Goal: Transaction & Acquisition: Purchase product/service

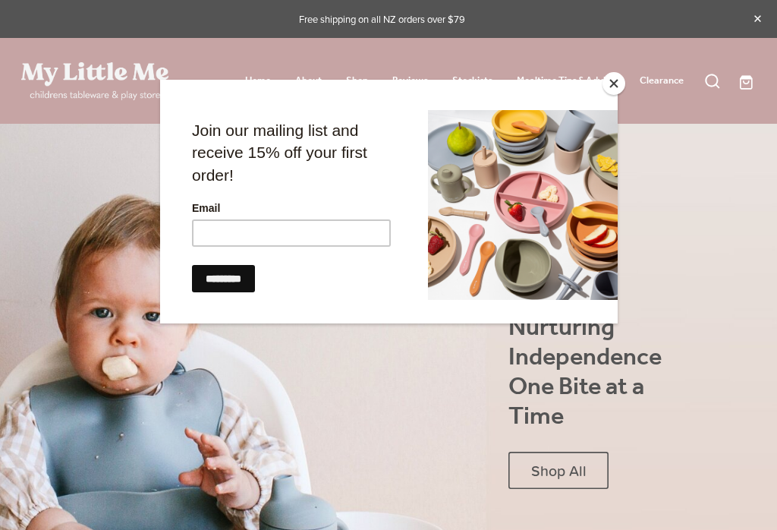
click at [335, 233] on input "Email" at bounding box center [290, 232] width 199 height 27
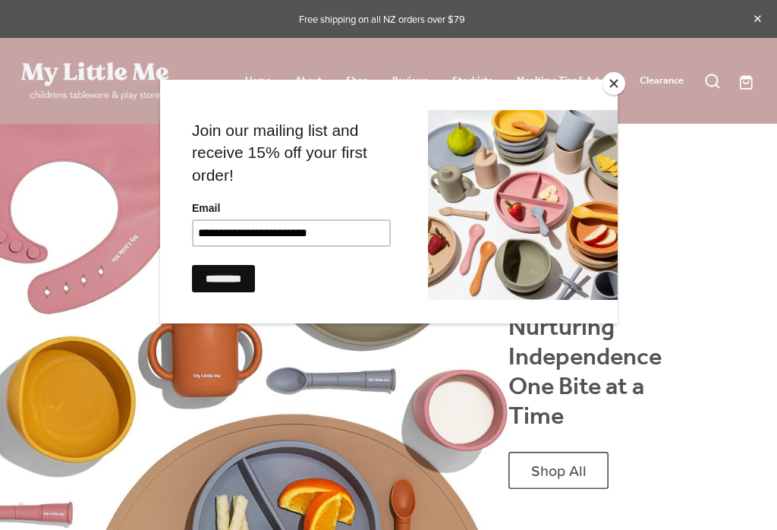
type input "**********"
click at [230, 264] on input "*********" at bounding box center [222, 277] width 63 height 27
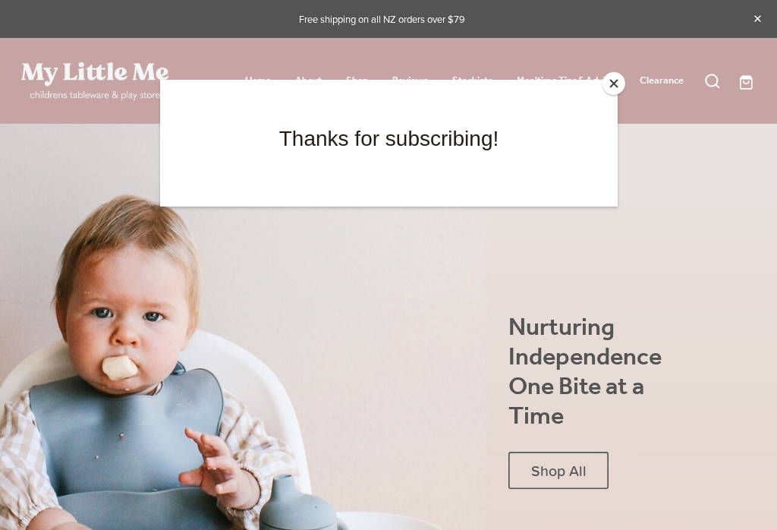
click at [608, 87] on button "Close" at bounding box center [614, 83] width 23 height 23
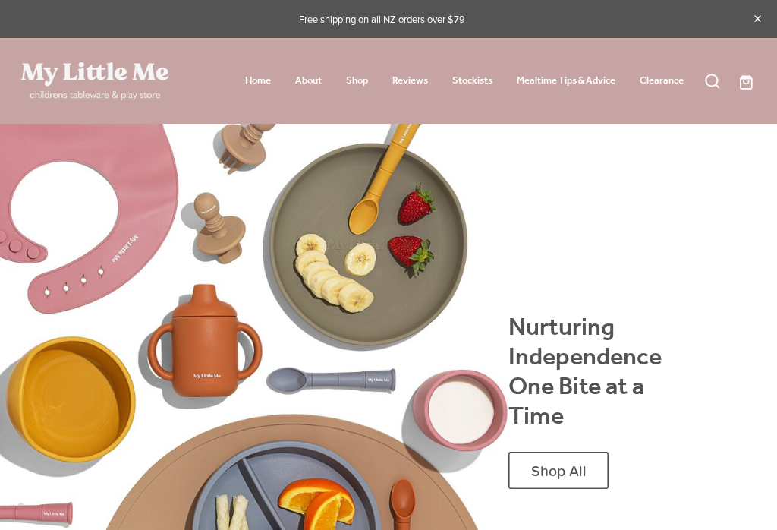
click at [346, 81] on link "Shop" at bounding box center [357, 80] width 22 height 19
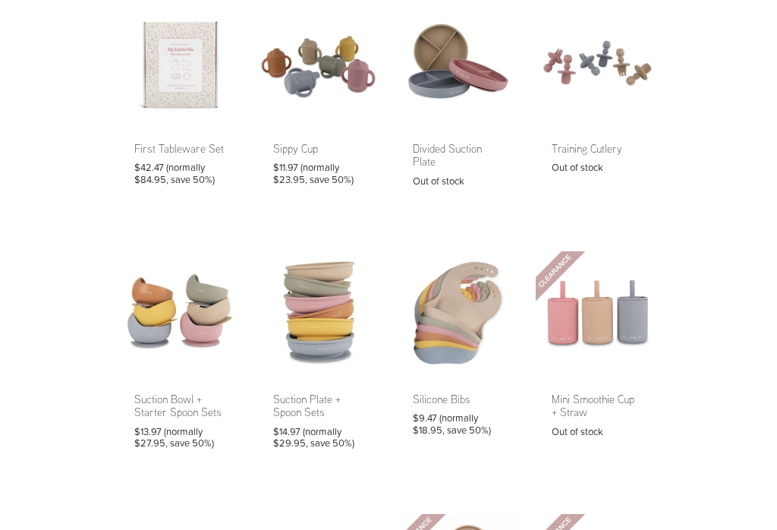
scroll to position [129, 0]
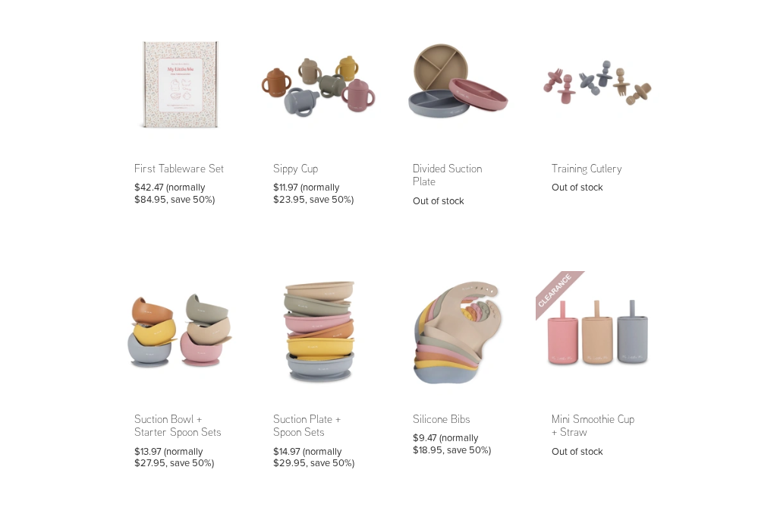
click at [172, 94] on link at bounding box center [180, 121] width 124 height 203
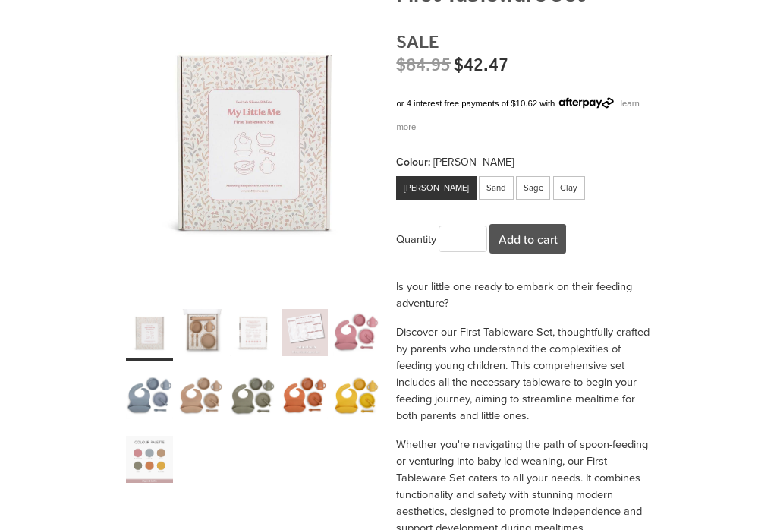
scroll to position [296, 0]
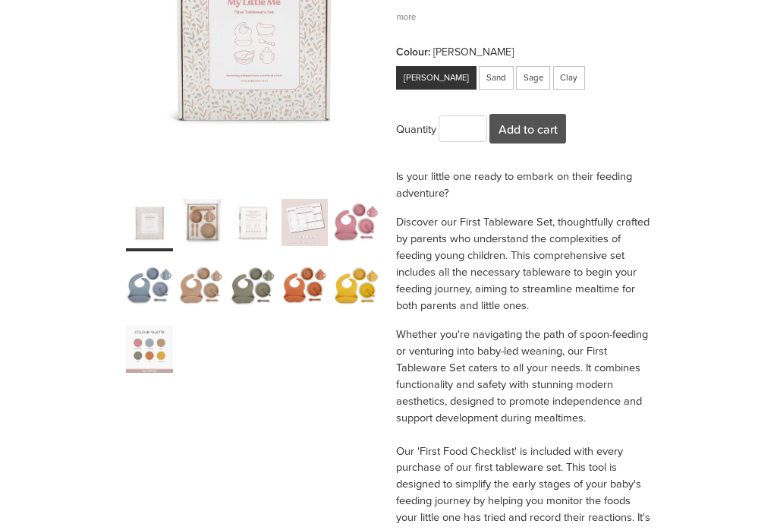
click at [150, 285] on div "carousel" at bounding box center [149, 286] width 47 height 58
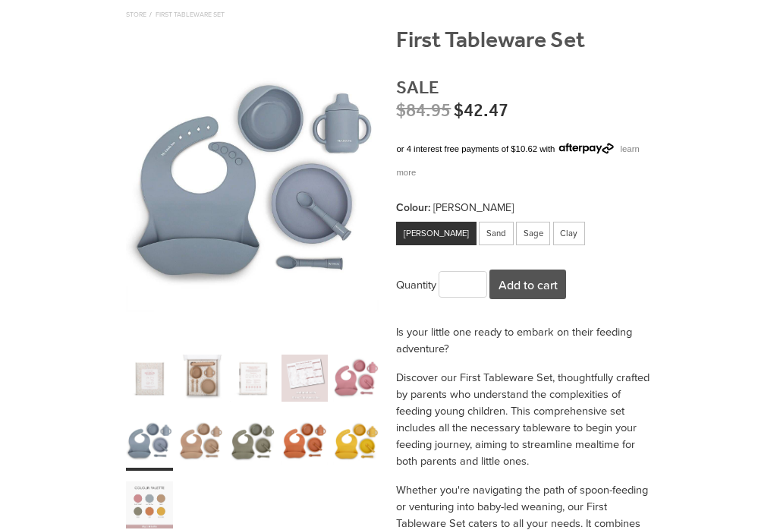
scroll to position [159, 0]
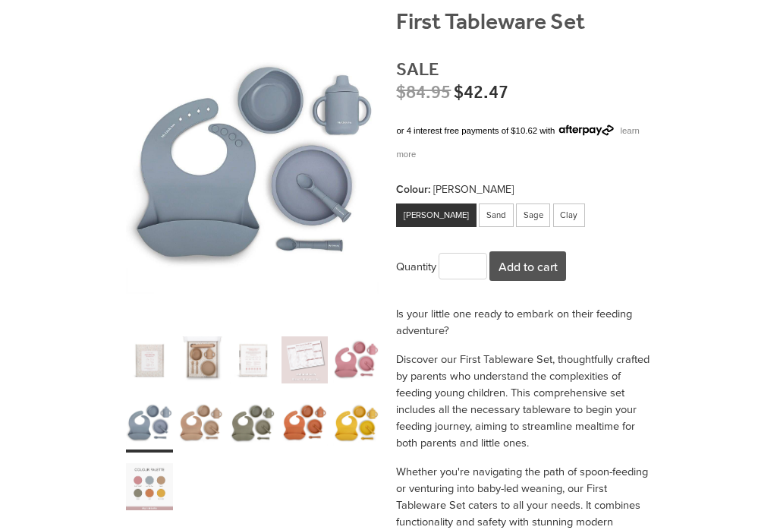
click at [206, 427] on div "carousel" at bounding box center [201, 423] width 47 height 58
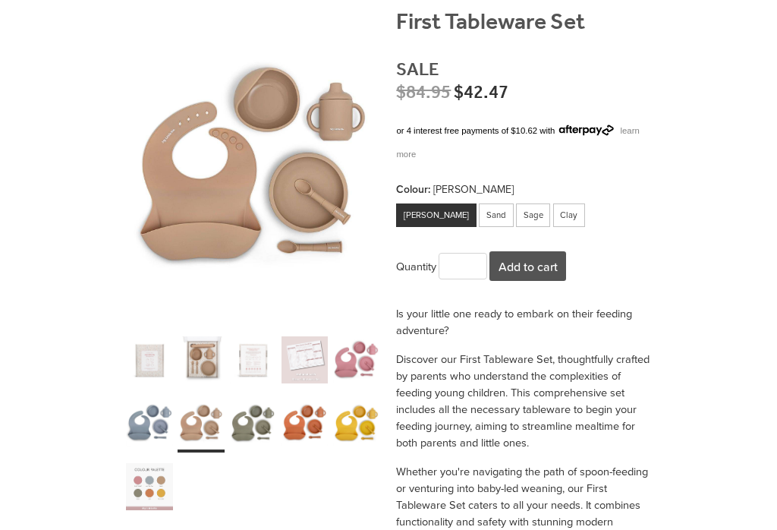
click at [427, 207] on div "Dusty Rose" at bounding box center [436, 215] width 80 height 24
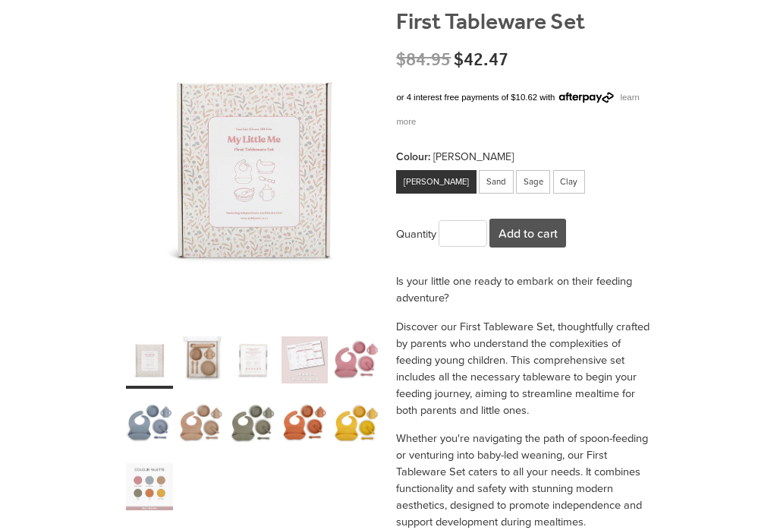
click at [420, 181] on div "Dusty Rose" at bounding box center [436, 182] width 80 height 24
click at [479, 176] on div "Sand" at bounding box center [496, 182] width 35 height 24
click at [423, 177] on div "[PERSON_NAME]" at bounding box center [436, 182] width 80 height 24
click at [553, 178] on div "Clay" at bounding box center [569, 182] width 33 height 24
click at [436, 170] on div "Dusty Rose" at bounding box center [436, 182] width 80 height 24
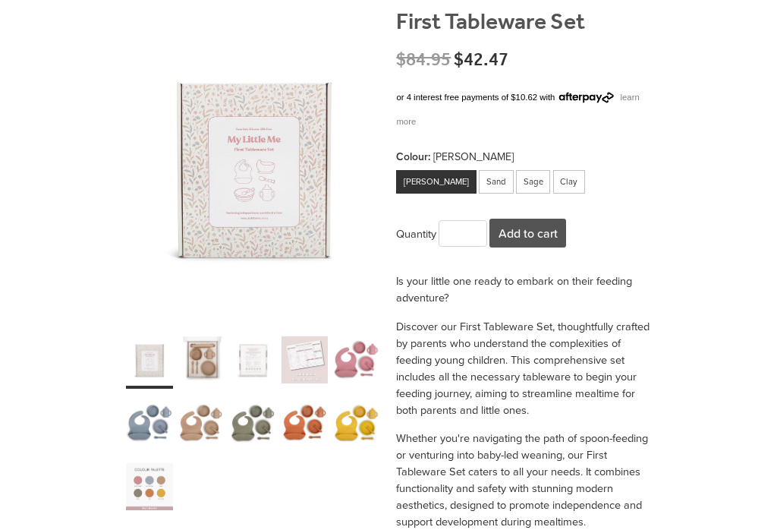
click at [354, 354] on div "carousel" at bounding box center [356, 359] width 47 height 58
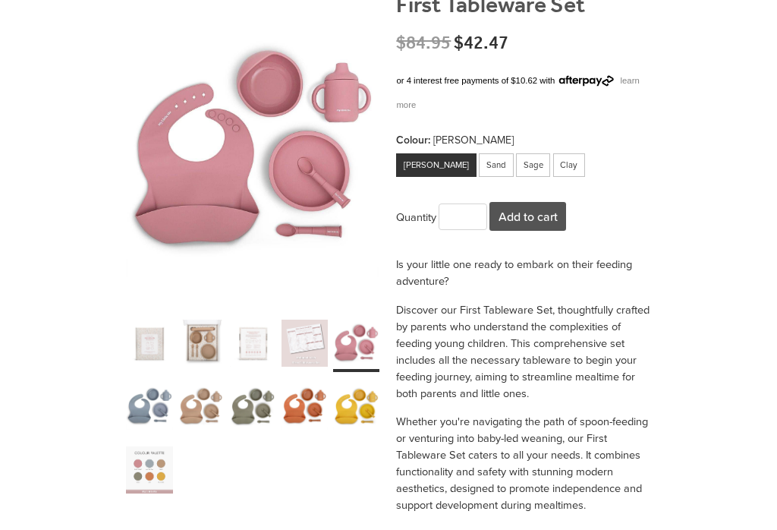
scroll to position [176, 0]
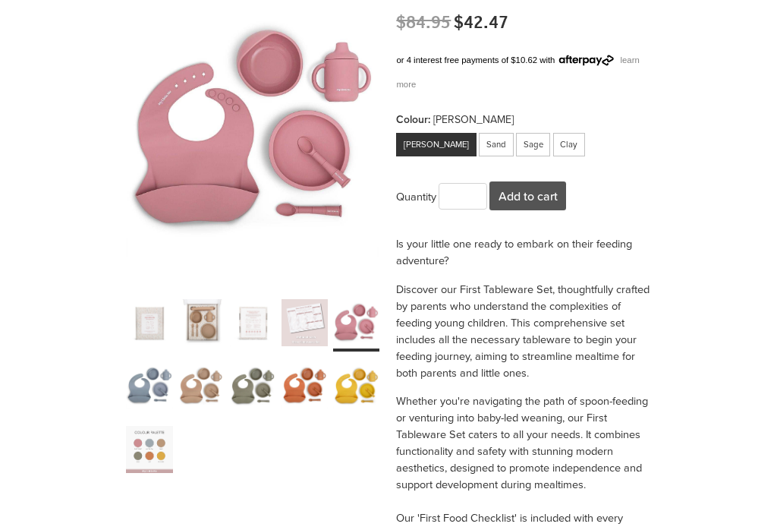
click at [143, 440] on div "carousel" at bounding box center [149, 449] width 47 height 58
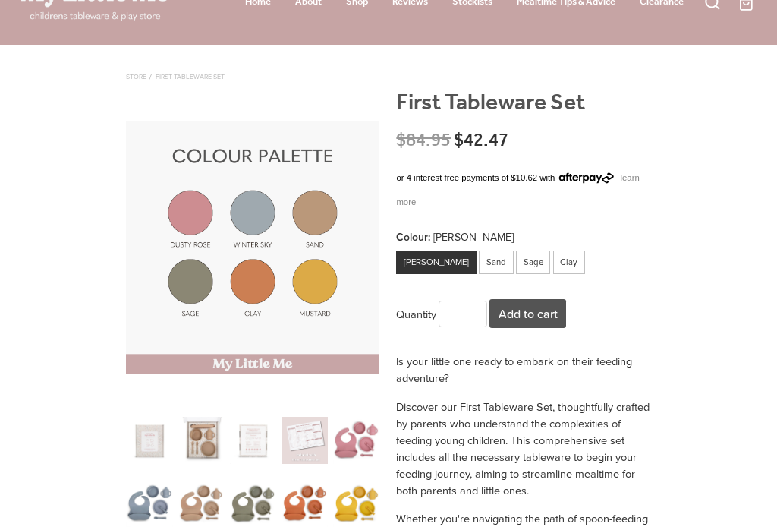
scroll to position [84, 0]
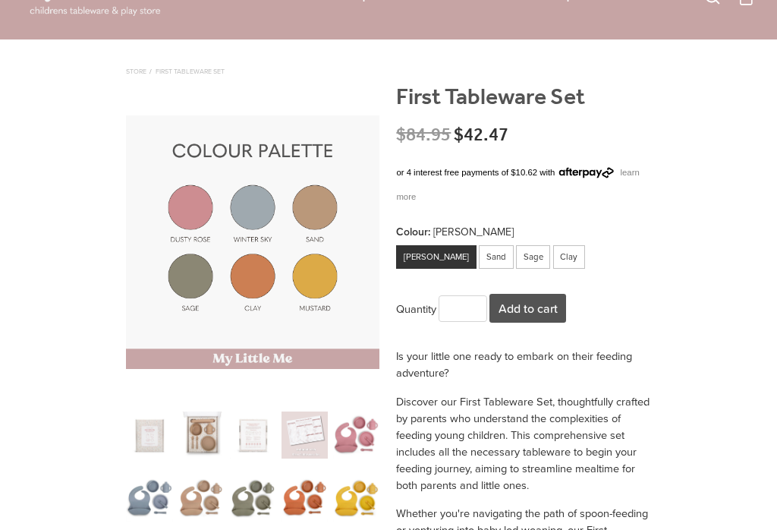
click at [479, 252] on div "Sand" at bounding box center [496, 257] width 35 height 24
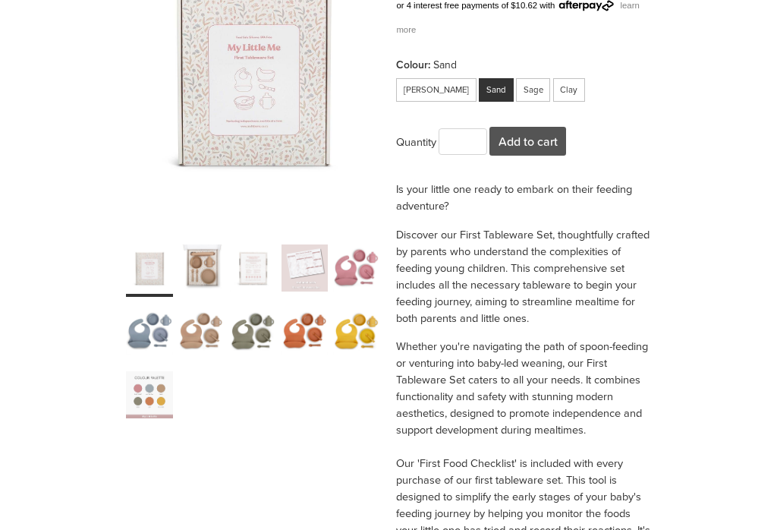
click at [146, 397] on div "carousel" at bounding box center [149, 395] width 47 height 58
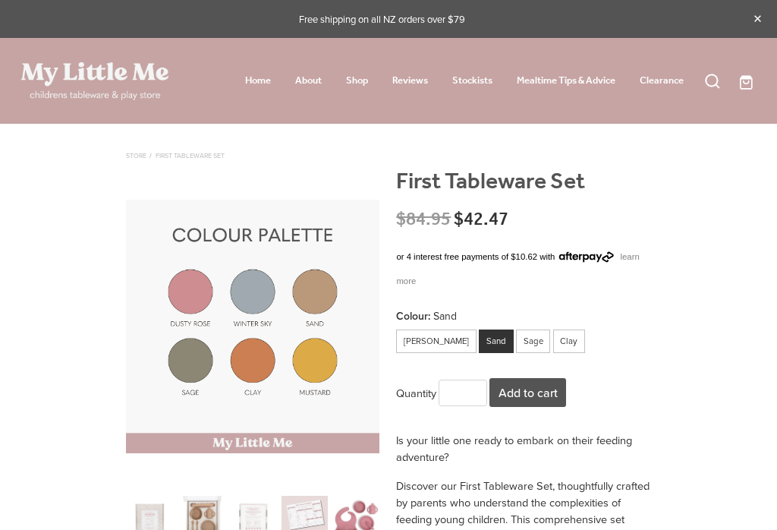
click at [360, 80] on link "Shop" at bounding box center [357, 80] width 22 height 19
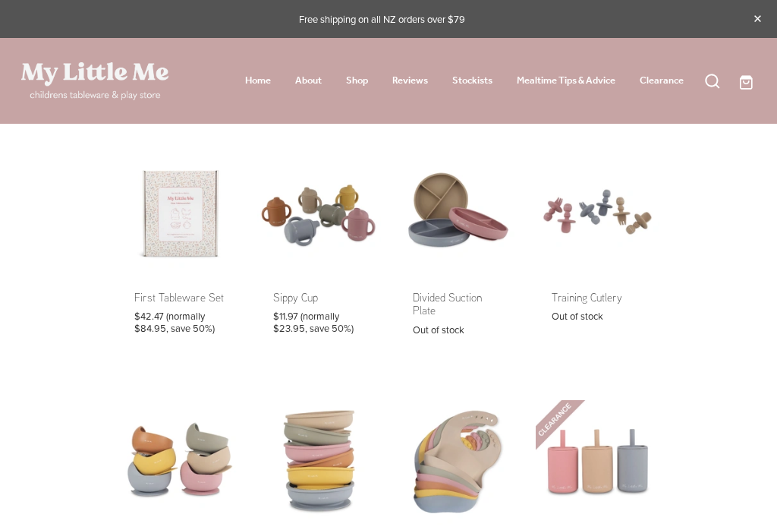
click at [193, 240] on link at bounding box center [180, 251] width 124 height 203
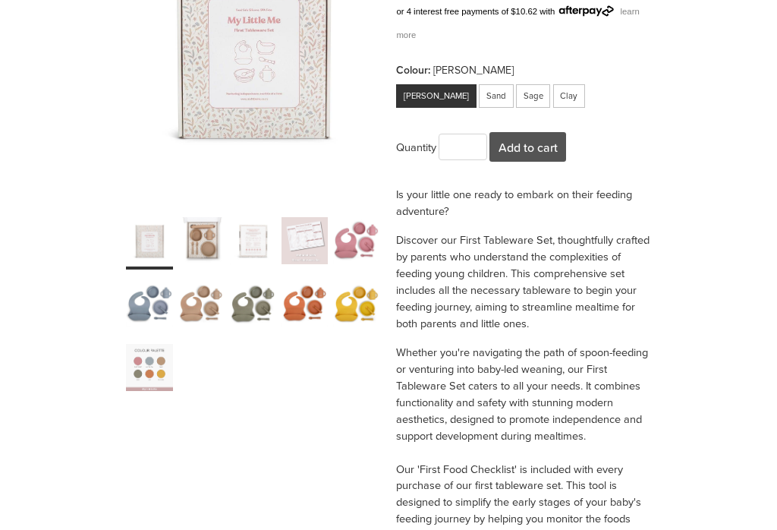
click at [150, 367] on div "carousel" at bounding box center [149, 367] width 47 height 58
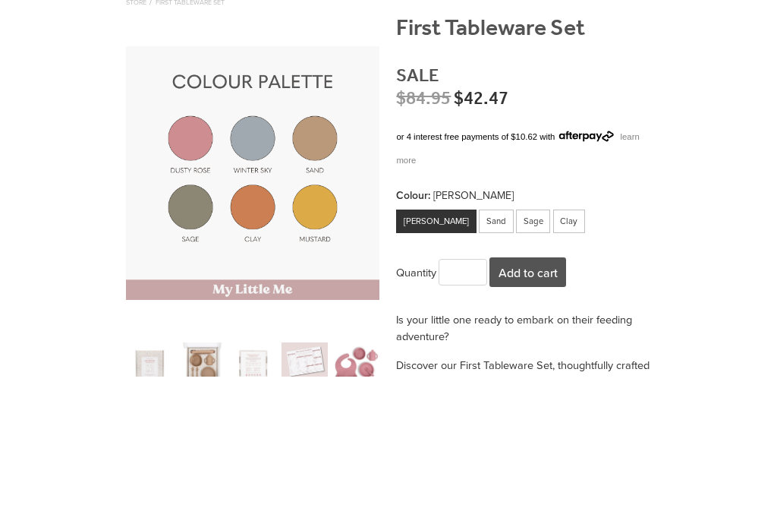
scroll to position [225, 0]
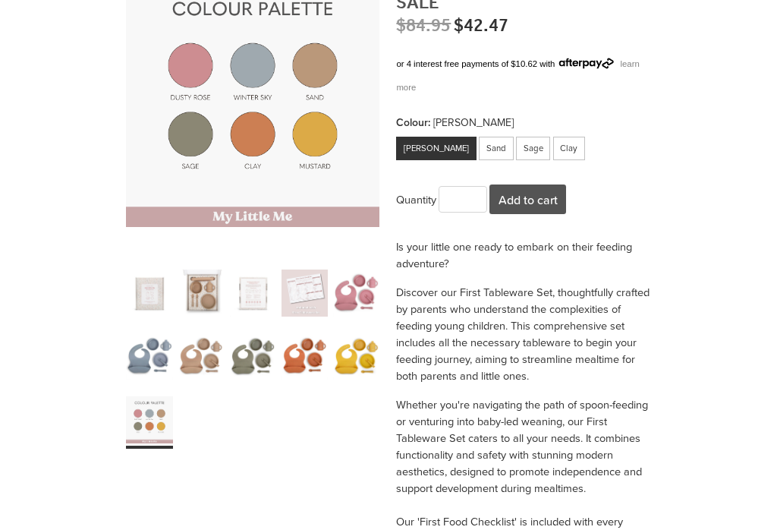
click at [364, 298] on div "carousel" at bounding box center [356, 293] width 47 height 58
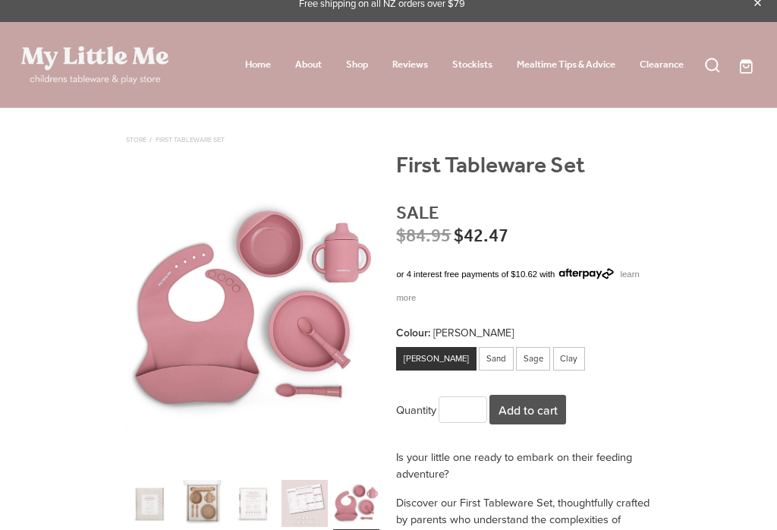
scroll to position [0, 0]
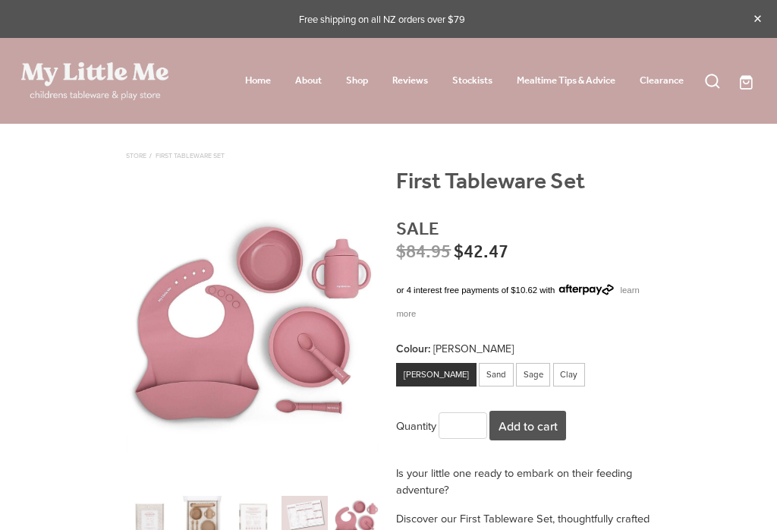
click at [353, 83] on link "Shop" at bounding box center [357, 80] width 22 height 19
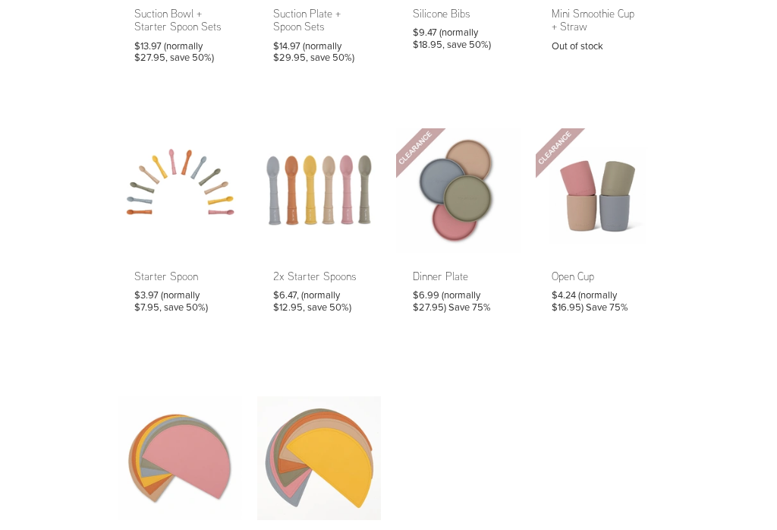
scroll to position [527, 0]
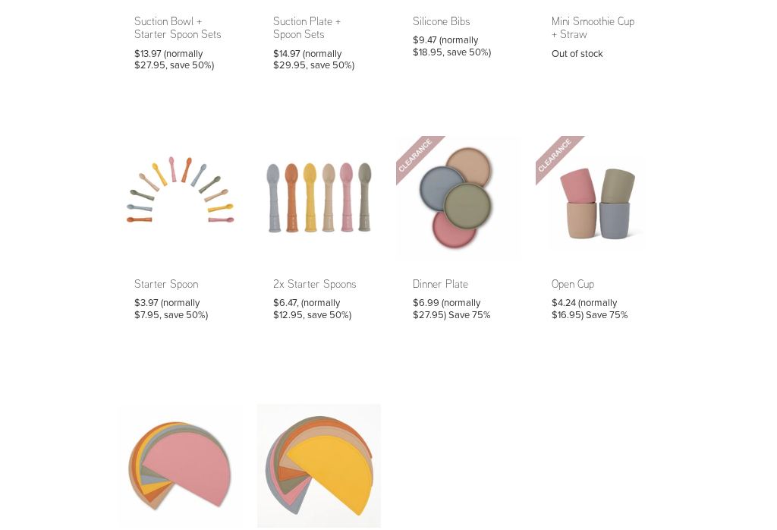
click at [146, 295] on link at bounding box center [180, 236] width 124 height 201
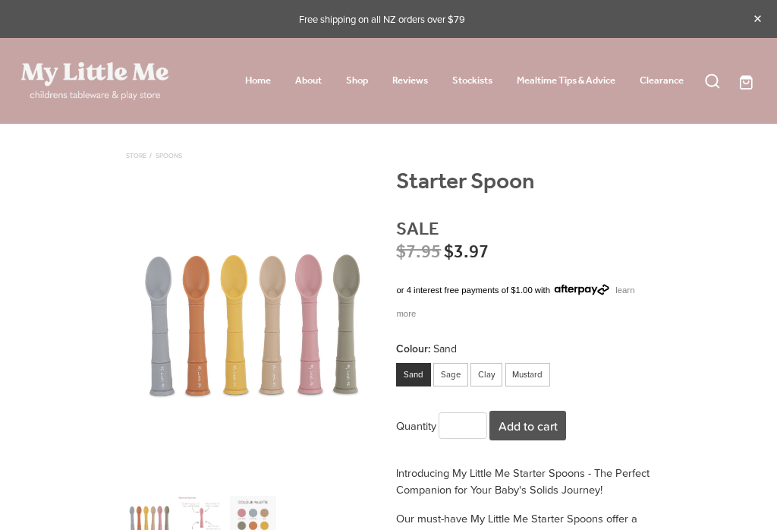
click at [465, 81] on link "Stockists" at bounding box center [472, 80] width 40 height 19
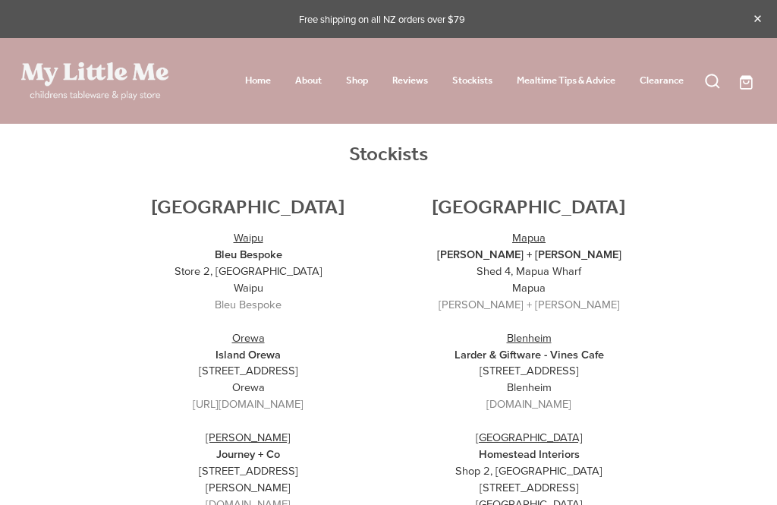
click at [360, 83] on link "Shop" at bounding box center [357, 80] width 22 height 19
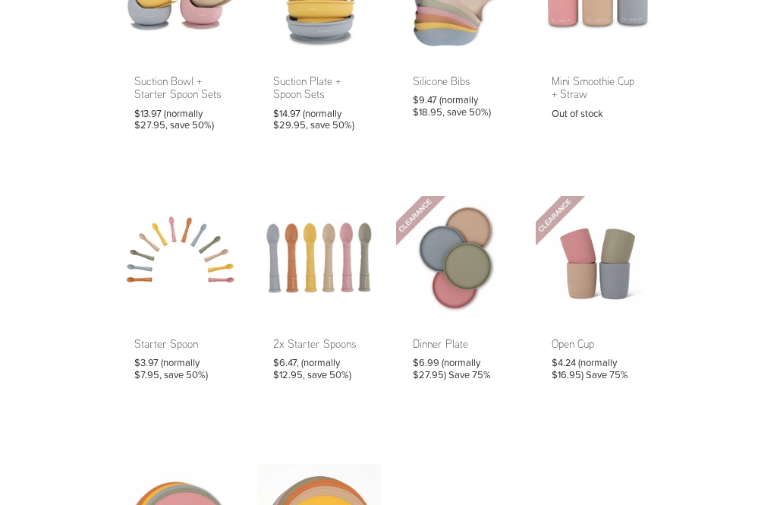
scroll to position [467, 0]
click at [455, 296] on link at bounding box center [458, 296] width 124 height 201
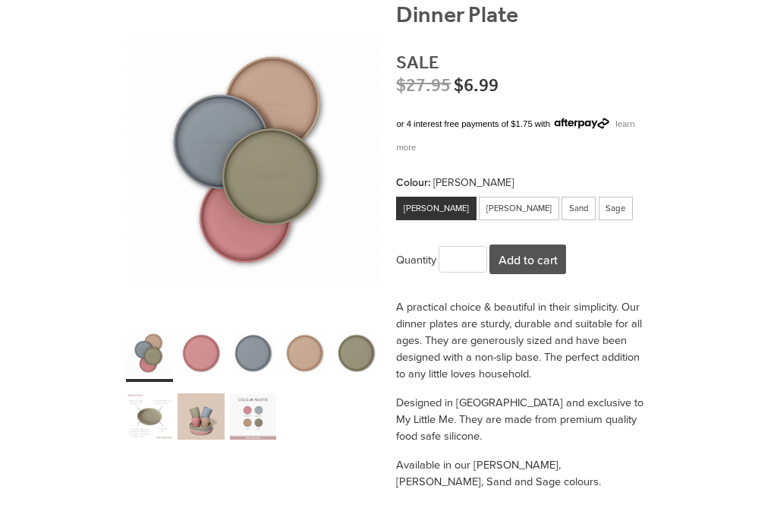
scroll to position [201, 0]
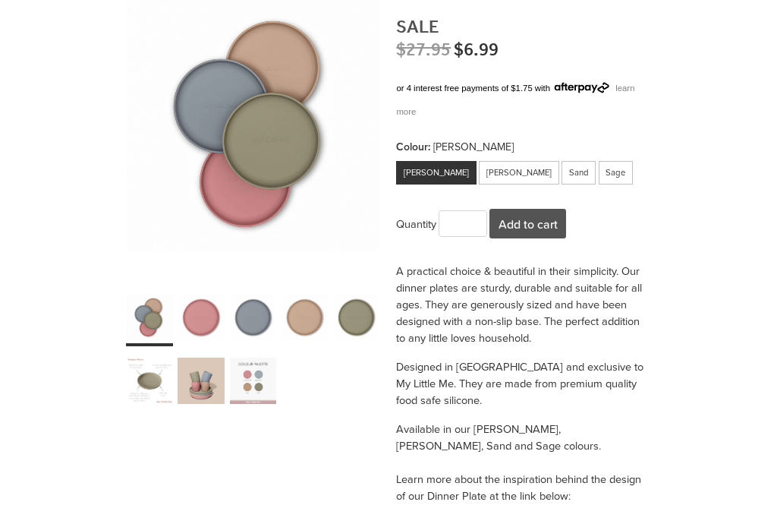
click at [231, 382] on div "carousel" at bounding box center [253, 381] width 47 height 58
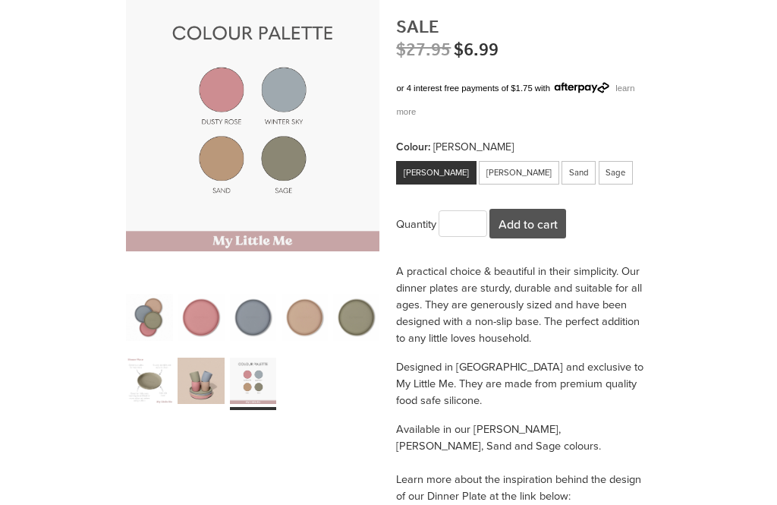
click at [184, 386] on div "carousel" at bounding box center [201, 380] width 47 height 58
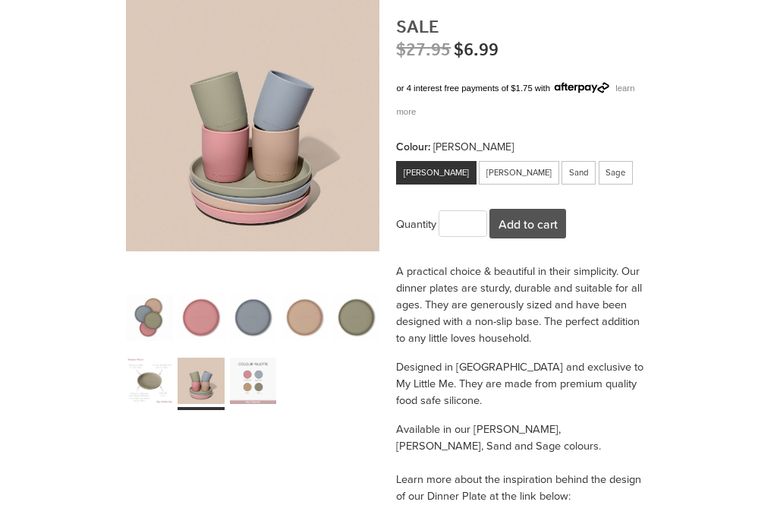
click at [136, 385] on div "carousel" at bounding box center [149, 380] width 47 height 58
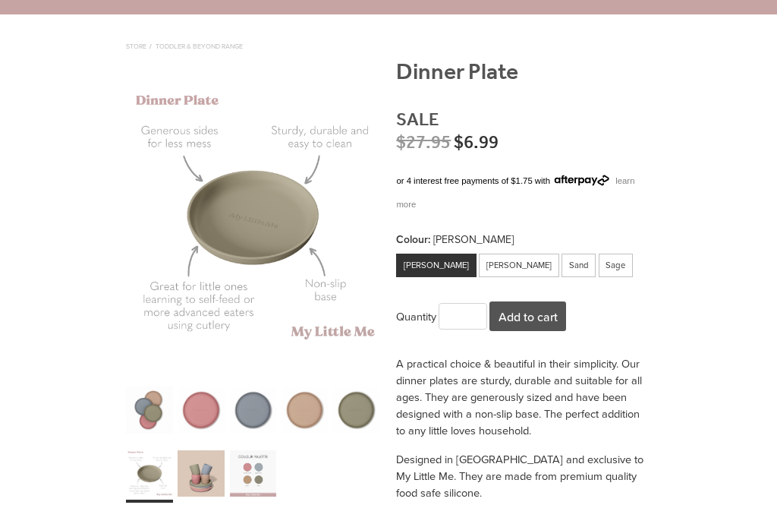
scroll to position [109, 0]
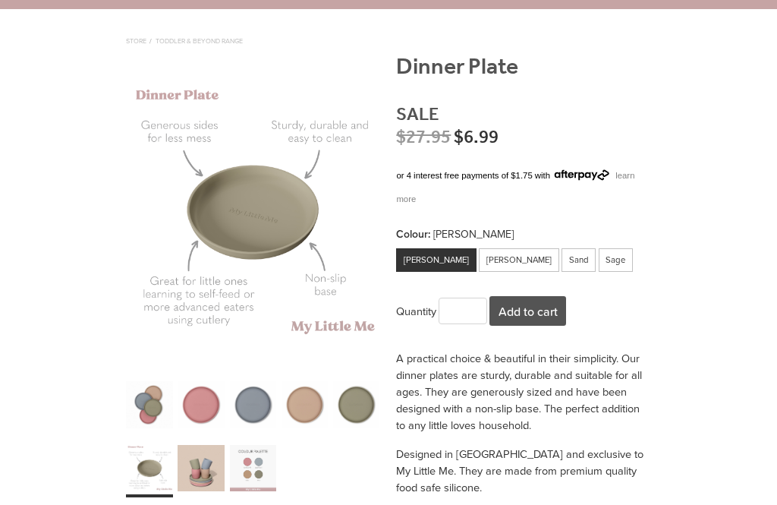
click at [244, 461] on div "carousel" at bounding box center [253, 468] width 47 height 58
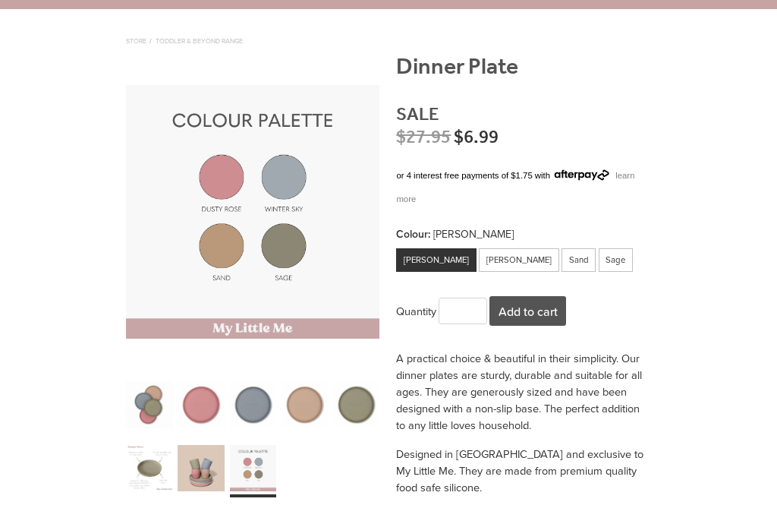
click at [548, 296] on button "Add to cart" at bounding box center [527, 311] width 77 height 30
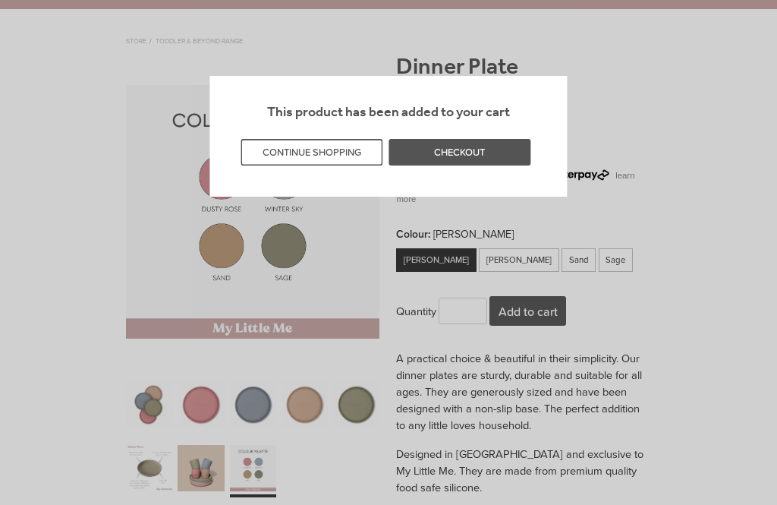
click at [357, 159] on button "CONTINUE SHOPPING" at bounding box center [312, 152] width 142 height 27
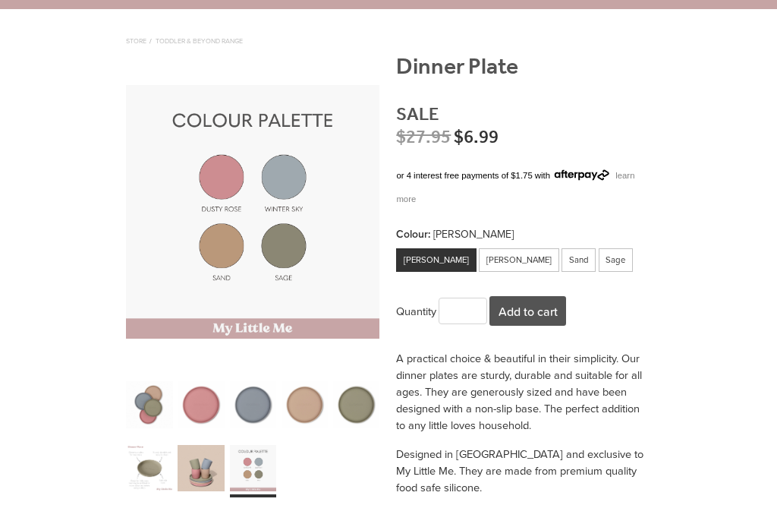
click at [483, 248] on div "Winter Sky" at bounding box center [519, 260] width 80 height 24
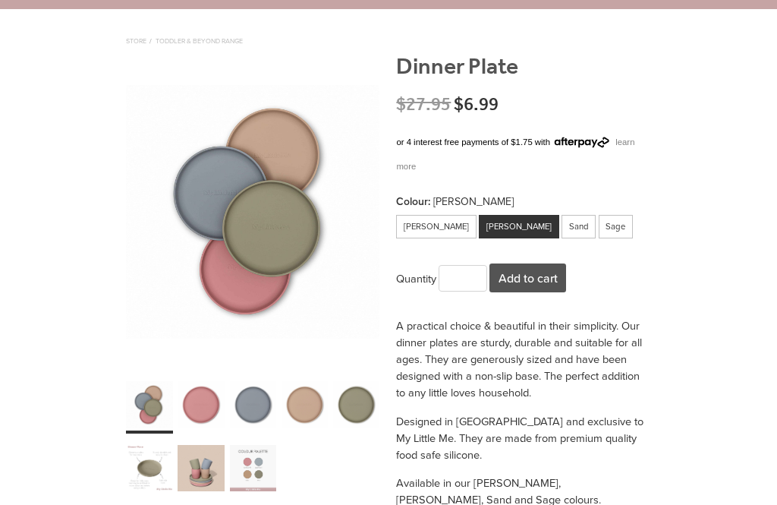
click at [546, 269] on button "Add to cart" at bounding box center [527, 278] width 77 height 30
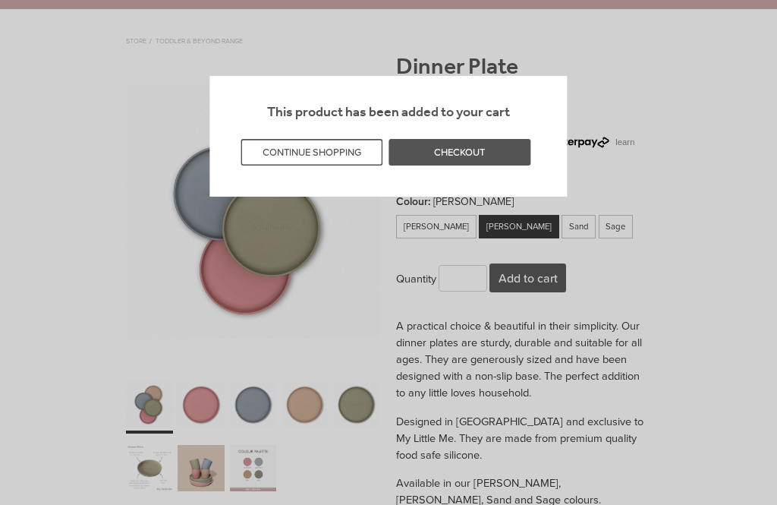
click at [338, 156] on button "CONTINUE SHOPPING" at bounding box center [312, 152] width 142 height 27
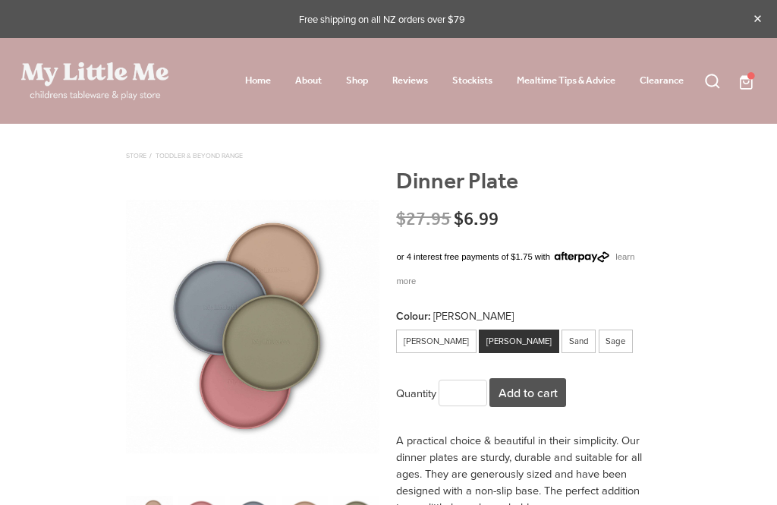
click at [341, 69] on div "Home About Shop Reviews" at bounding box center [434, 81] width 501 height 26
click at [350, 79] on link "Shop" at bounding box center [357, 80] width 22 height 19
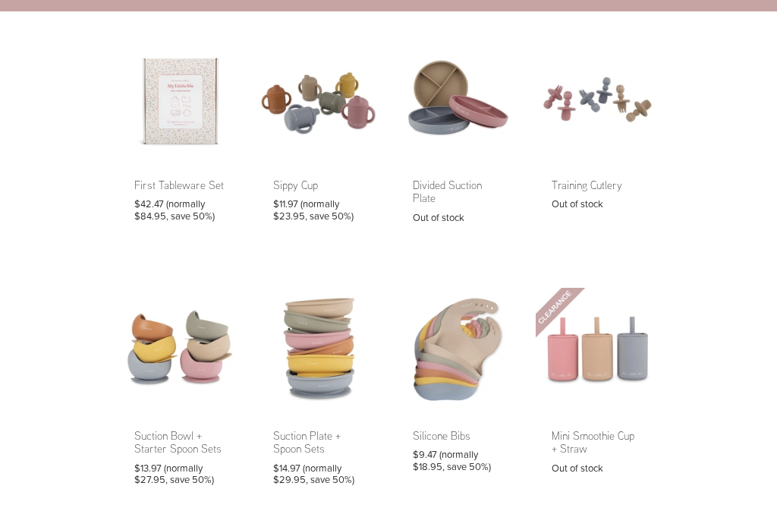
scroll to position [138, 0]
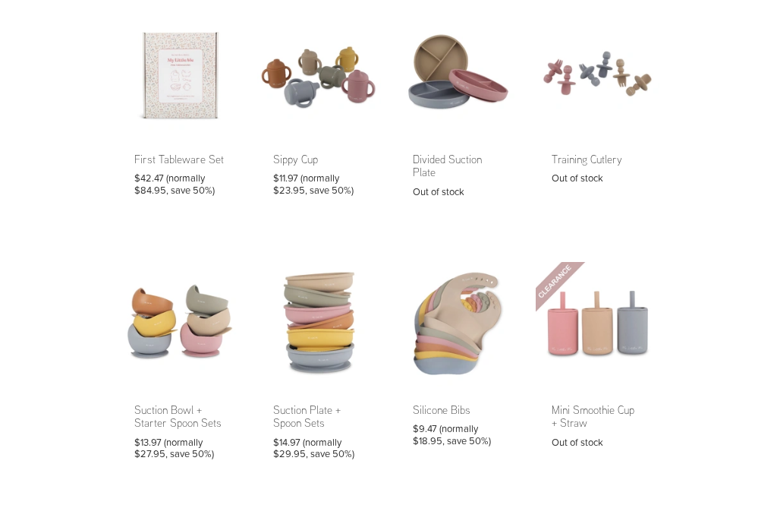
click at [322, 343] on link at bounding box center [319, 369] width 124 height 214
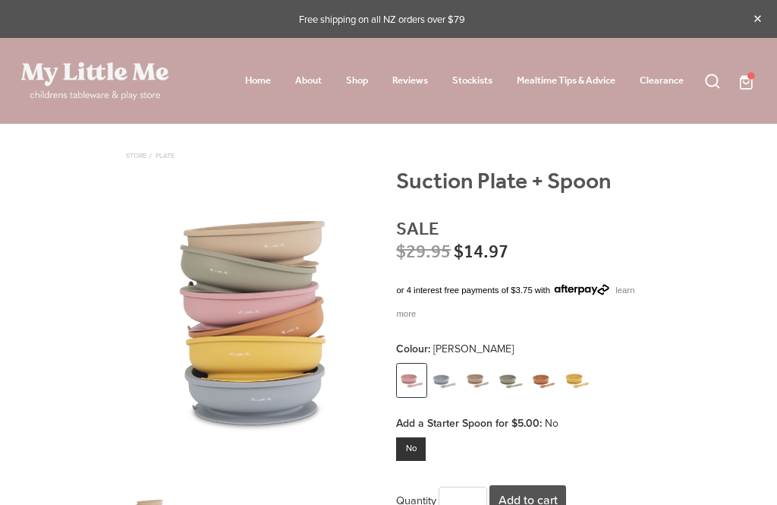
click at [445, 364] on img at bounding box center [445, 380] width 27 height 33
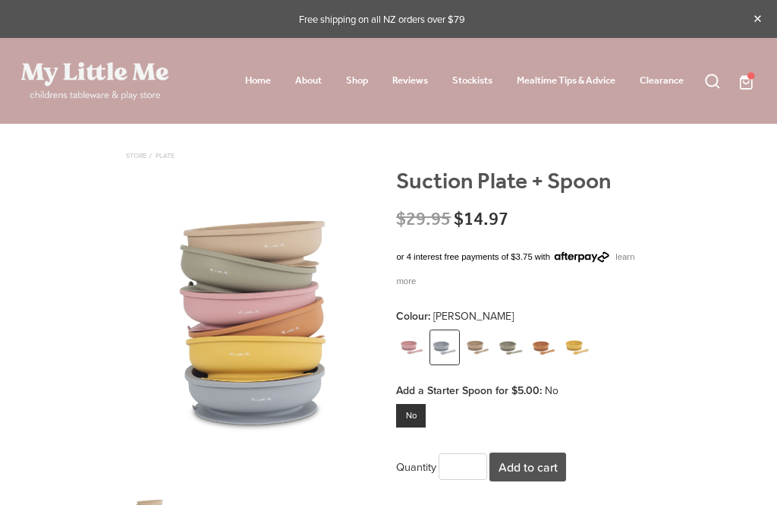
click at [483, 333] on img at bounding box center [477, 348] width 27 height 33
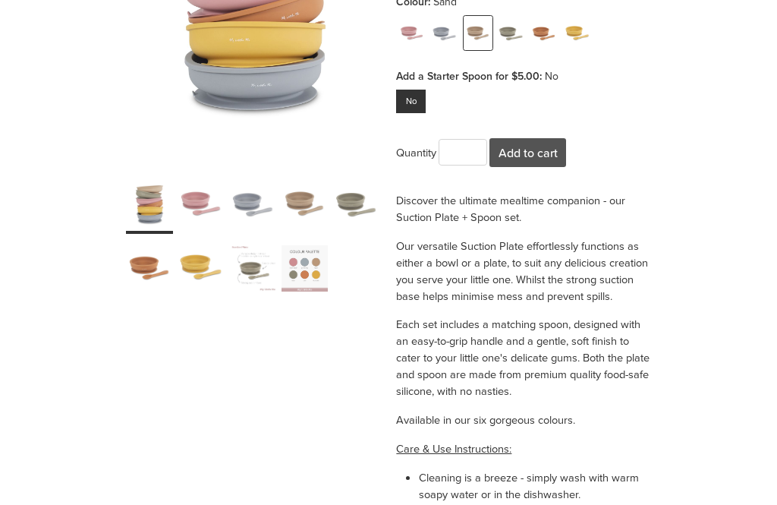
scroll to position [317, 0]
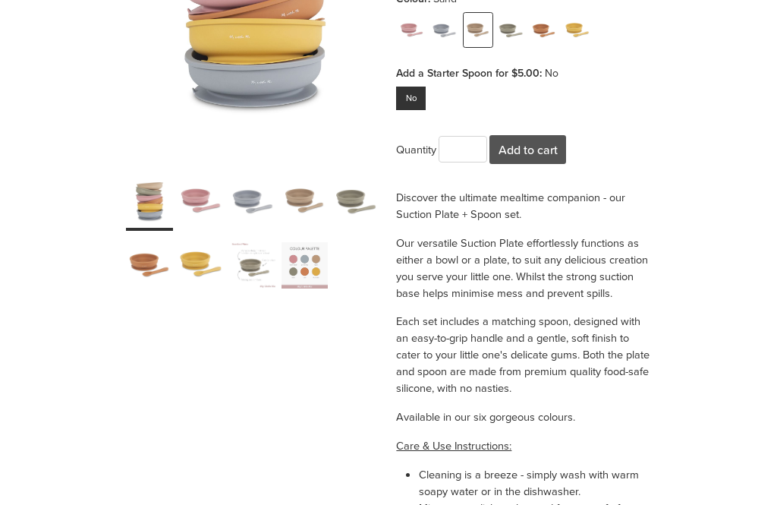
click at [190, 213] on div "carousel" at bounding box center [201, 201] width 47 height 58
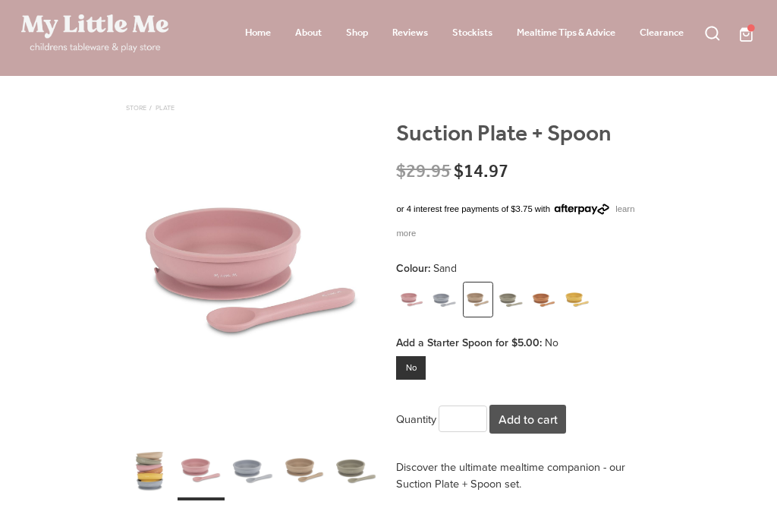
scroll to position [0, 0]
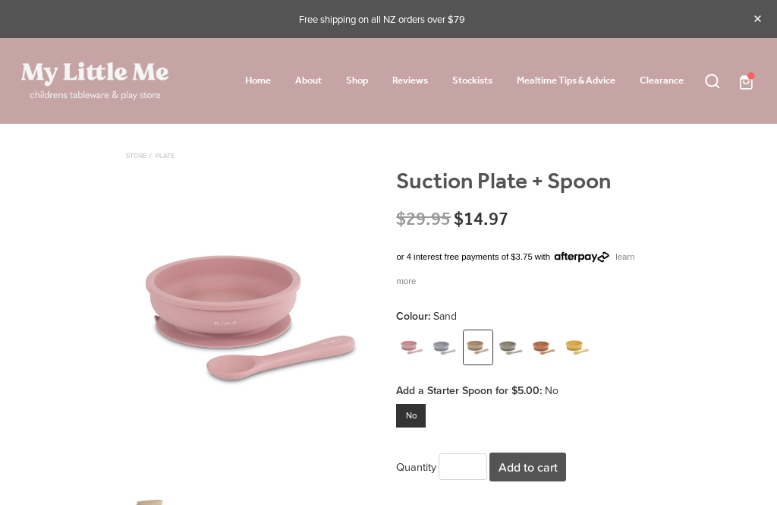
click at [756, 78] on span at bounding box center [756, 80] width 0 height 19
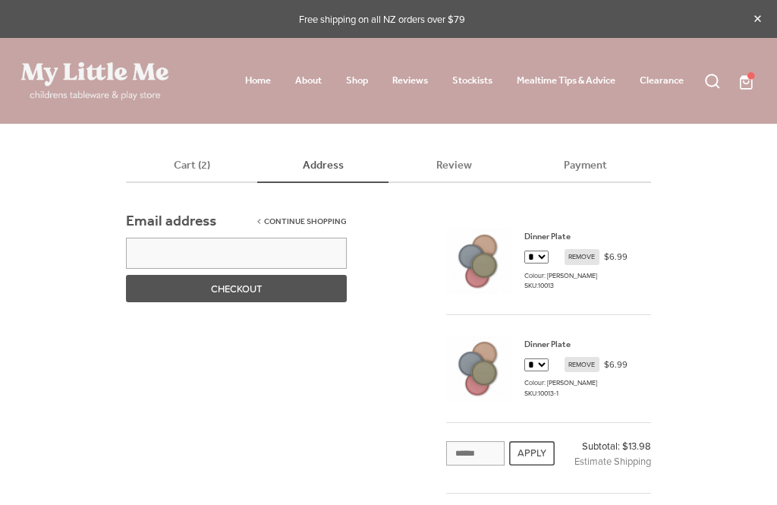
click at [483, 254] on img at bounding box center [479, 261] width 66 height 82
click at [480, 266] on img at bounding box center [479, 261] width 66 height 82
click at [479, 265] on img at bounding box center [479, 261] width 66 height 82
click at [346, 74] on link "Shop" at bounding box center [357, 80] width 22 height 19
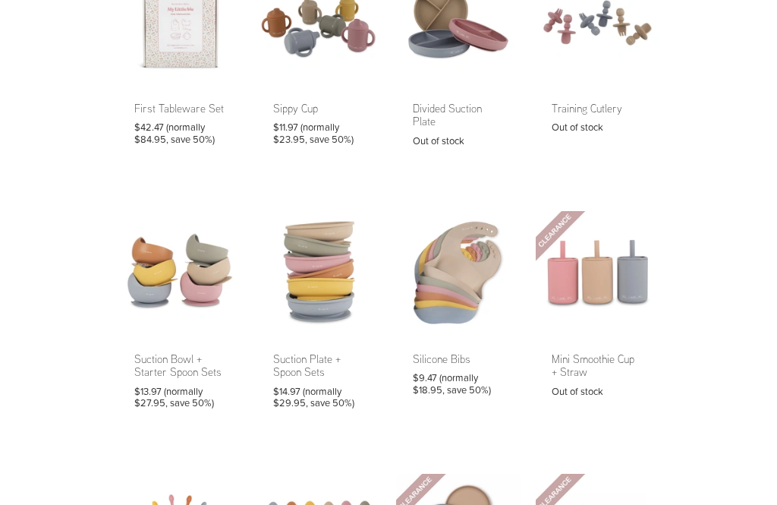
scroll to position [189, 0]
click at [172, 306] on link at bounding box center [180, 318] width 124 height 214
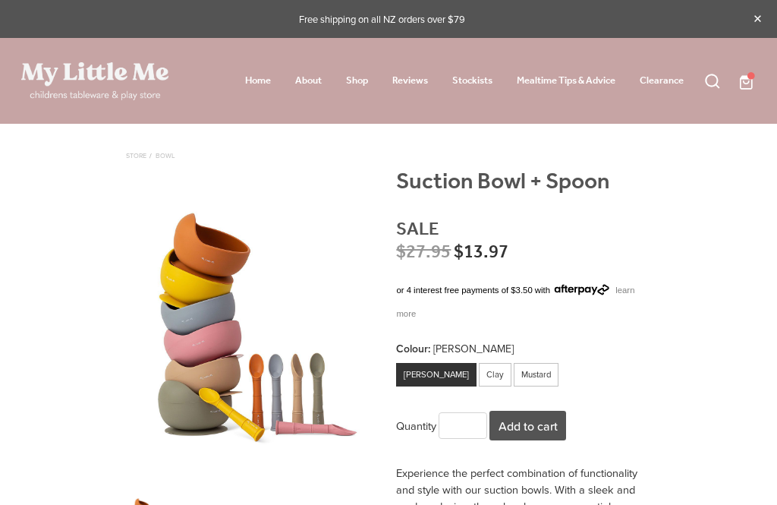
click at [756, 74] on span at bounding box center [756, 80] width 0 height 19
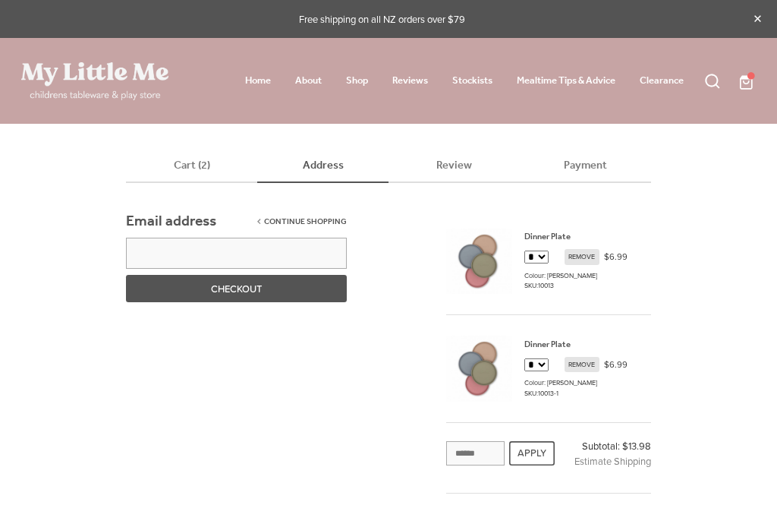
click at [354, 77] on link "Shop" at bounding box center [357, 80] width 22 height 19
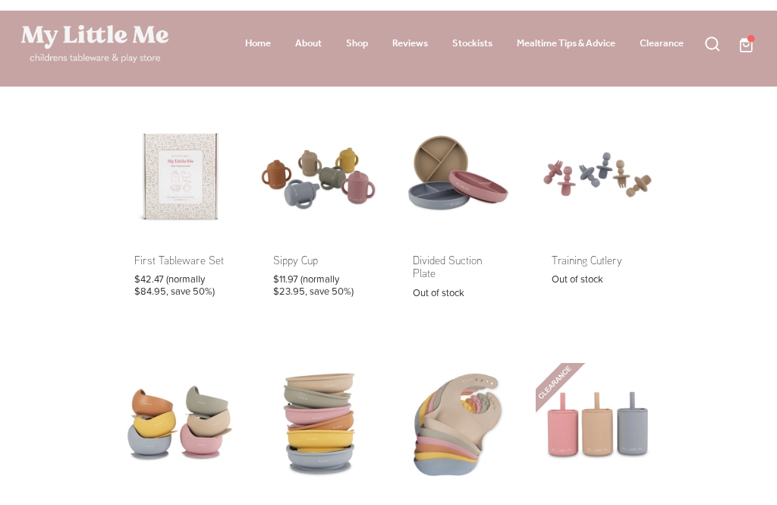
scroll to position [36, 0]
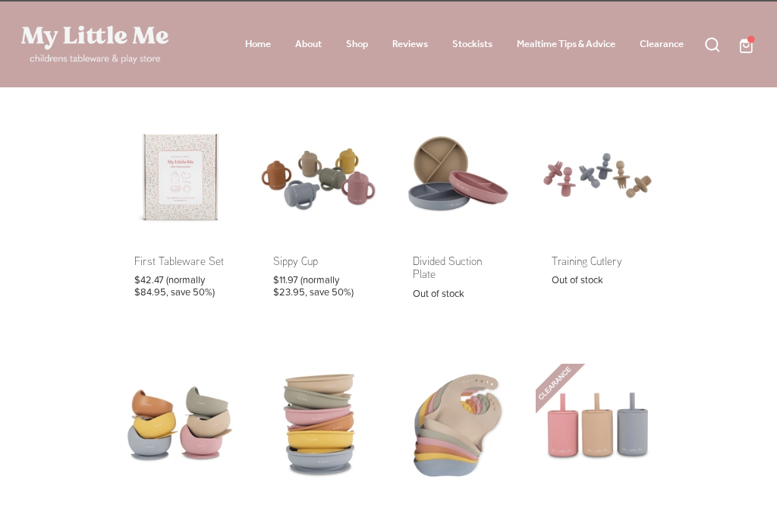
click at [319, 165] on link at bounding box center [319, 214] width 124 height 203
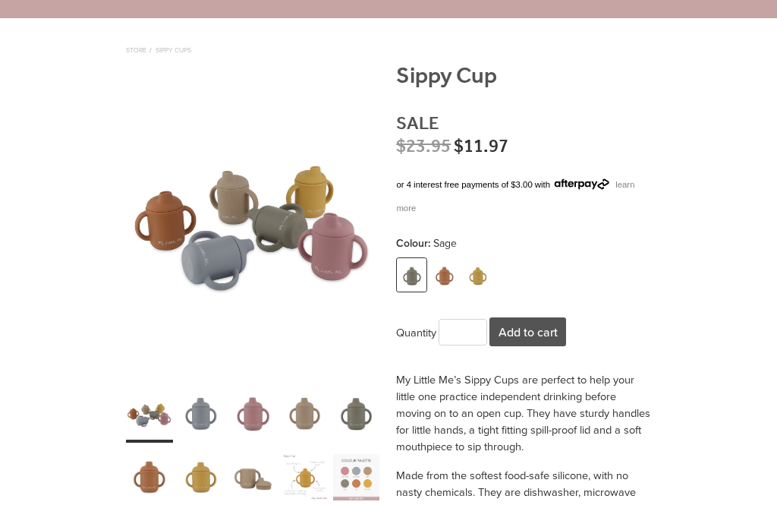
scroll to position [106, 0]
click at [445, 263] on img at bounding box center [445, 274] width 27 height 33
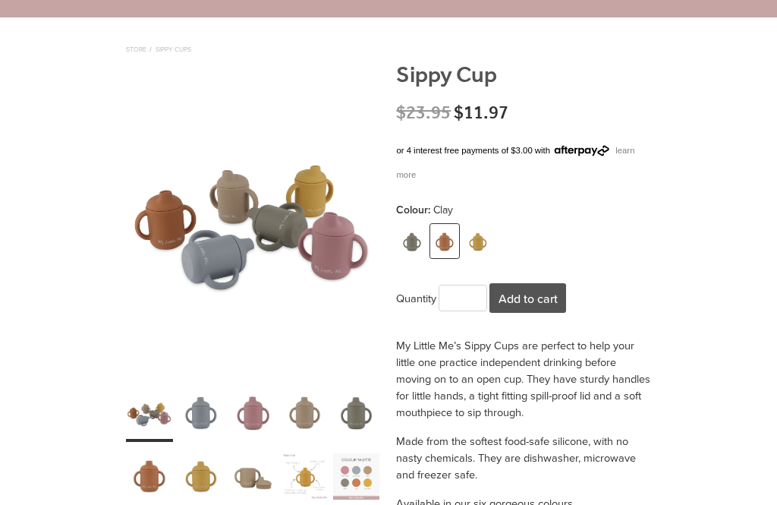
click at [482, 228] on img at bounding box center [477, 241] width 27 height 33
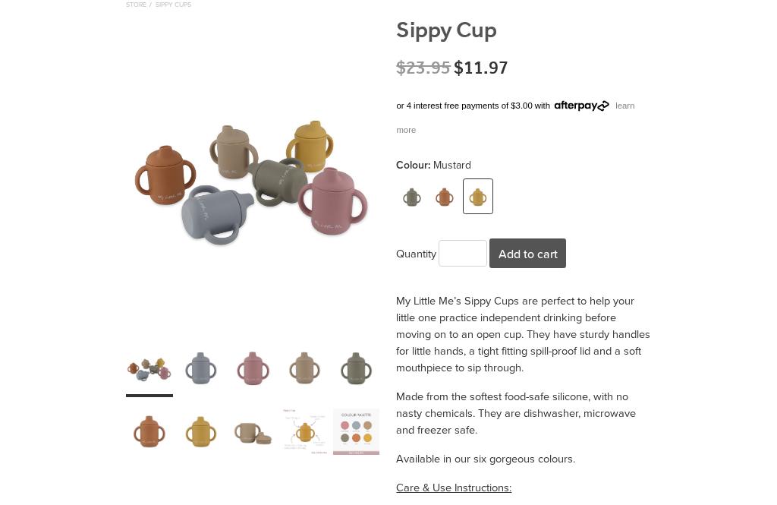
click at [304, 434] on div "carousel" at bounding box center [305, 432] width 47 height 58
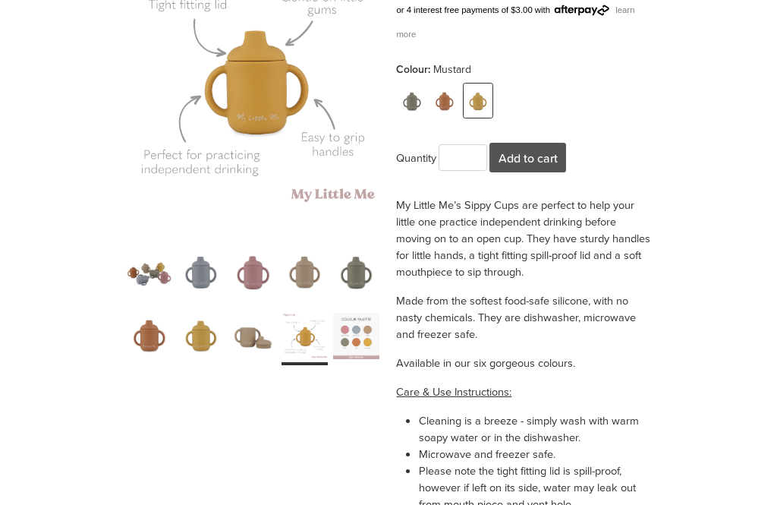
scroll to position [219, 0]
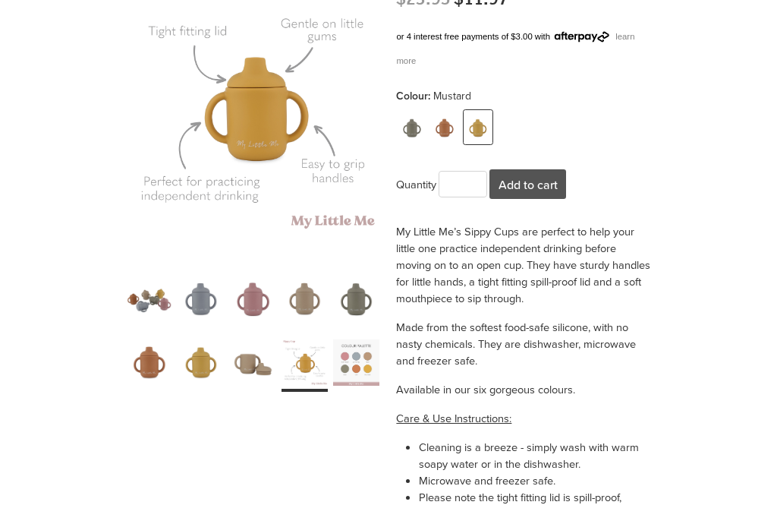
click at [454, 112] on img at bounding box center [445, 128] width 27 height 33
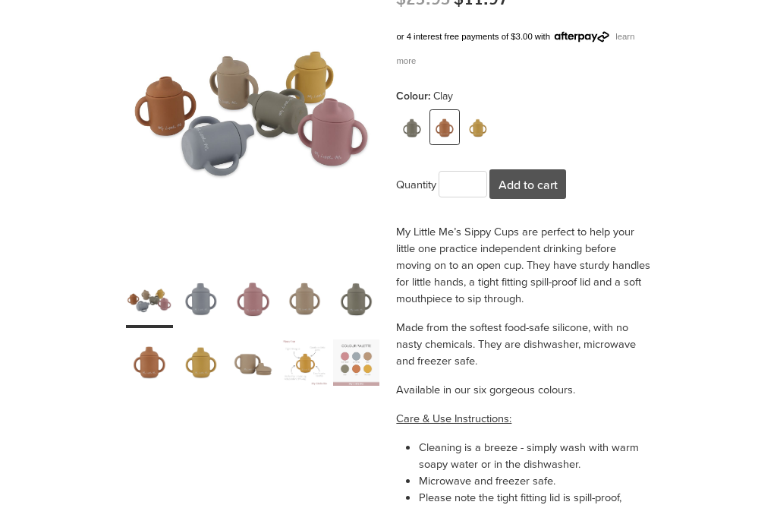
click at [411, 112] on img at bounding box center [411, 128] width 27 height 33
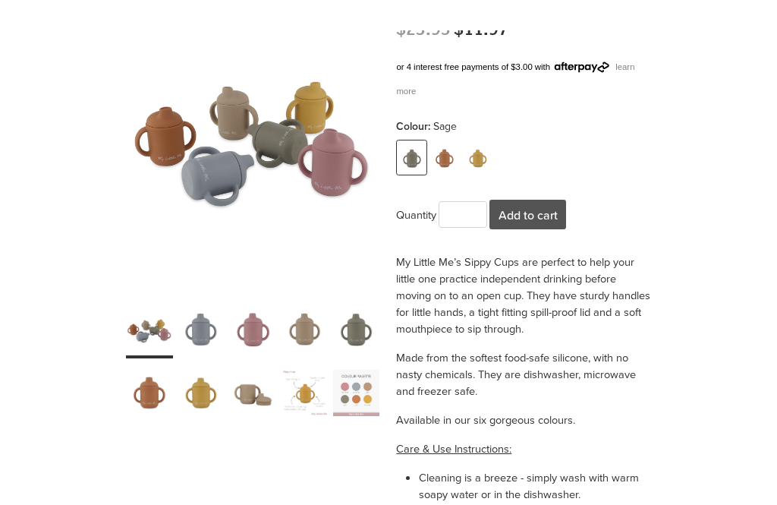
scroll to position [190, 0]
click at [368, 395] on div "carousel" at bounding box center [356, 393] width 47 height 58
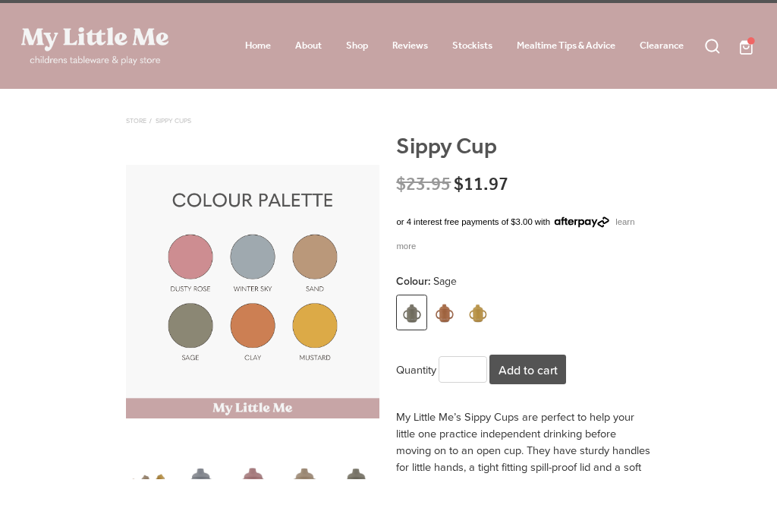
scroll to position [88, 0]
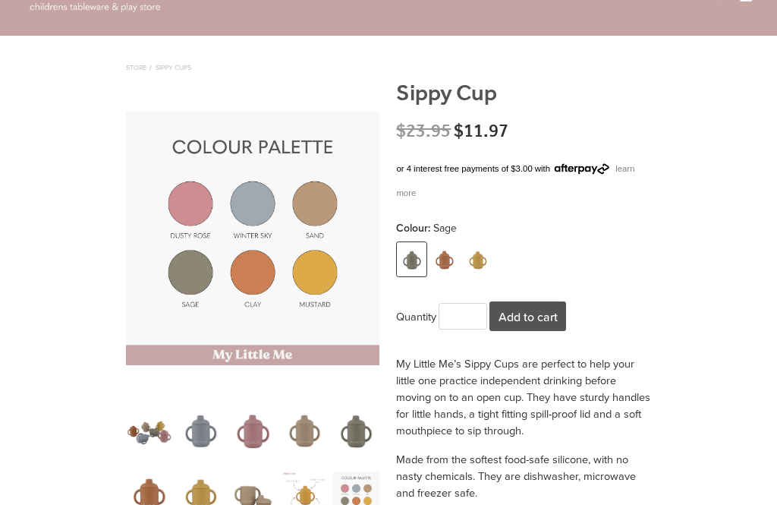
click at [539, 311] on button "Add to cart" at bounding box center [527, 316] width 77 height 30
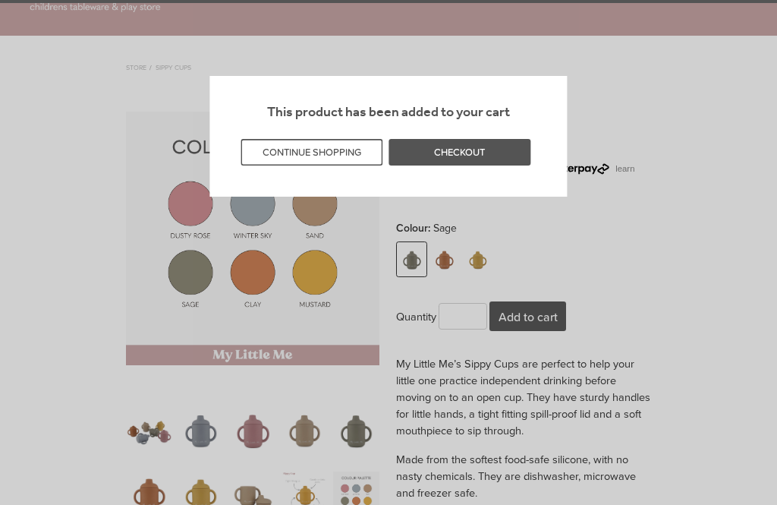
click at [341, 148] on button "CONTINUE SHOPPING" at bounding box center [312, 152] width 142 height 27
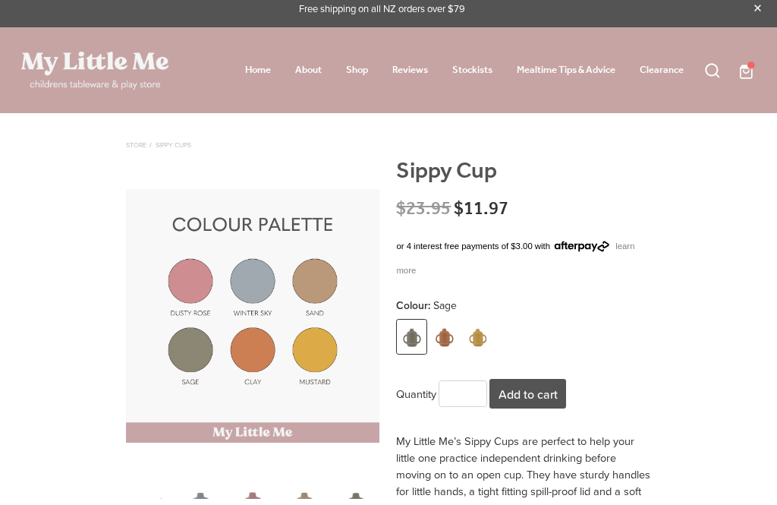
scroll to position [0, 0]
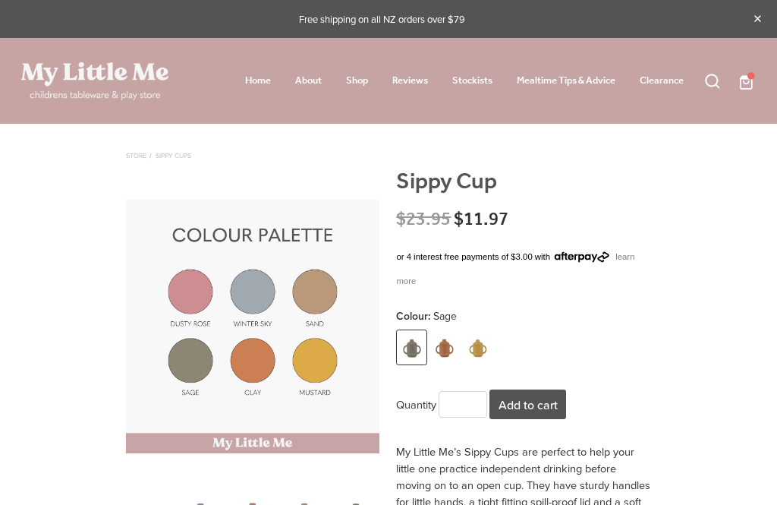
click at [756, 78] on span at bounding box center [756, 80] width 0 height 19
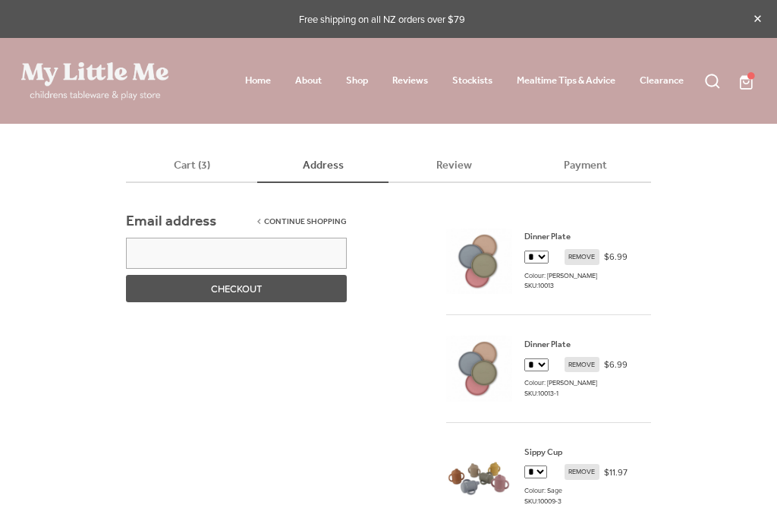
click at [351, 80] on link "Shop" at bounding box center [357, 80] width 22 height 19
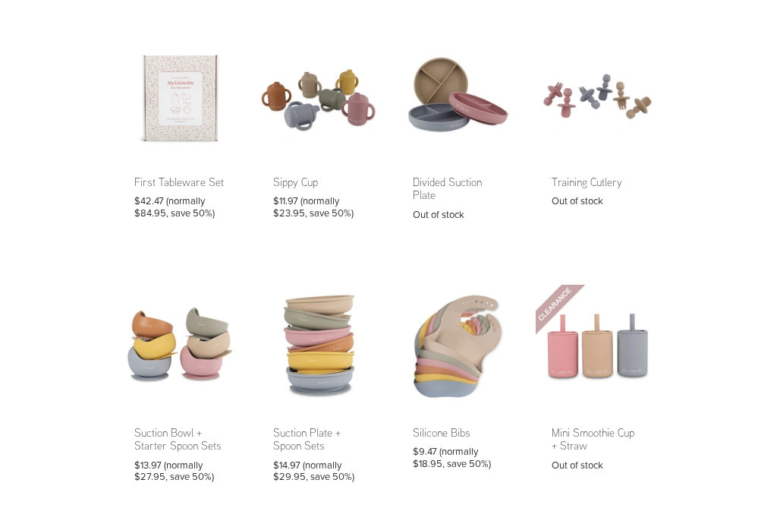
scroll to position [115, 0]
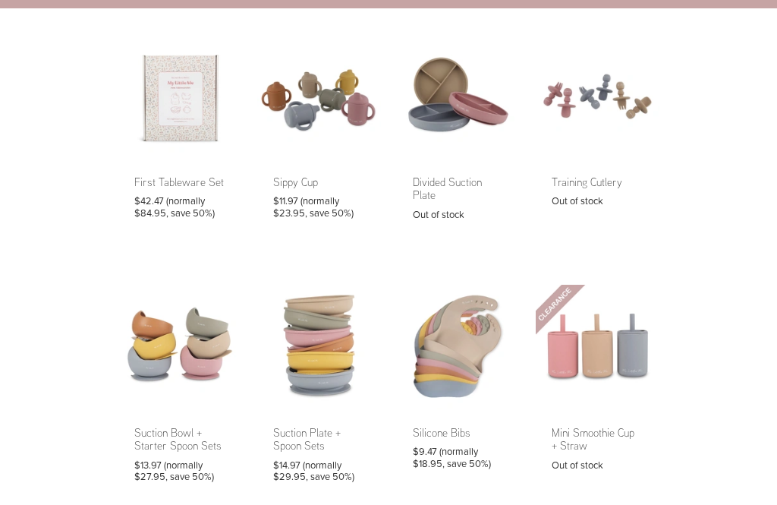
click at [174, 117] on link at bounding box center [180, 135] width 124 height 203
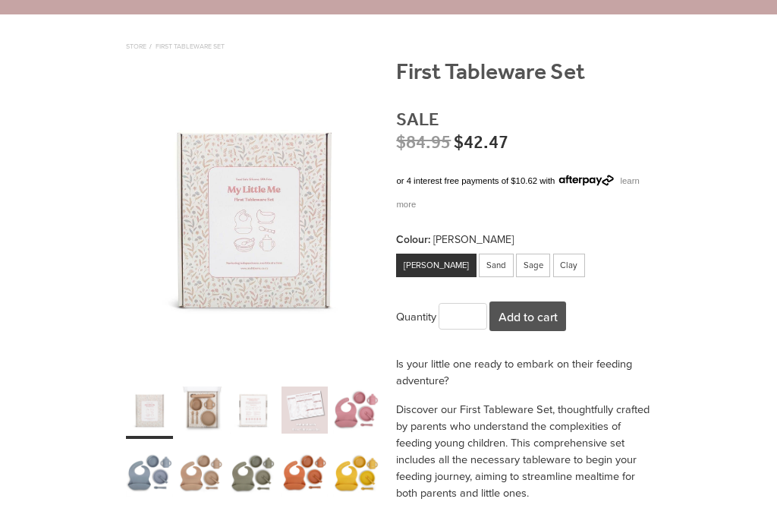
scroll to position [107, 0]
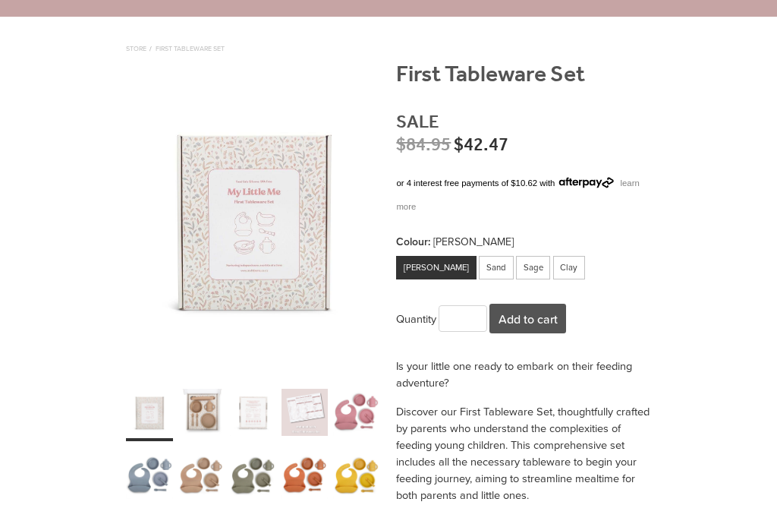
click at [532, 313] on button "Add to cart" at bounding box center [527, 319] width 77 height 30
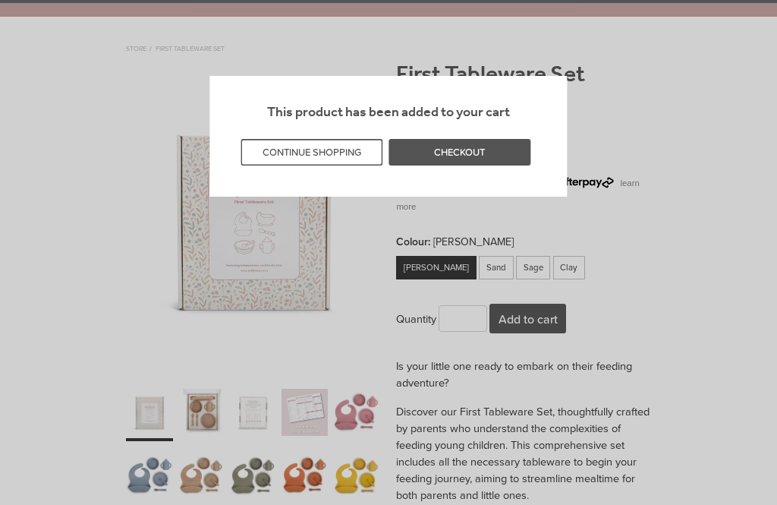
click at [323, 164] on button "CONTINUE SHOPPING" at bounding box center [312, 152] width 142 height 27
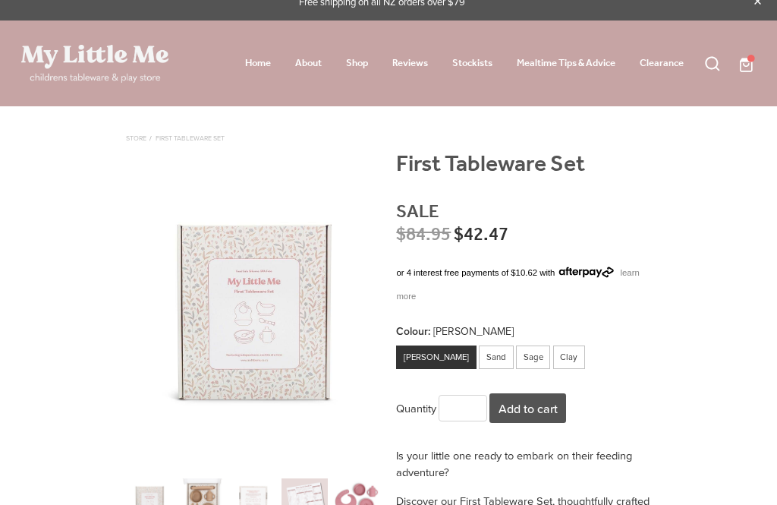
scroll to position [0, 0]
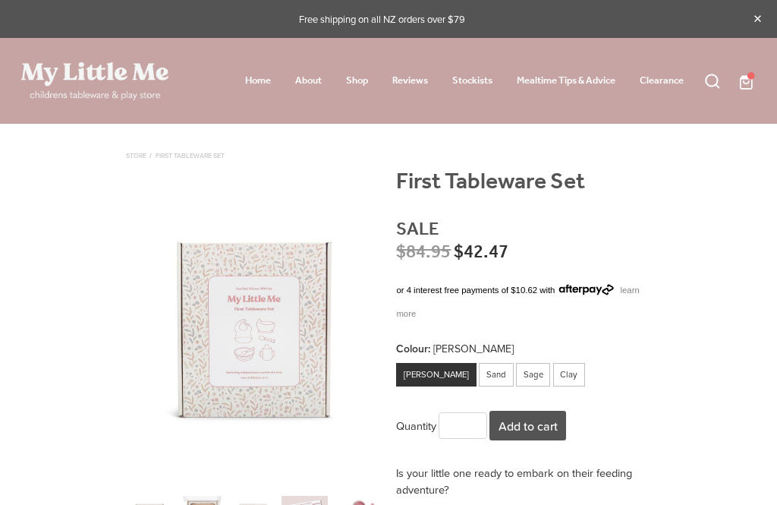
click at [756, 78] on span at bounding box center [756, 80] width 0 height 19
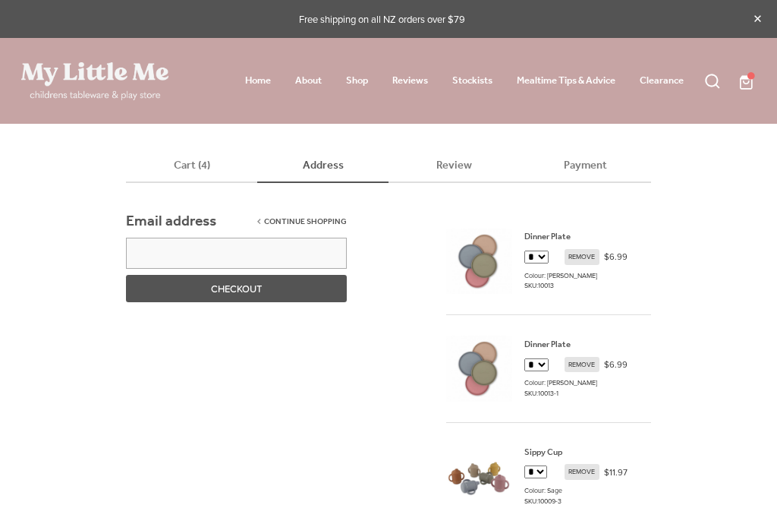
click at [358, 79] on link "Shop" at bounding box center [357, 80] width 22 height 19
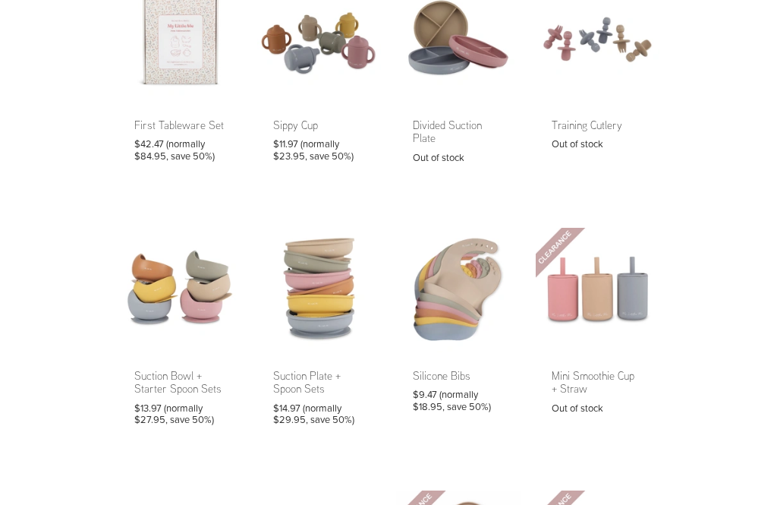
scroll to position [172, 0]
click at [320, 284] on link at bounding box center [319, 335] width 124 height 214
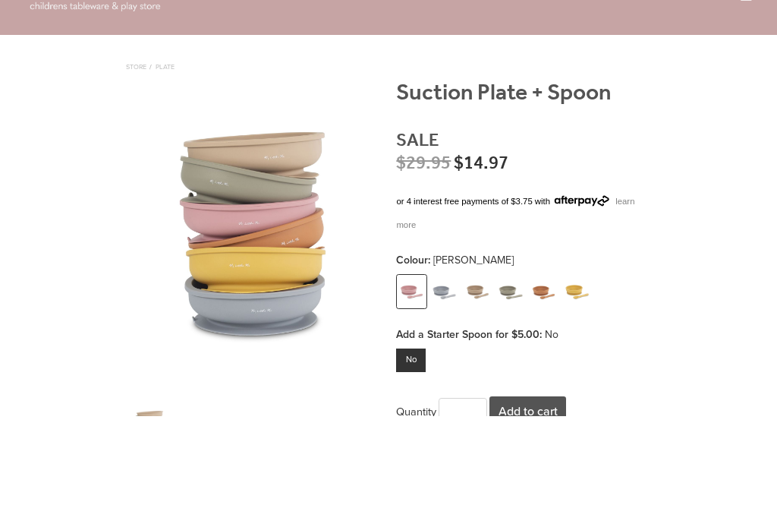
scroll to position [99, 0]
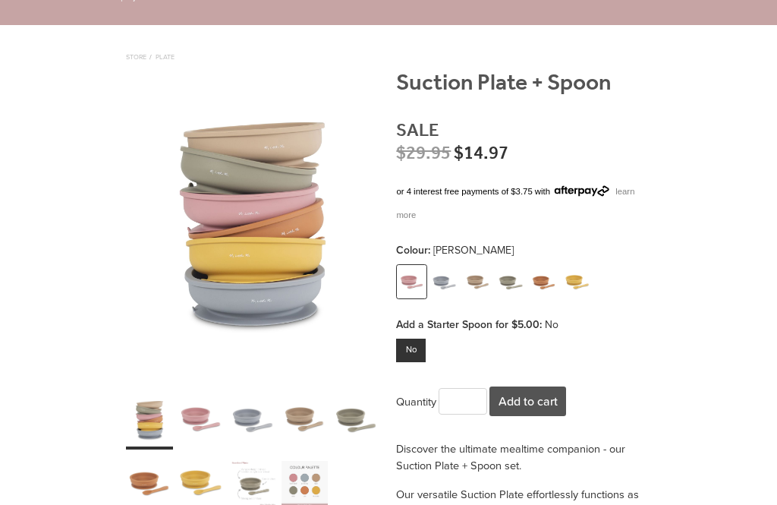
click at [535, 396] on button "Add to cart" at bounding box center [527, 401] width 77 height 30
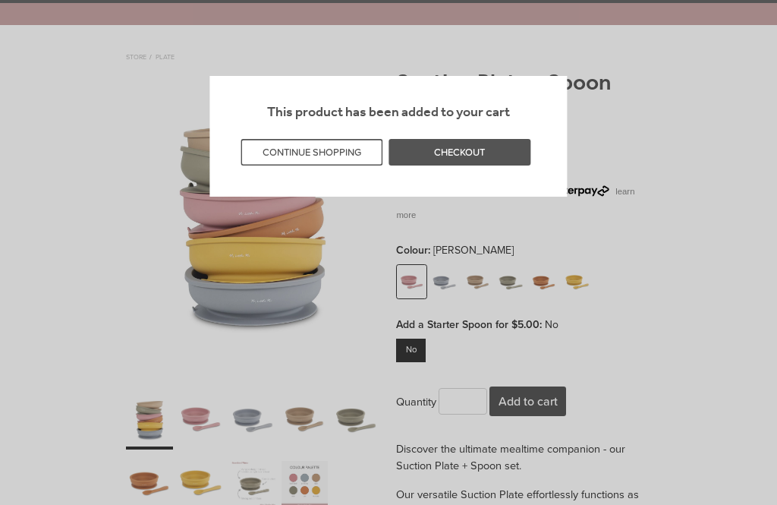
click at [312, 151] on button "CONTINUE SHOPPING" at bounding box center [312, 152] width 142 height 27
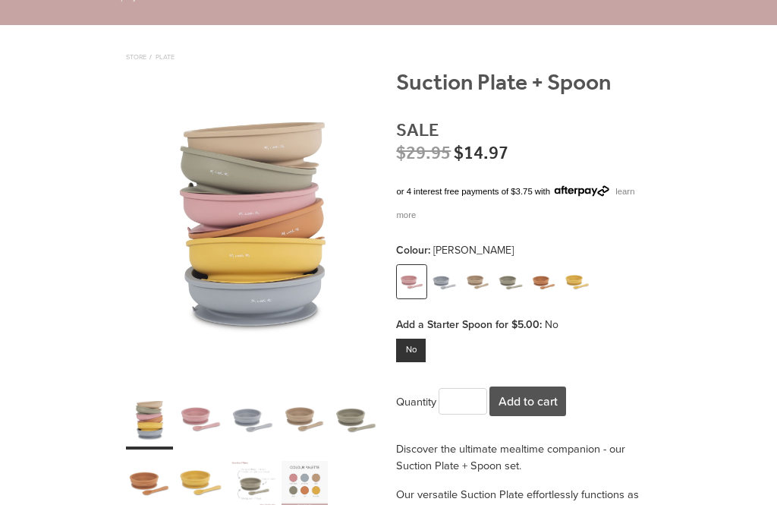
click at [450, 266] on img at bounding box center [445, 282] width 27 height 33
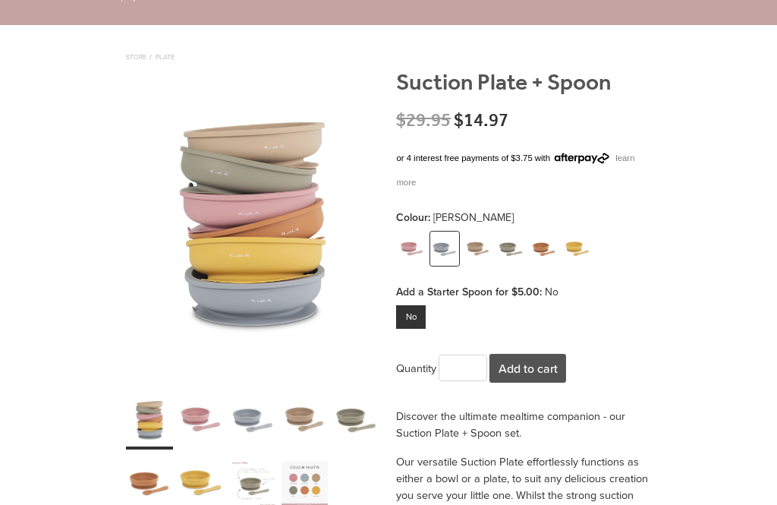
click at [556, 354] on button "Add to cart" at bounding box center [527, 369] width 77 height 30
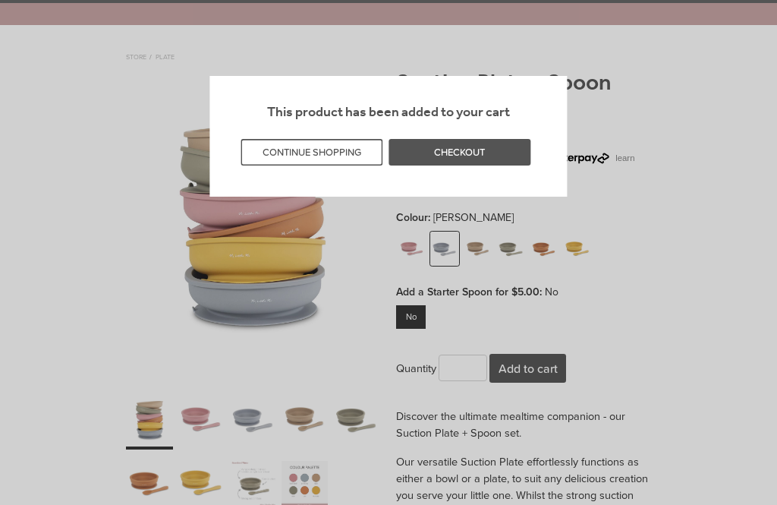
click at [319, 153] on button "CONTINUE SHOPPING" at bounding box center [312, 152] width 142 height 27
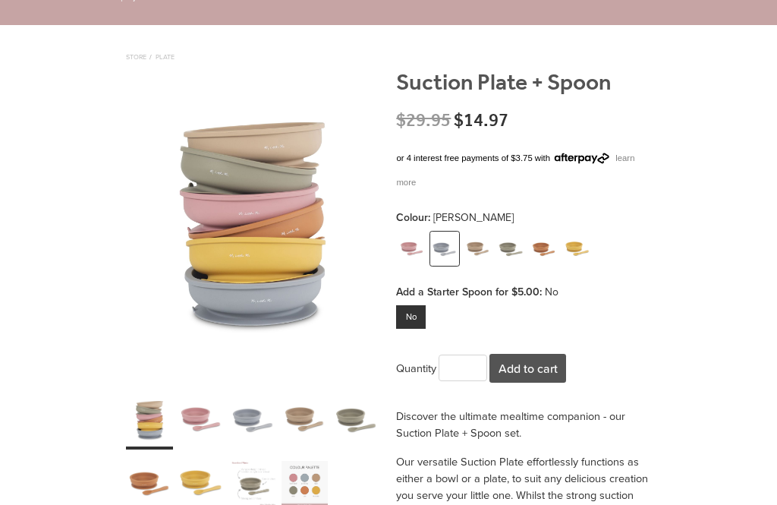
click at [552, 284] on span "No" at bounding box center [553, 291] width 17 height 15
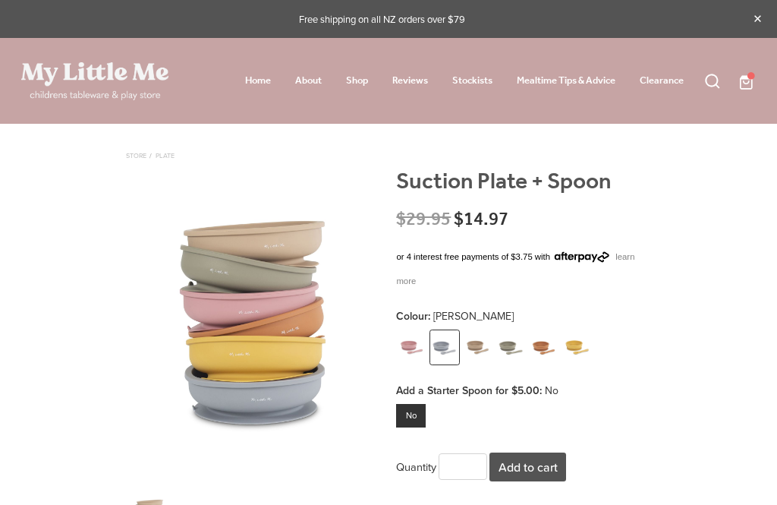
click at [756, 80] on span at bounding box center [756, 80] width 0 height 19
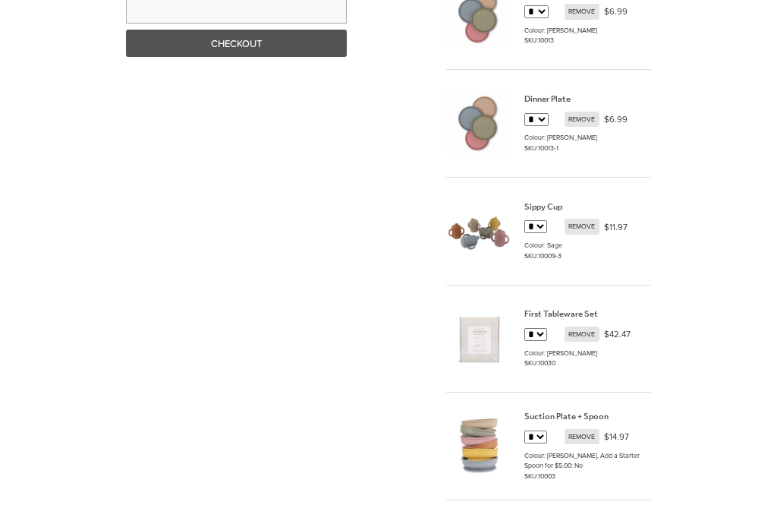
scroll to position [243, 0]
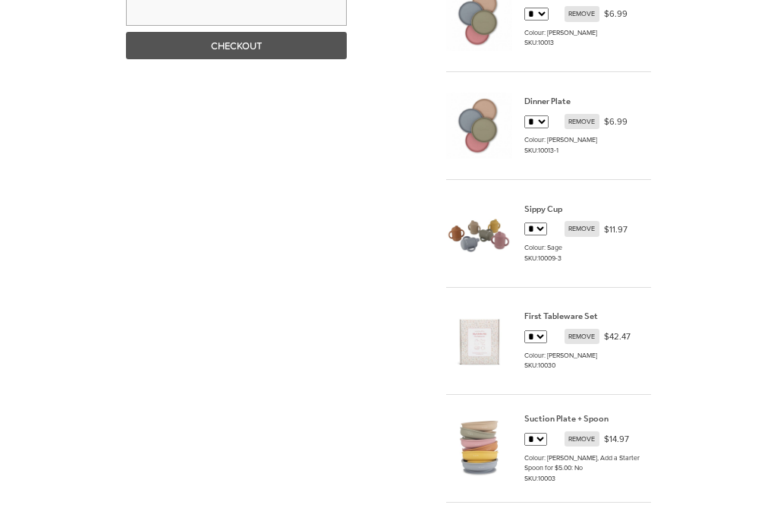
click at [581, 228] on span "REMOVE" at bounding box center [582, 228] width 35 height 15
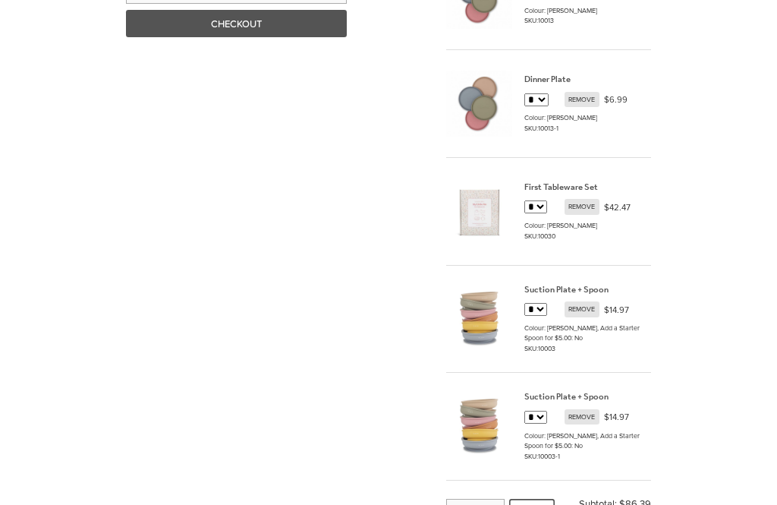
scroll to position [268, 0]
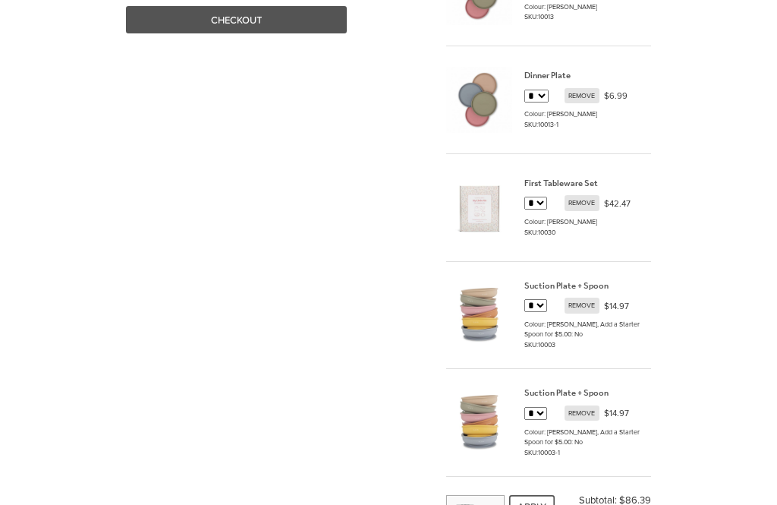
click at [590, 407] on span "REMOVE" at bounding box center [582, 413] width 35 height 15
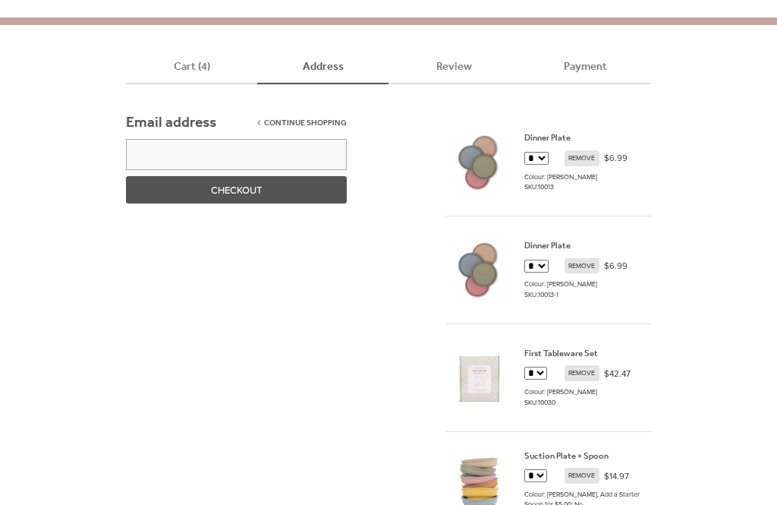
scroll to position [0, 0]
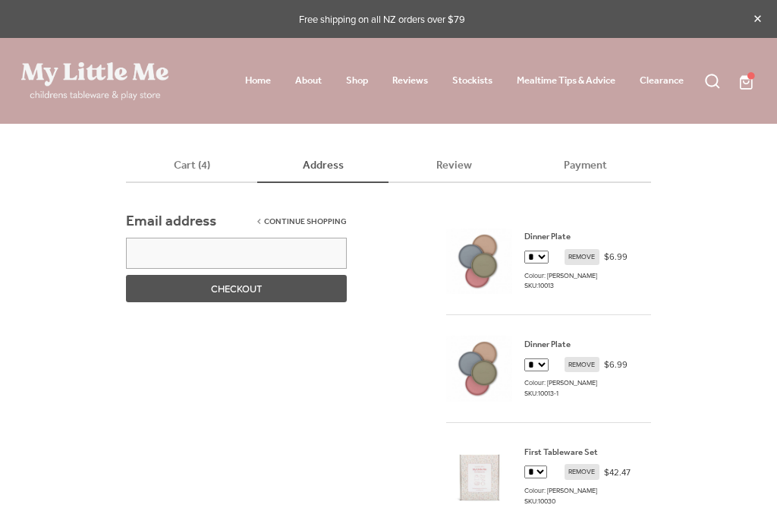
click at [359, 77] on link "Shop" at bounding box center [357, 80] width 22 height 19
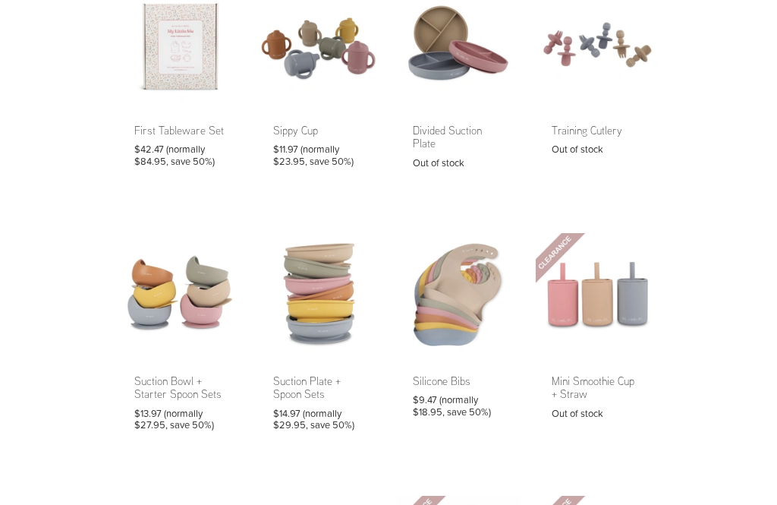
scroll to position [173, 0]
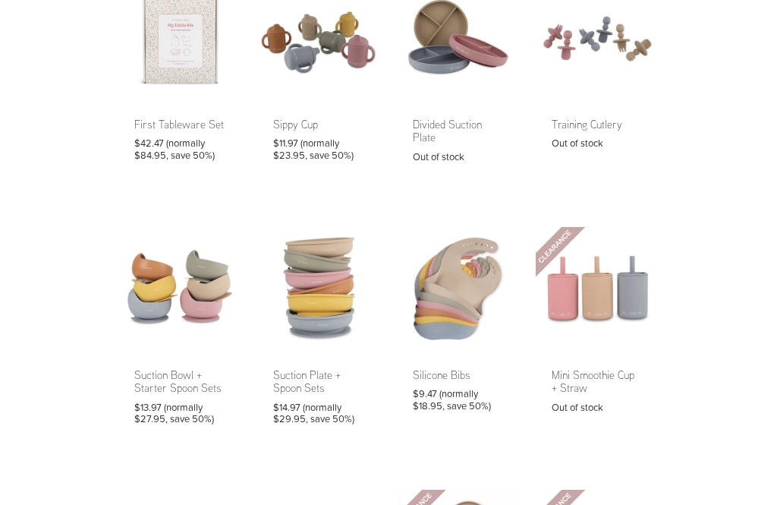
click at [172, 298] on link at bounding box center [180, 334] width 124 height 214
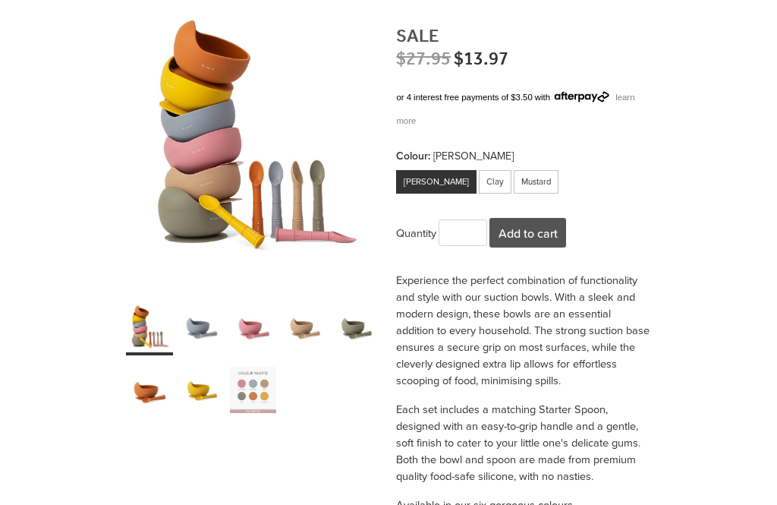
scroll to position [205, 0]
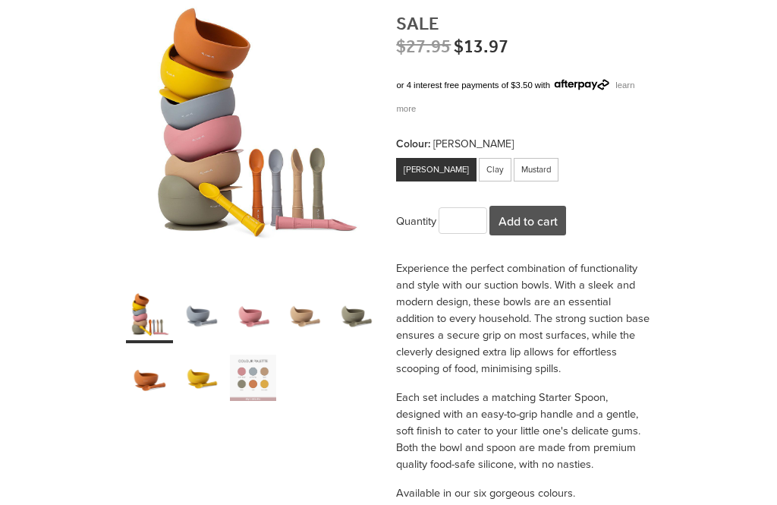
click at [250, 372] on div "carousel" at bounding box center [253, 377] width 47 height 58
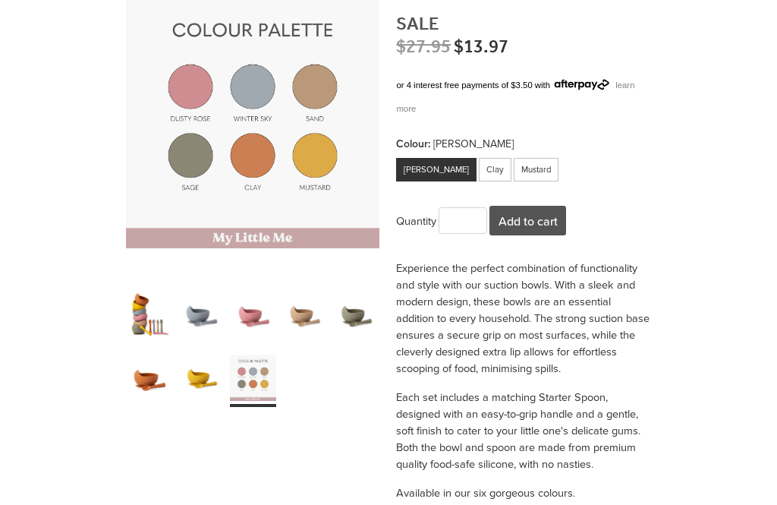
click at [479, 162] on div "Clay" at bounding box center [495, 170] width 33 height 24
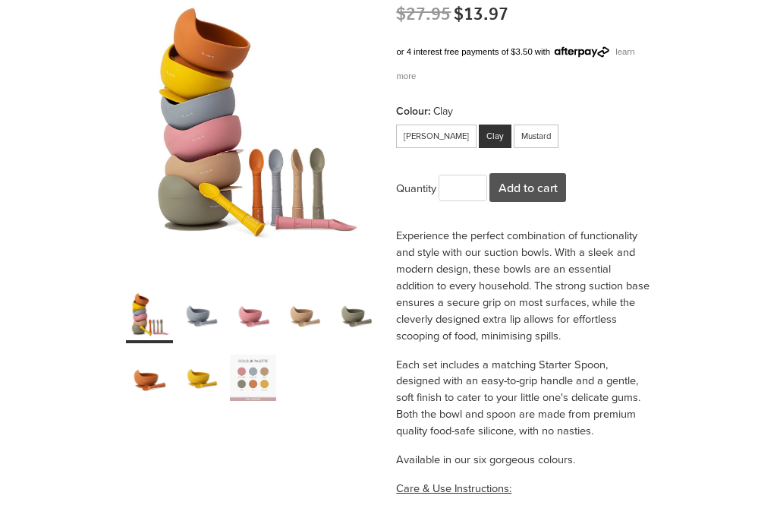
click at [526, 178] on button "Add to cart" at bounding box center [527, 188] width 77 height 30
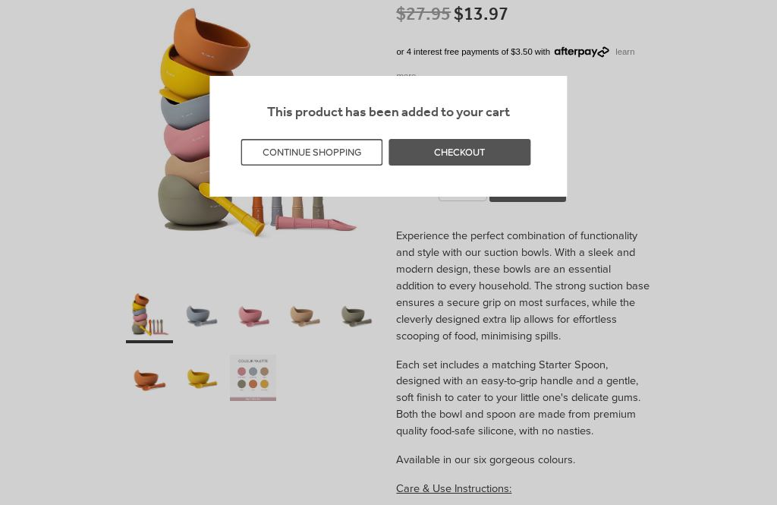
click at [330, 156] on button "CONTINUE SHOPPING" at bounding box center [312, 152] width 142 height 27
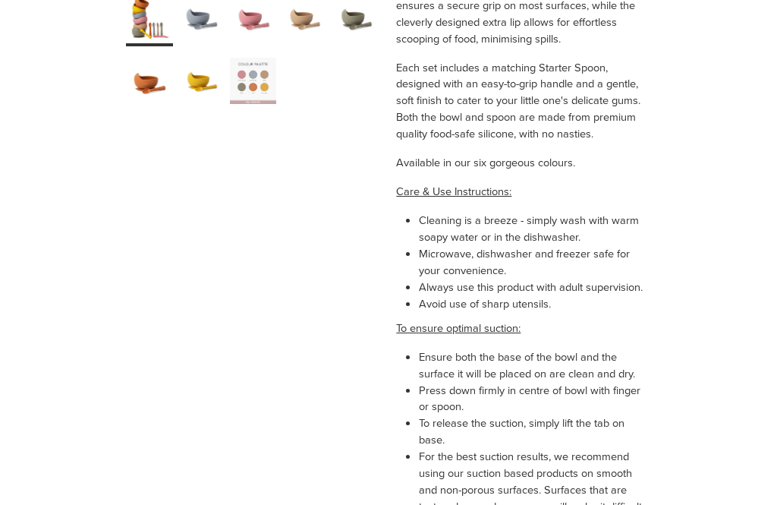
scroll to position [502, 0]
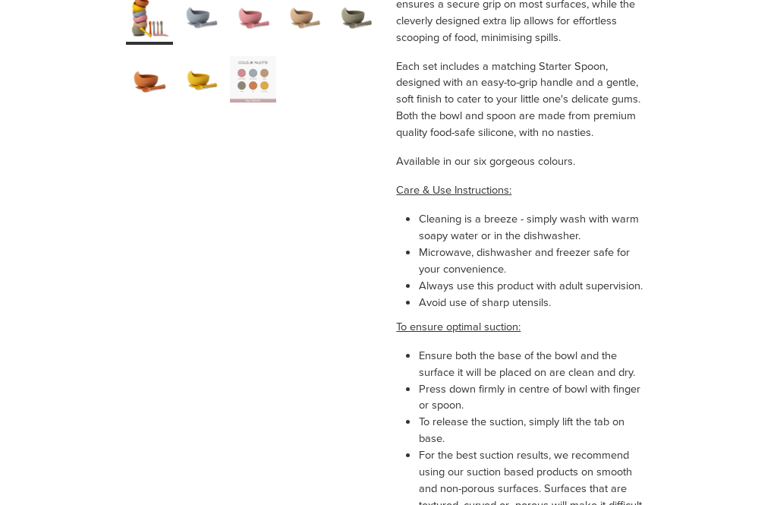
click at [729, 442] on div "**********" at bounding box center [388, 261] width 777 height 1280
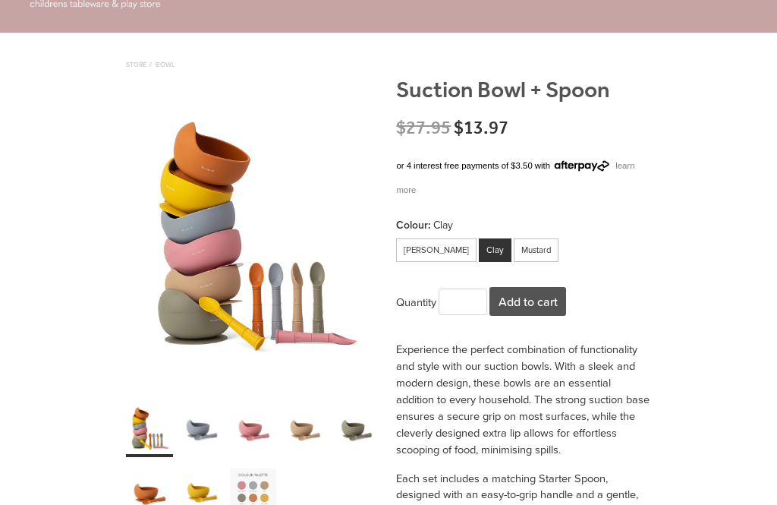
scroll to position [0, 0]
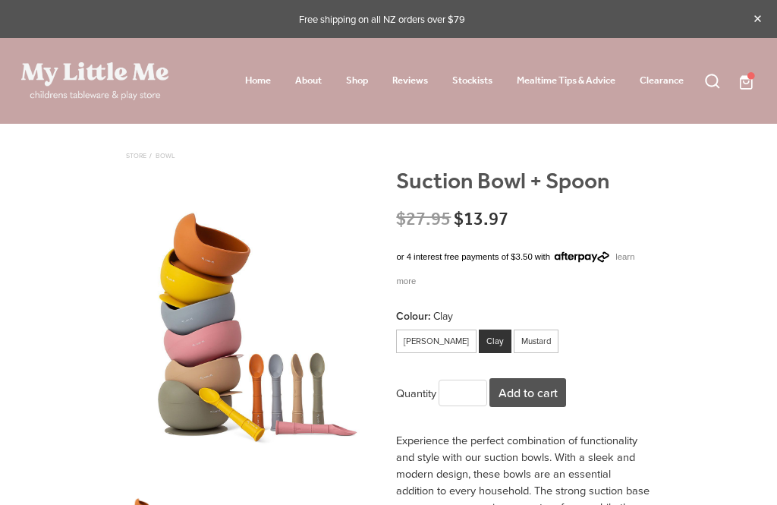
click at [756, 76] on span at bounding box center [756, 80] width 0 height 19
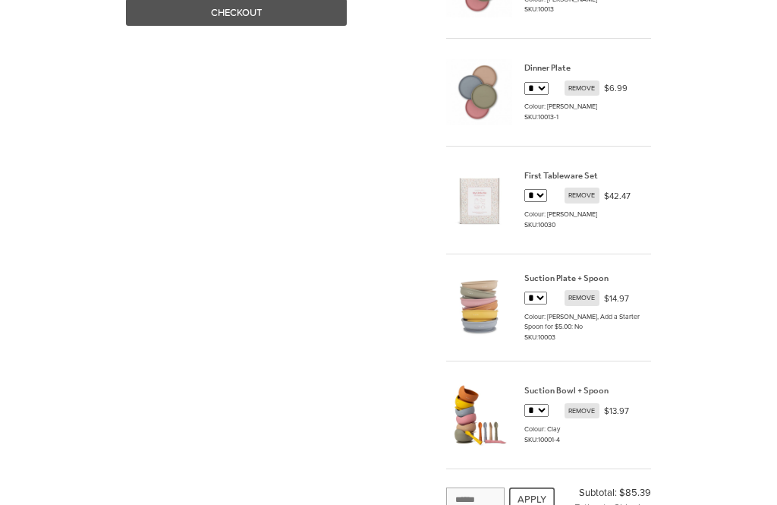
scroll to position [275, 0]
click at [526, 197] on select "*" at bounding box center [535, 196] width 23 height 13
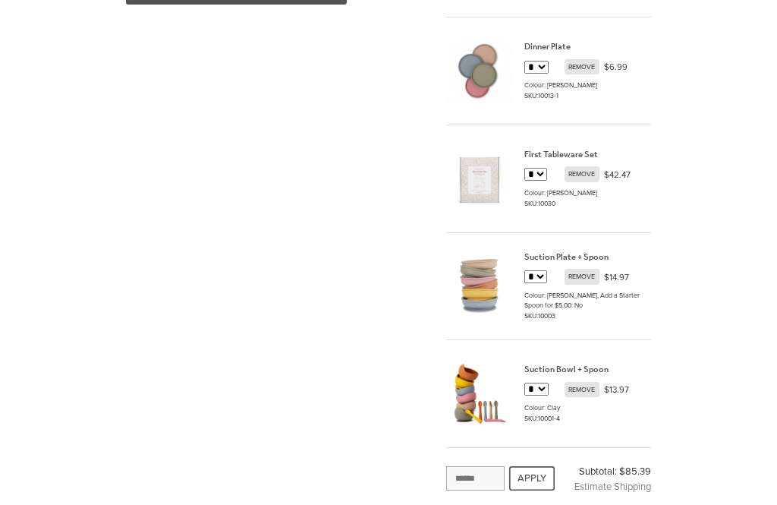
scroll to position [294, 0]
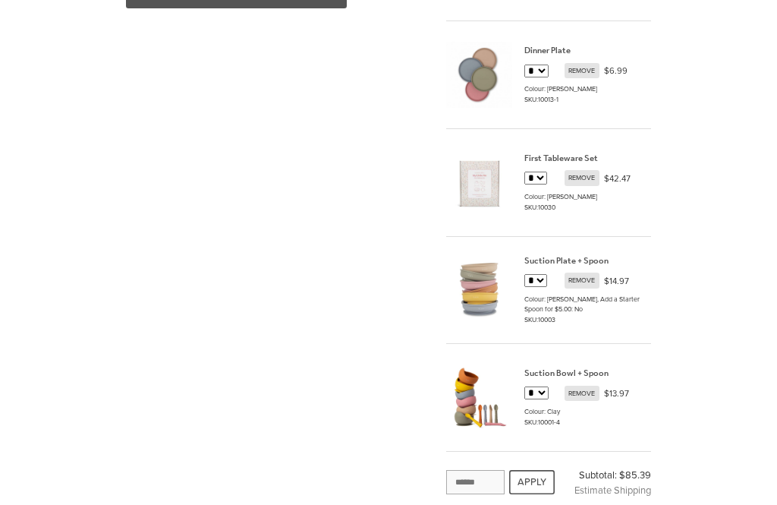
click at [527, 181] on select "*" at bounding box center [535, 178] width 23 height 13
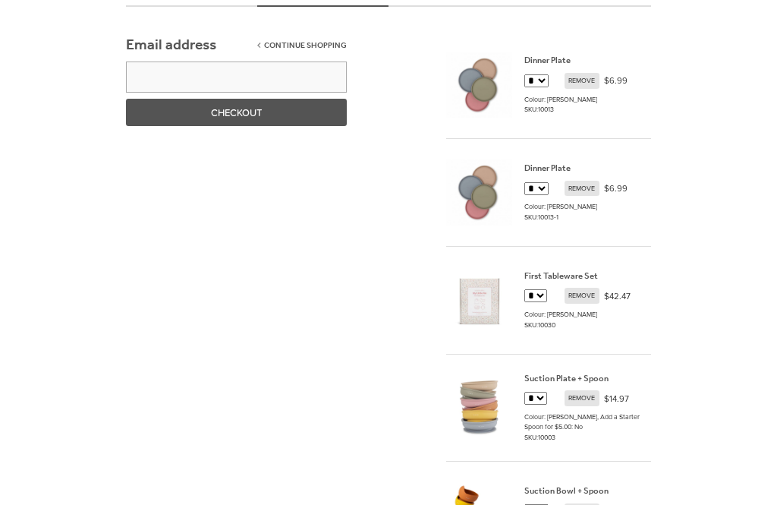
scroll to position [178, 0]
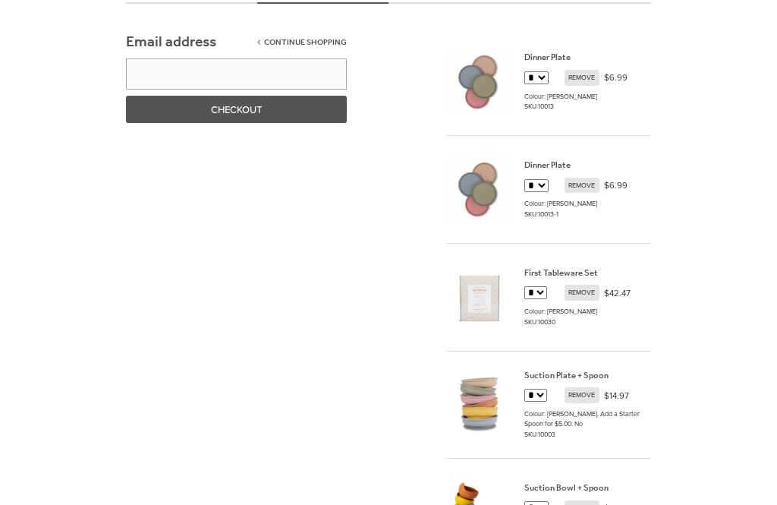
click at [586, 379] on link "Suction Plate + Spoon" at bounding box center [566, 376] width 84 height 17
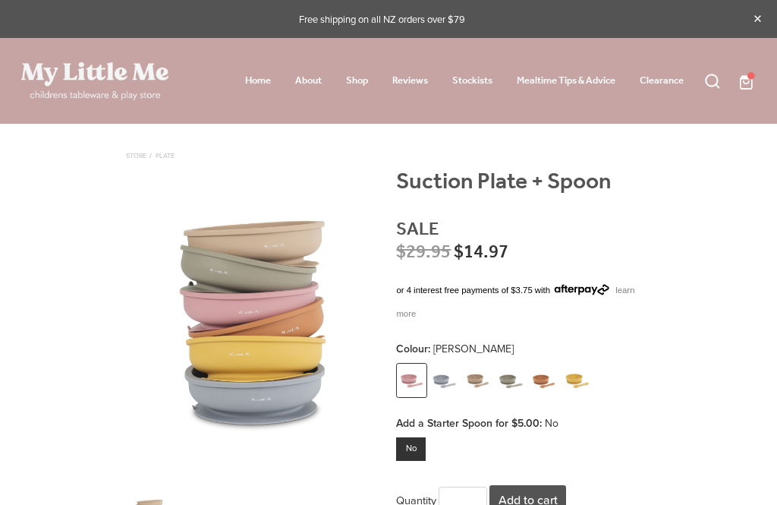
click at [355, 77] on link "Shop" at bounding box center [357, 80] width 22 height 19
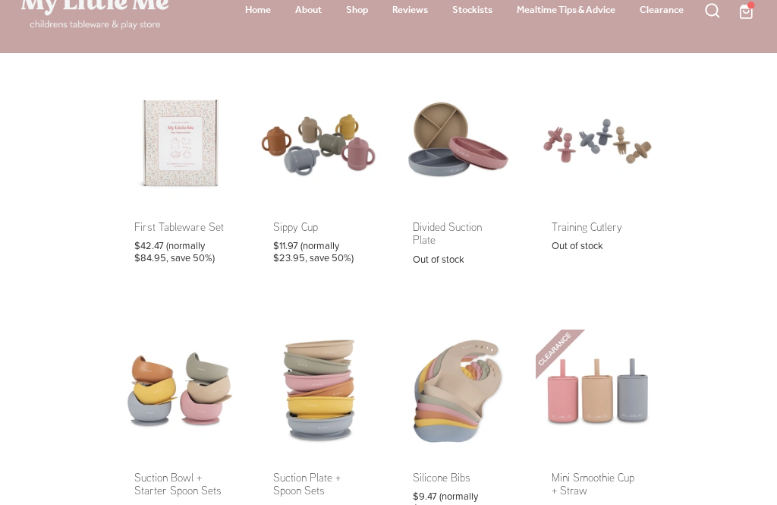
scroll to position [71, 0]
click at [176, 141] on link at bounding box center [180, 180] width 124 height 203
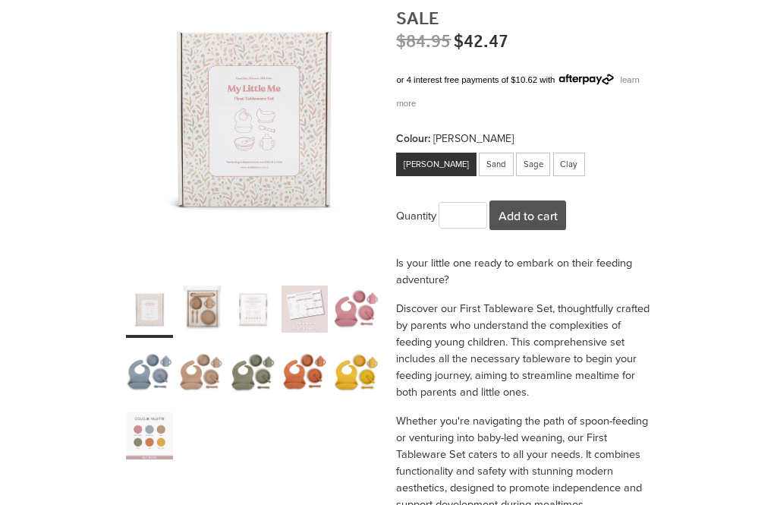
scroll to position [224, 0]
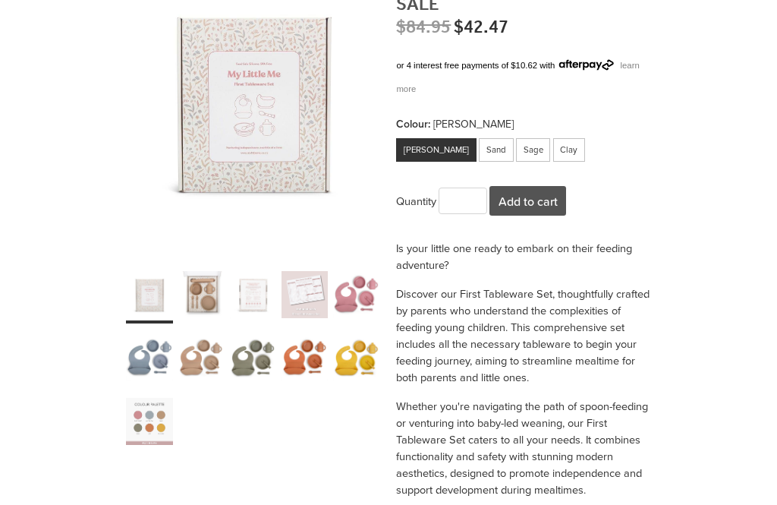
click at [175, 411] on div "carousel" at bounding box center [252, 358] width 253 height 185
click at [156, 428] on div "carousel" at bounding box center [149, 421] width 47 height 58
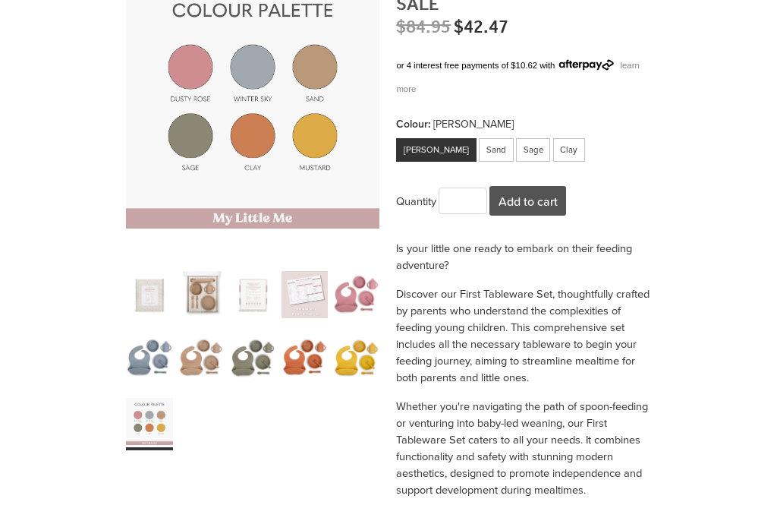
click at [516, 143] on div "Sage" at bounding box center [533, 150] width 35 height 24
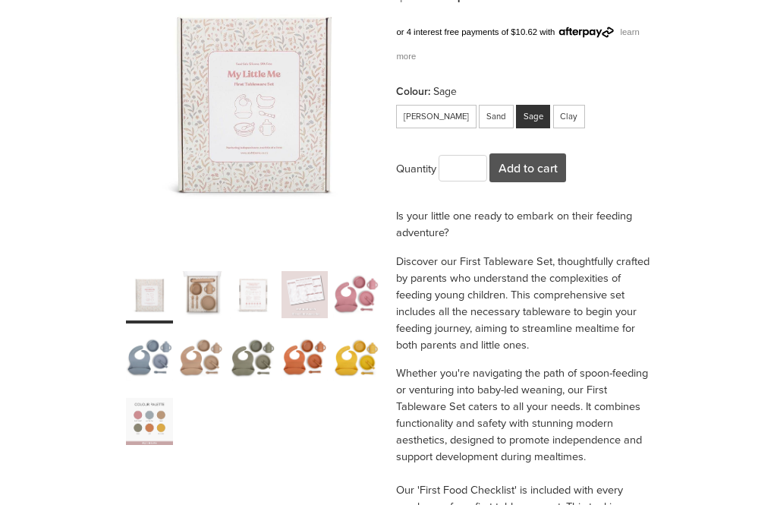
click at [545, 165] on button "Add to cart" at bounding box center [527, 168] width 77 height 30
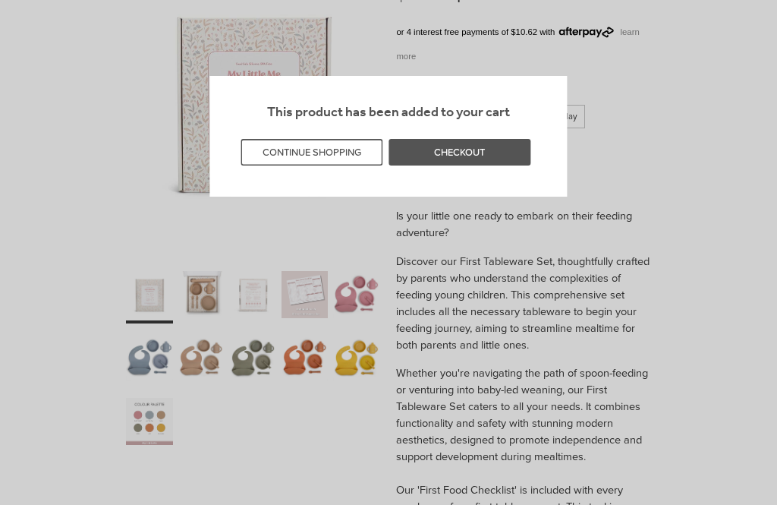
click at [332, 162] on button "CONTINUE SHOPPING" at bounding box center [312, 152] width 142 height 27
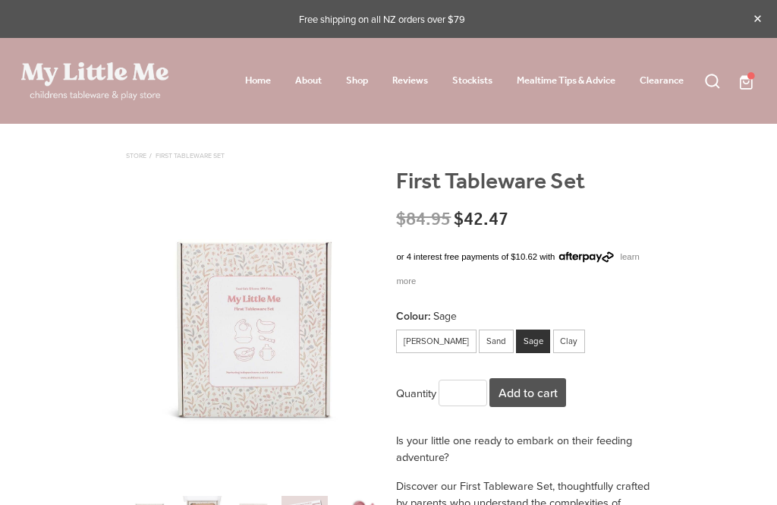
click at [756, 73] on span at bounding box center [756, 80] width 0 height 19
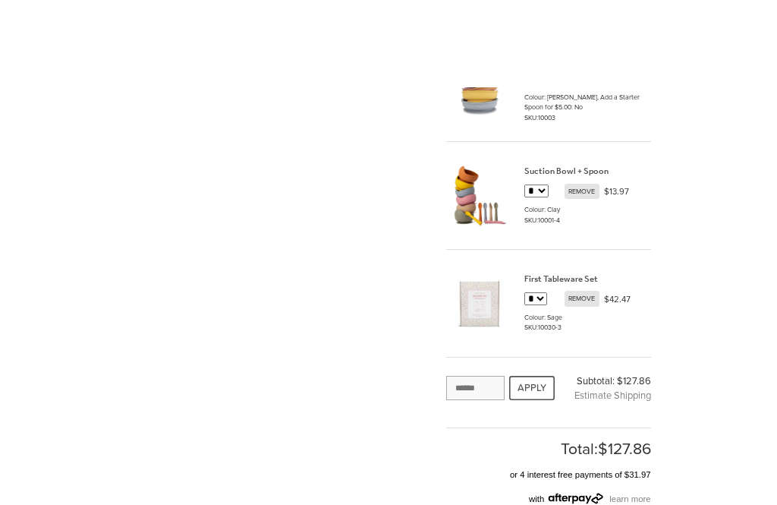
scroll to position [431, 0]
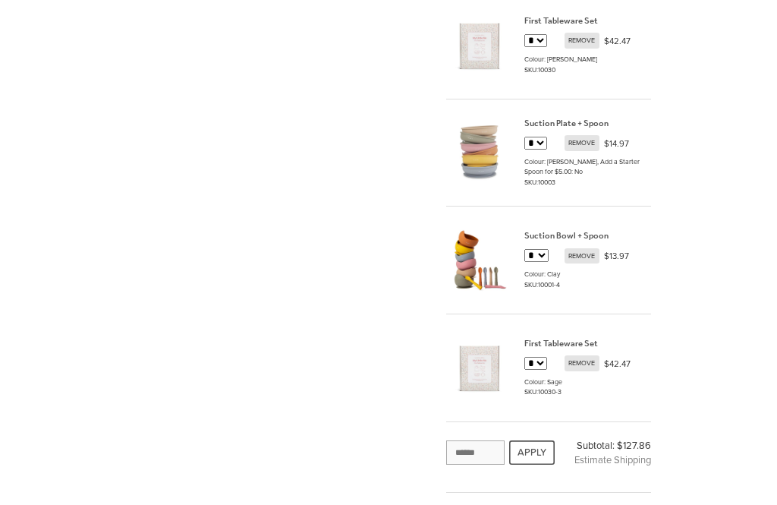
click at [589, 254] on span "REMOVE" at bounding box center [582, 255] width 35 height 15
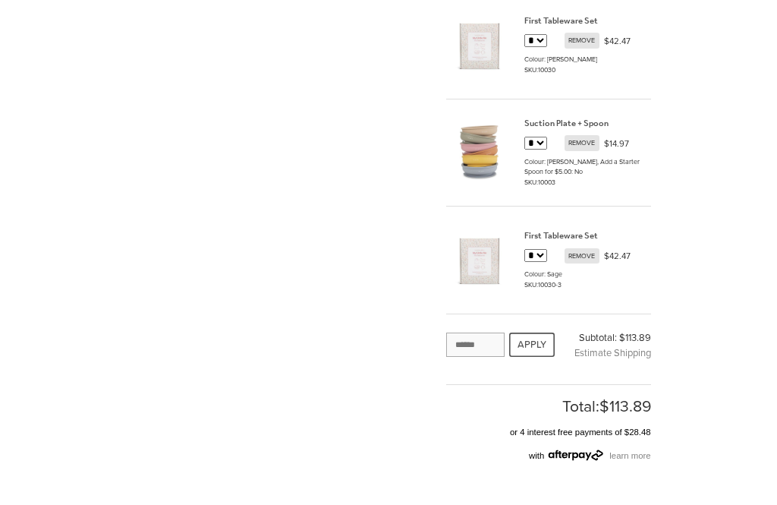
click at [587, 139] on span "REMOVE" at bounding box center [582, 142] width 35 height 15
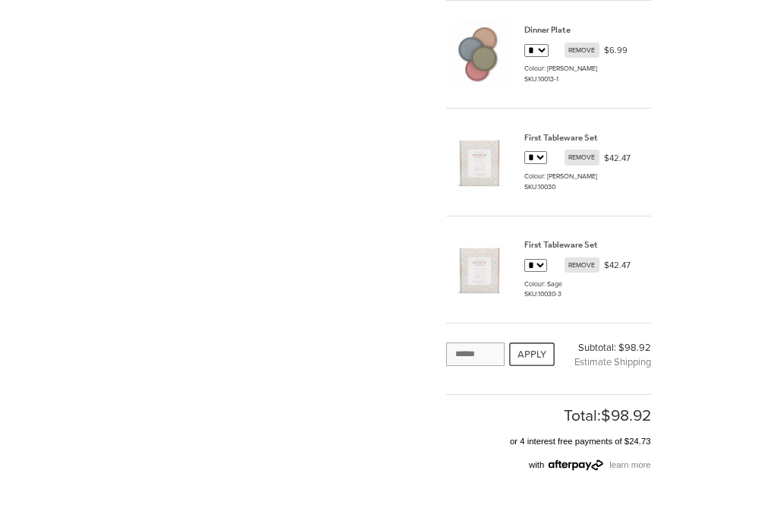
scroll to position [313, 0]
click at [467, 346] on input "text" at bounding box center [475, 355] width 58 height 24
click at [529, 353] on button "APPLY" at bounding box center [532, 355] width 46 height 24
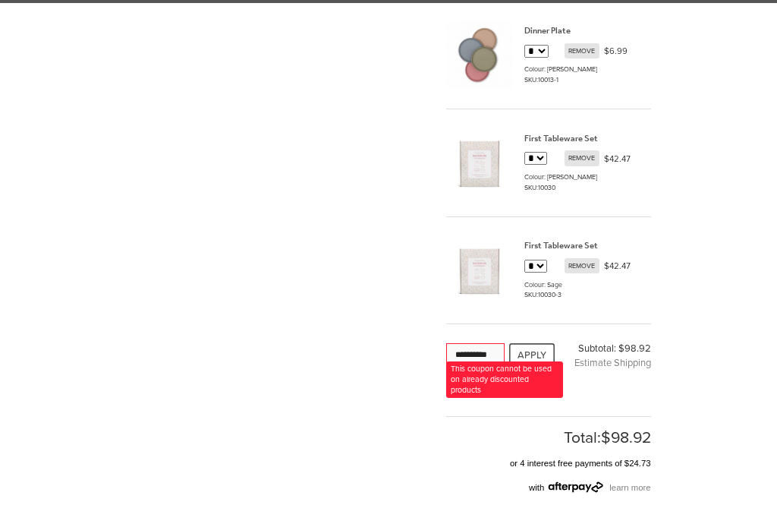
scroll to position [314, 0]
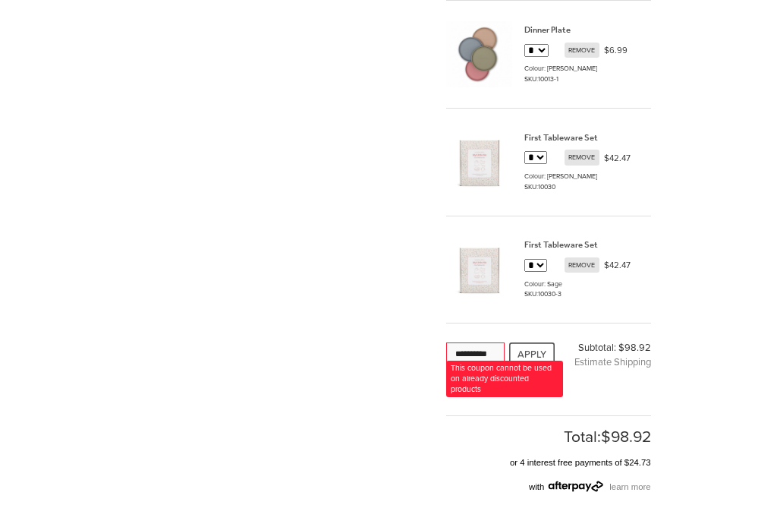
click at [489, 355] on input "**********" at bounding box center [475, 354] width 58 height 24
type input "*"
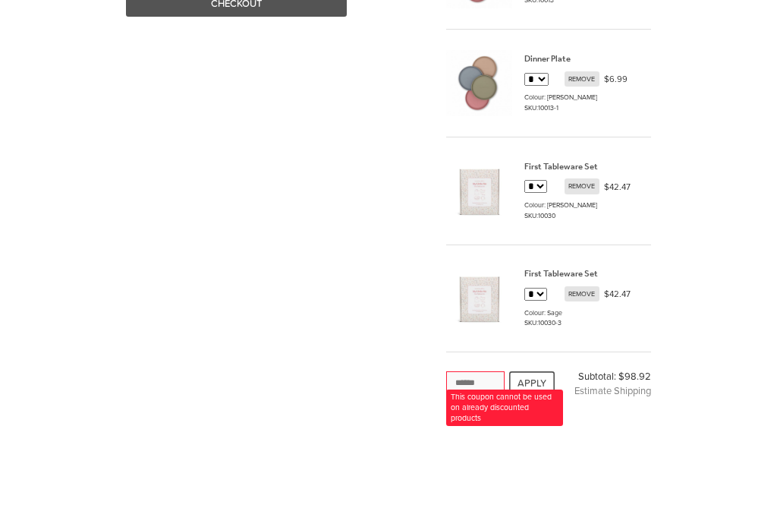
scroll to position [129, 0]
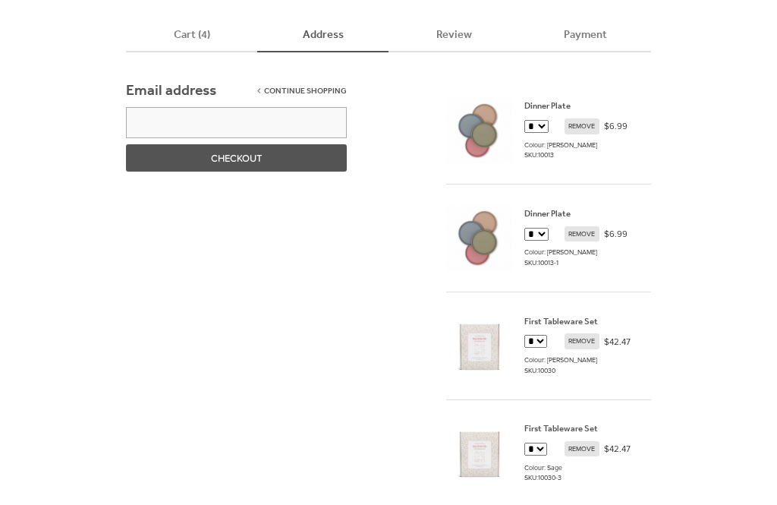
click at [584, 233] on span "REMOVE" at bounding box center [582, 235] width 35 height 15
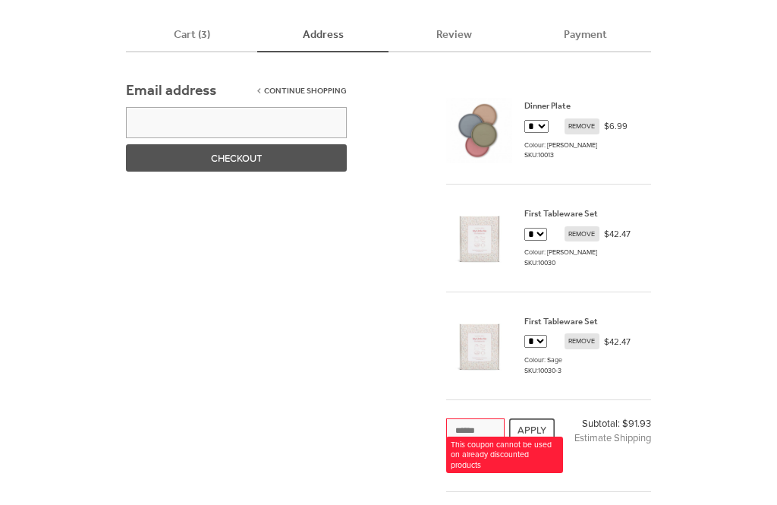
scroll to position [131, 0]
click at [578, 121] on span "REMOVE" at bounding box center [582, 125] width 35 height 15
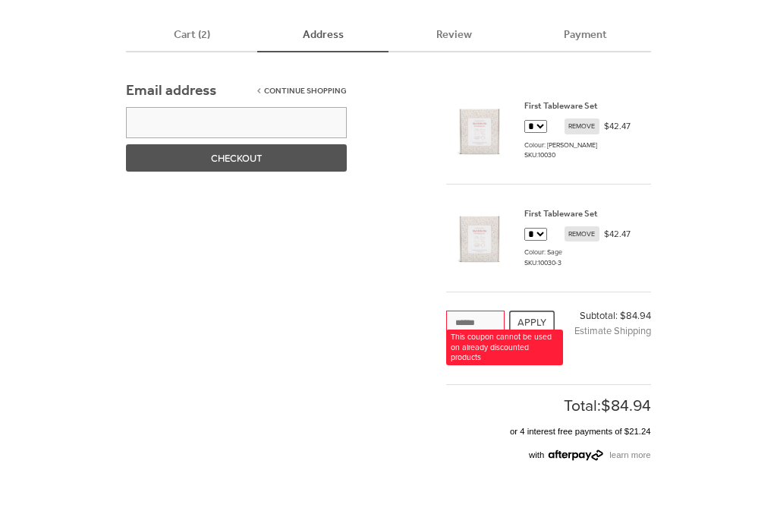
click at [724, 360] on div "Cart (2) Address Review Payment CONTINUE SHOPPING Email address Enter an email …" at bounding box center [388, 379] width 777 height 772
click at [477, 326] on input "text" at bounding box center [475, 322] width 58 height 24
type input "**********"
click at [540, 312] on button "APPLY" at bounding box center [532, 322] width 46 height 24
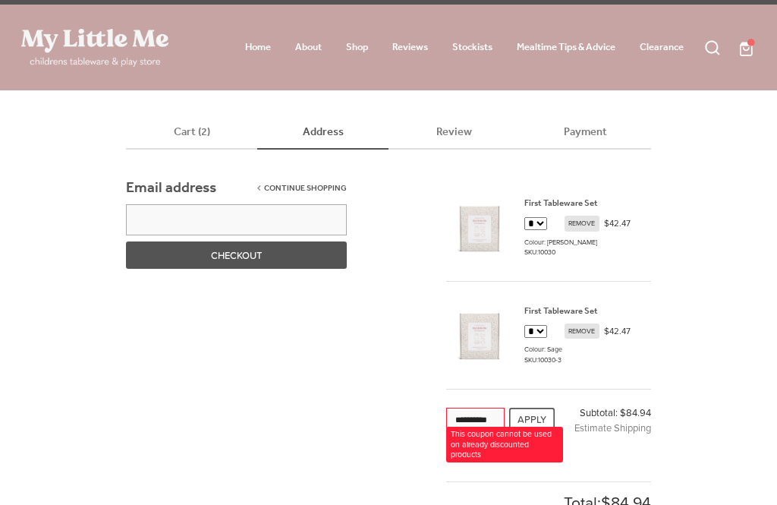
scroll to position [32, 0]
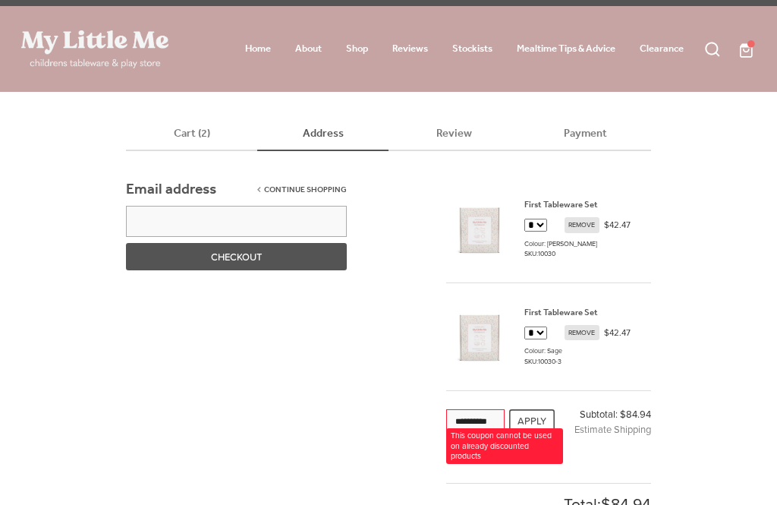
click at [669, 47] on link "Clearance" at bounding box center [662, 48] width 44 height 19
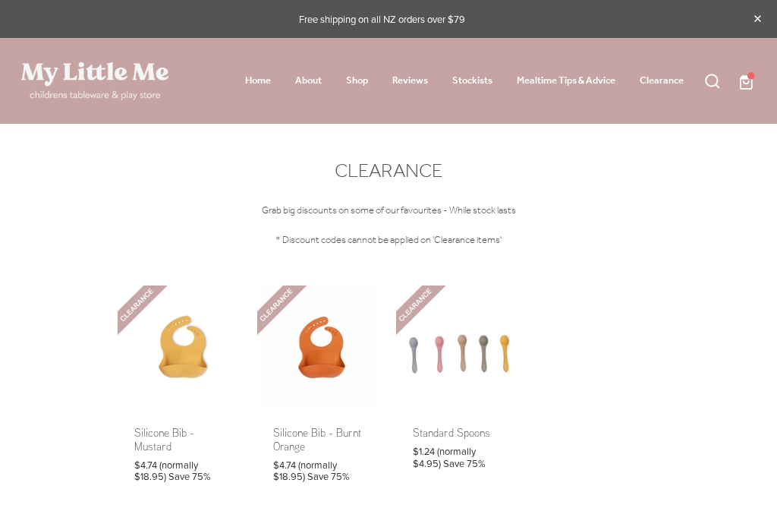
click at [756, 86] on span at bounding box center [756, 80] width 0 height 19
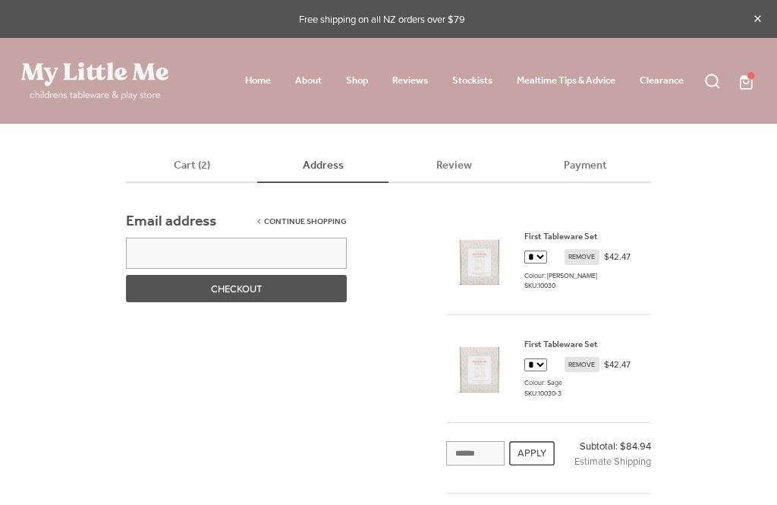
click at [355, 83] on link "Shop" at bounding box center [357, 80] width 22 height 19
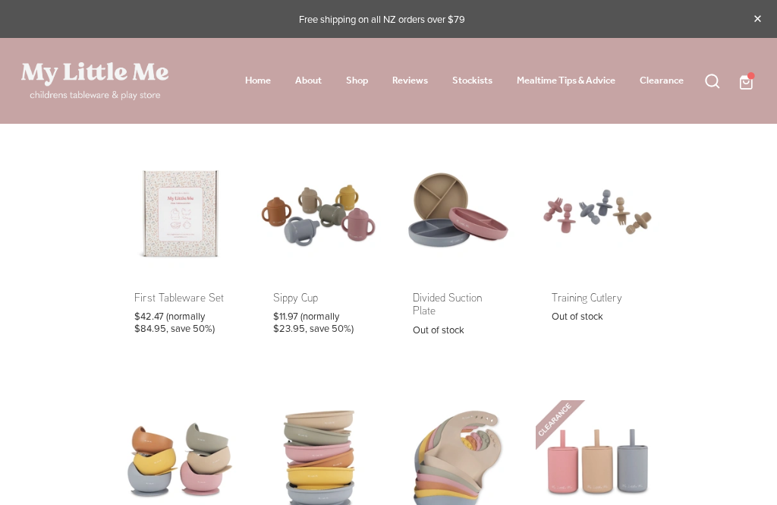
click at [170, 211] on link at bounding box center [180, 251] width 124 height 203
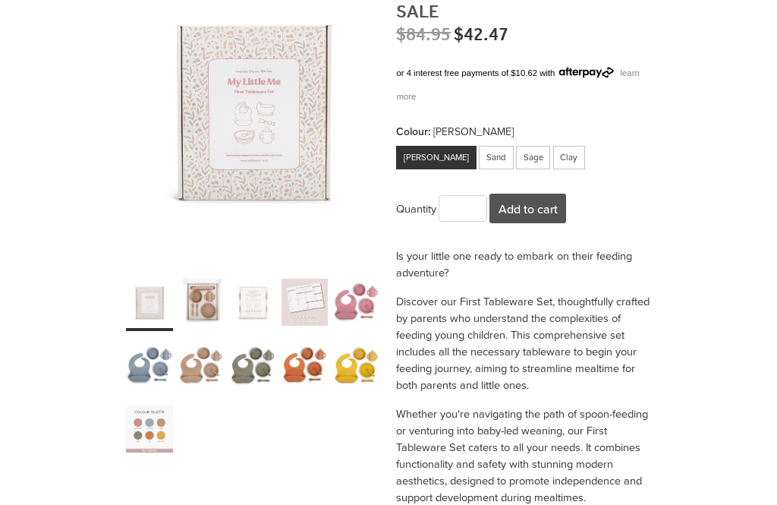
scroll to position [281, 0]
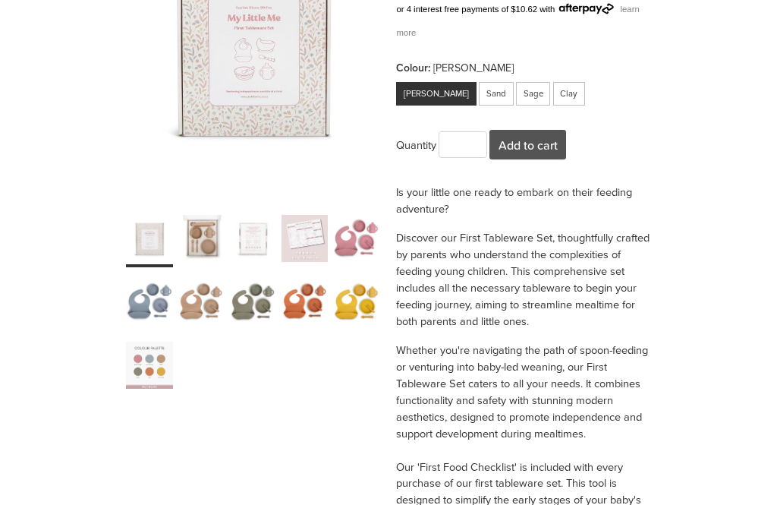
click at [200, 241] on div "carousel" at bounding box center [201, 238] width 47 height 58
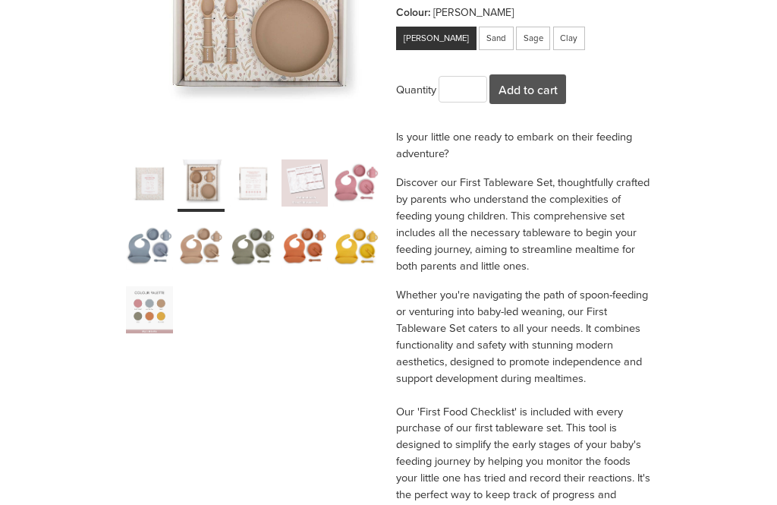
scroll to position [354, 0]
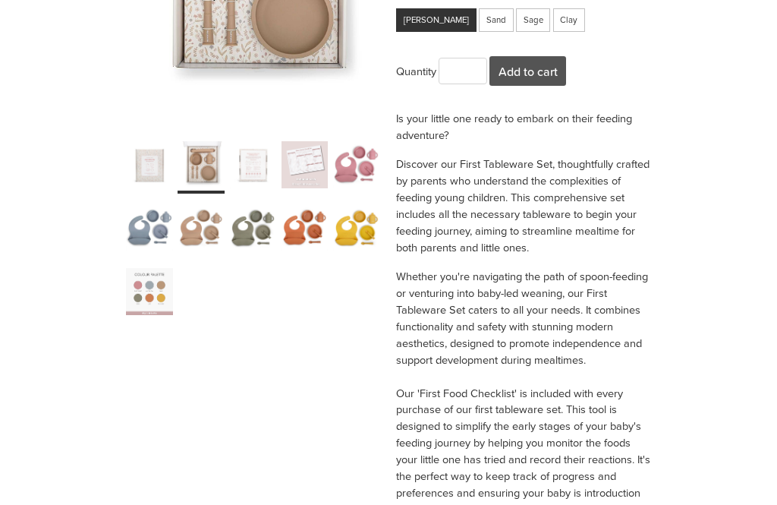
click at [364, 165] on div "carousel" at bounding box center [356, 164] width 47 height 58
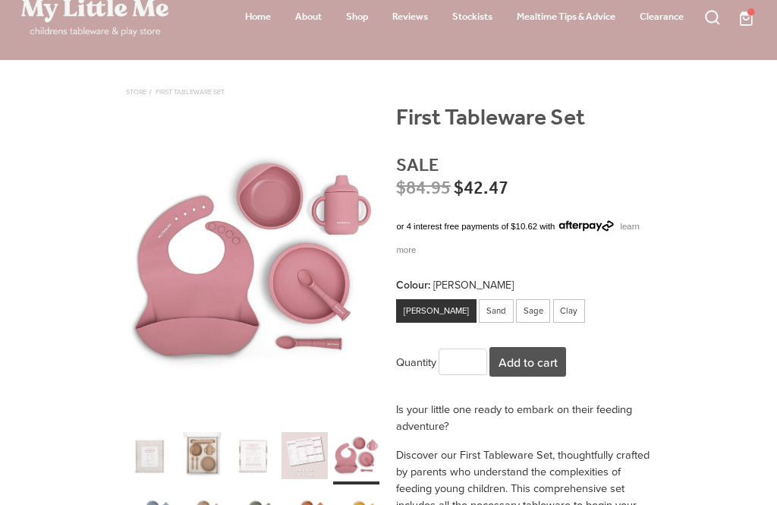
scroll to position [0, 0]
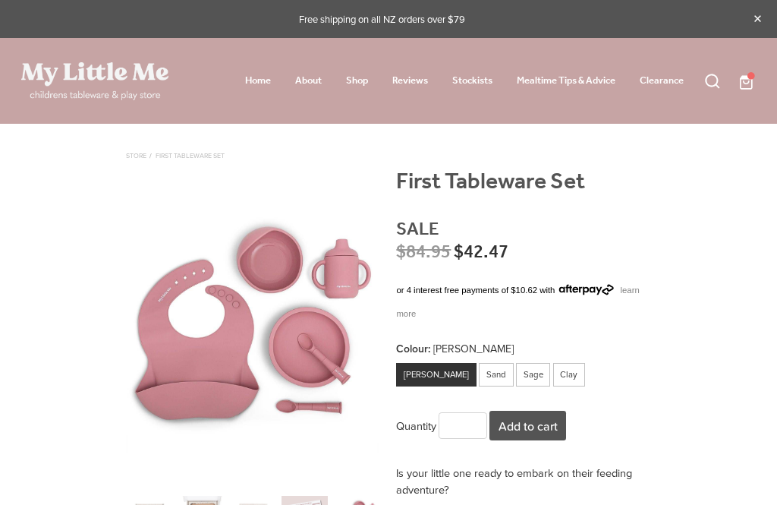
click at [756, 82] on span at bounding box center [756, 80] width 0 height 19
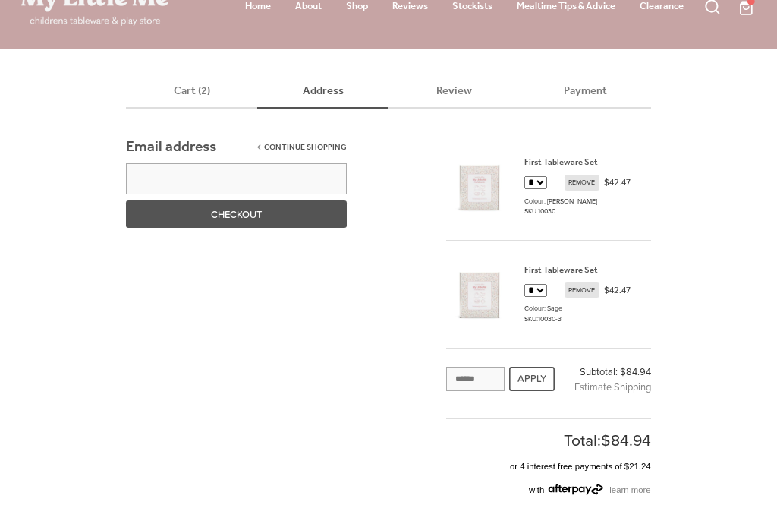
scroll to position [93, 0]
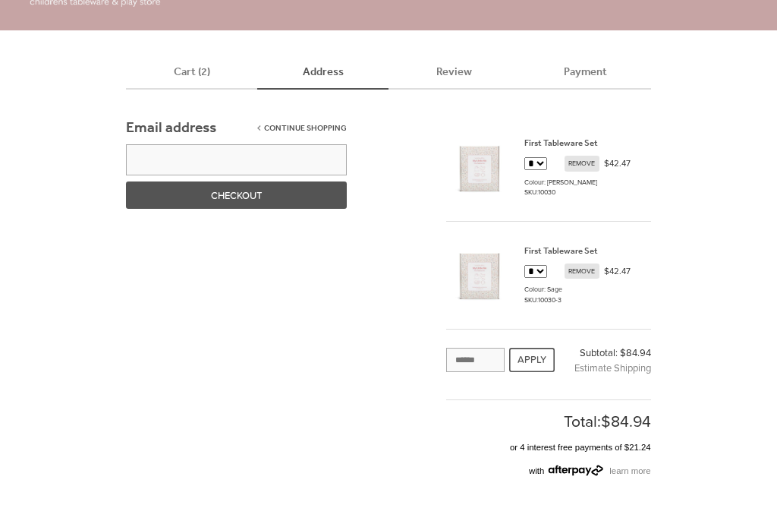
click at [488, 356] on input "text" at bounding box center [475, 360] width 58 height 24
type input "**********"
click at [530, 357] on button "APPLY" at bounding box center [532, 360] width 46 height 24
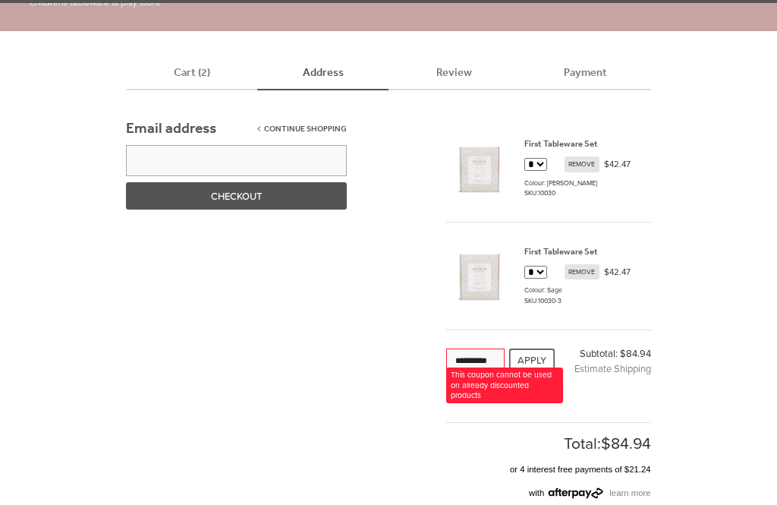
scroll to position [93, 0]
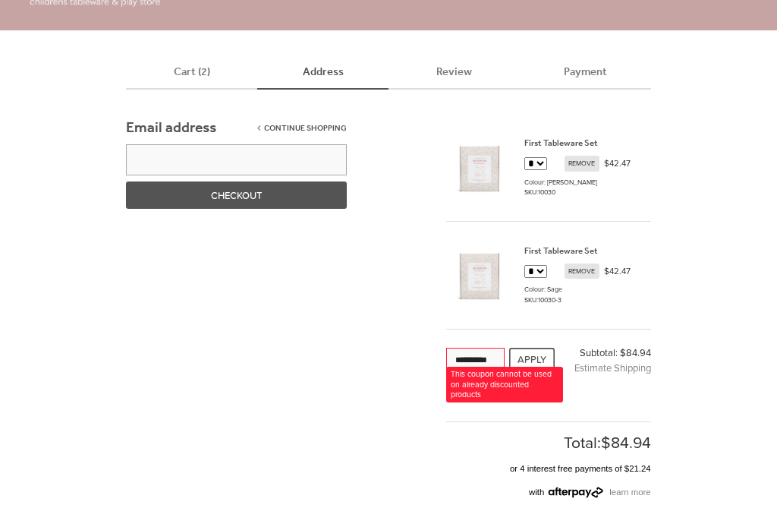
click at [739, 447] on div "**********" at bounding box center [388, 416] width 777 height 772
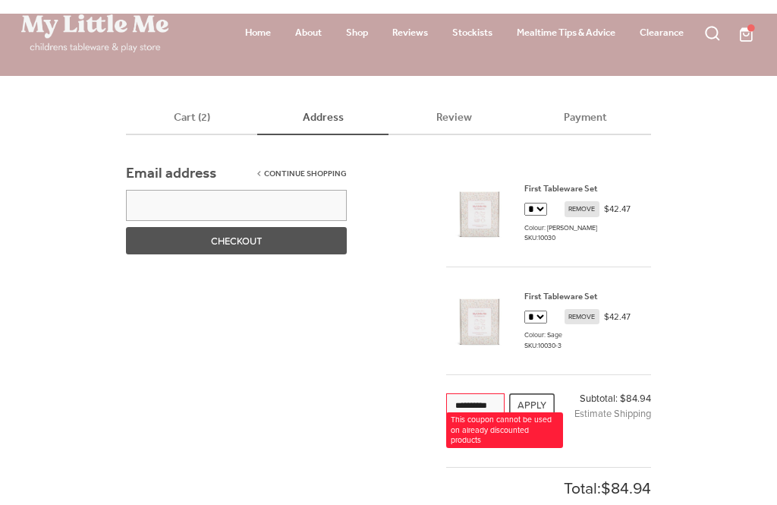
scroll to position [0, 0]
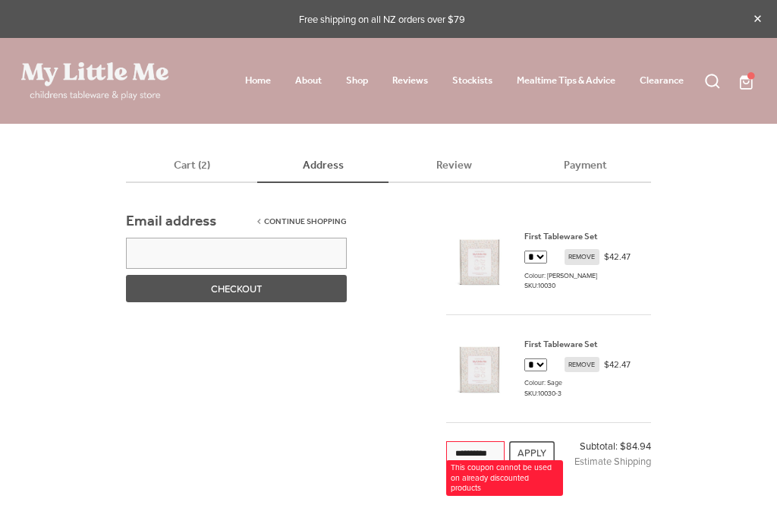
click at [571, 234] on link "First Tableware Set" at bounding box center [561, 236] width 74 height 17
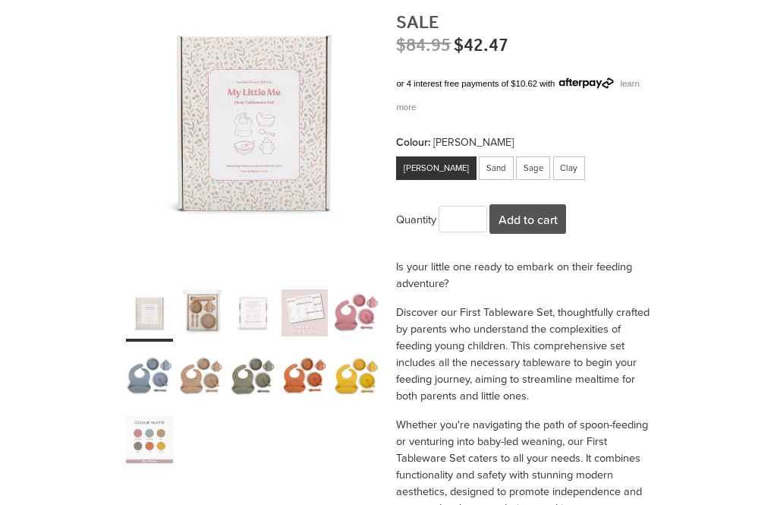
scroll to position [229, 0]
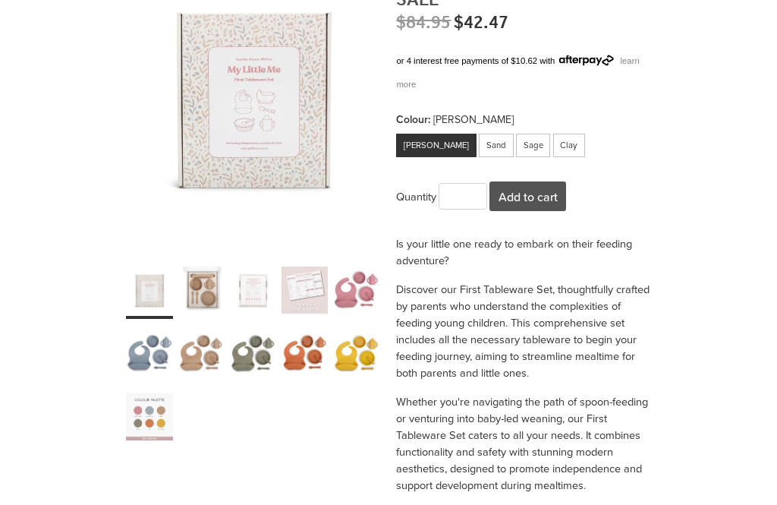
click at [301, 335] on div "carousel" at bounding box center [305, 353] width 47 height 58
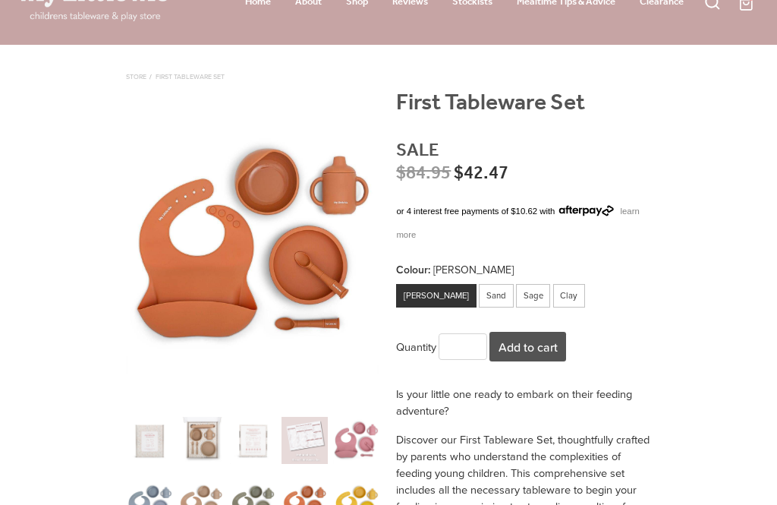
scroll to position [130, 0]
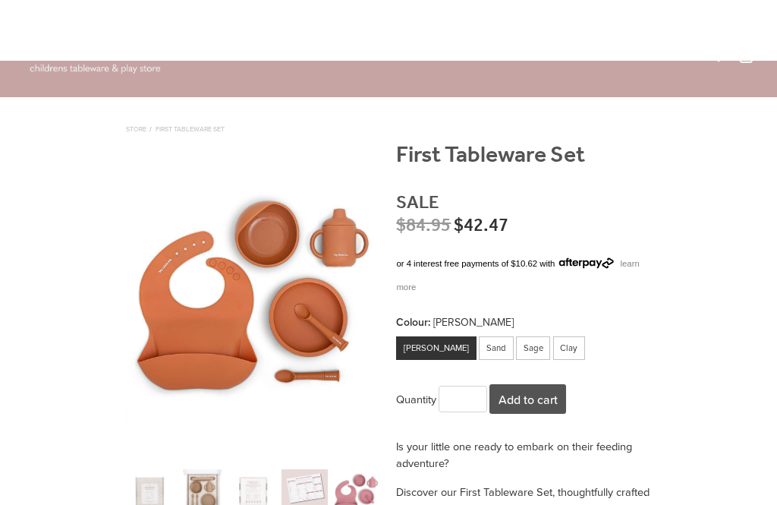
scroll to position [0, 0]
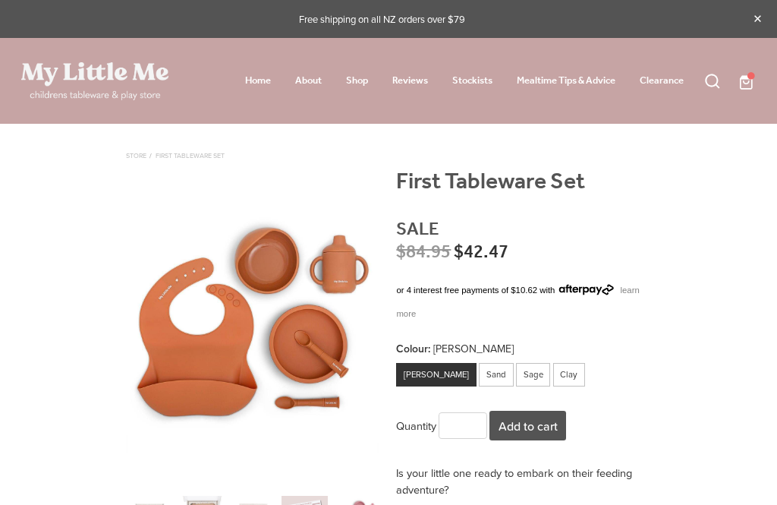
click at [756, 86] on span at bounding box center [756, 80] width 0 height 19
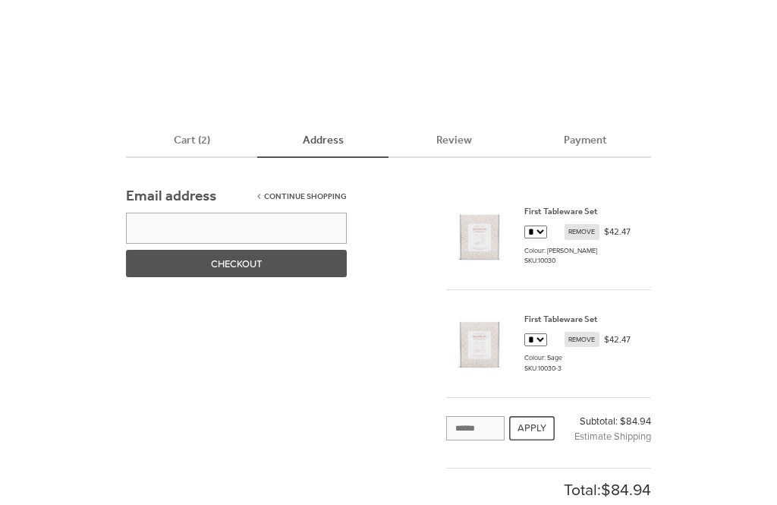
scroll to position [26, 0]
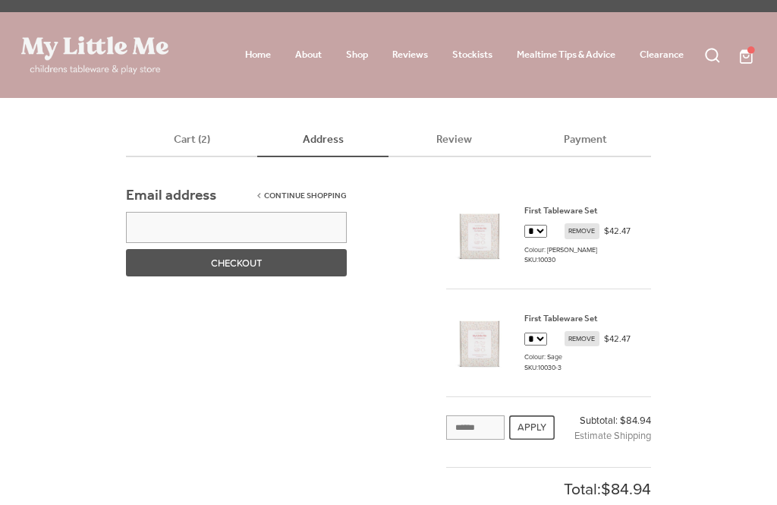
click at [278, 222] on input "email" at bounding box center [236, 227] width 220 height 31
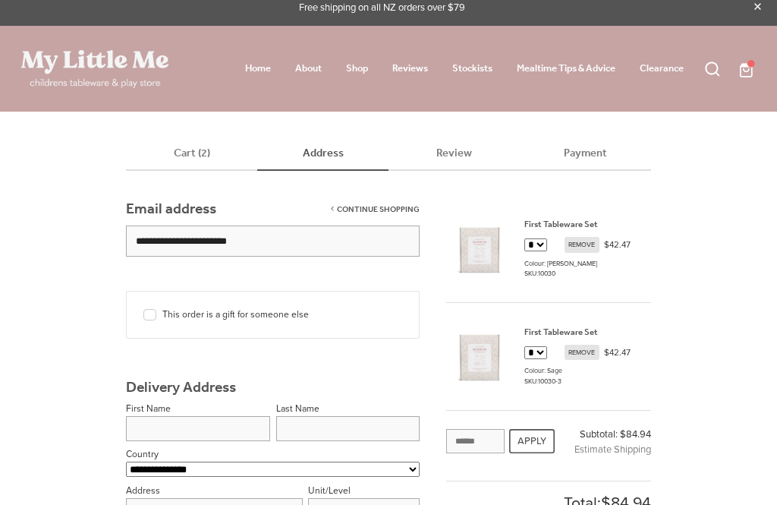
scroll to position [14, 0]
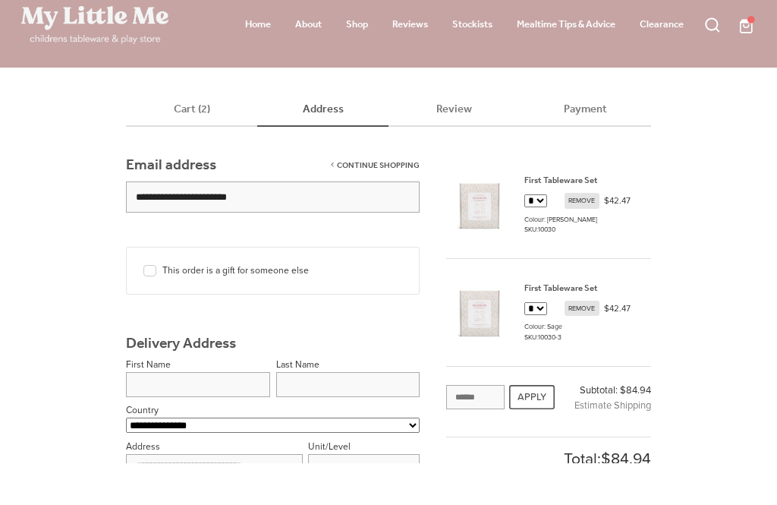
type input "**********"
click at [200, 414] on input "text" at bounding box center [198, 426] width 144 height 25
type input "******"
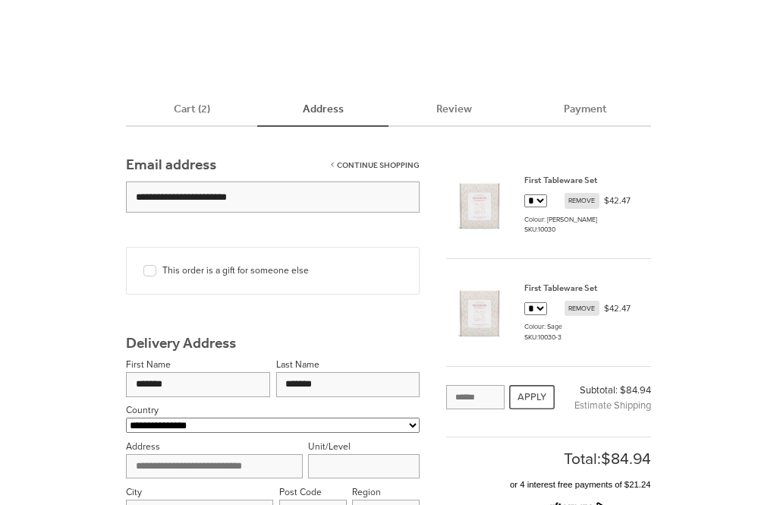
scroll to position [125, 0]
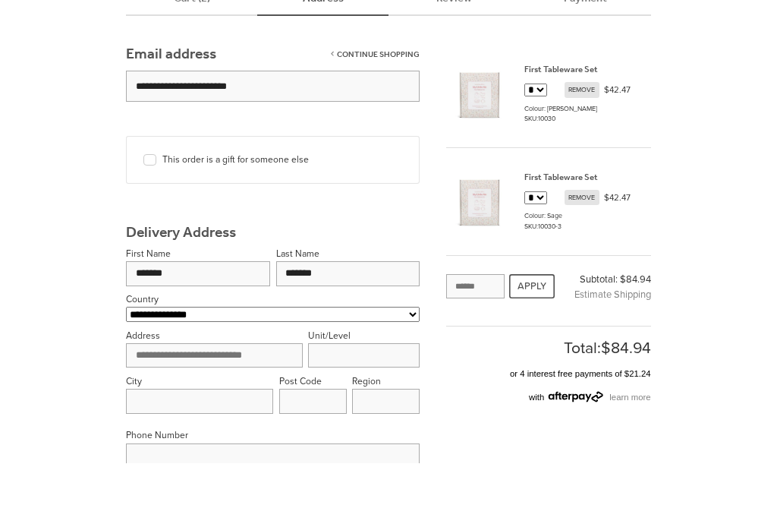
type input "*******"
click at [246, 385] on input "search" at bounding box center [214, 397] width 176 height 25
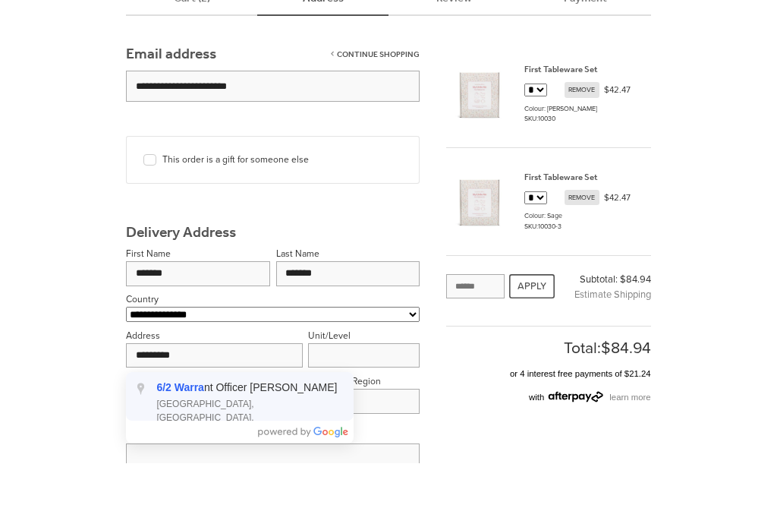
click at [259, 439] on span "Hobsonville, Auckland, New Zealand" at bounding box center [250, 459] width 188 height 41
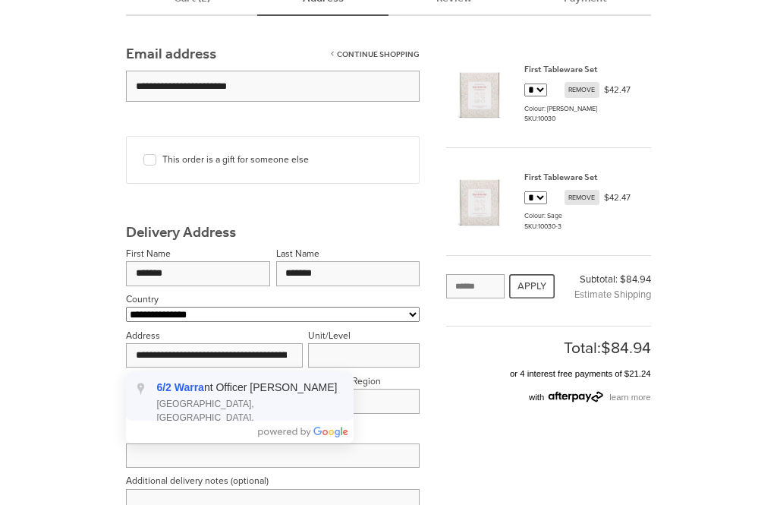
type input "**********"
type input "********"
type input "****"
type input "********"
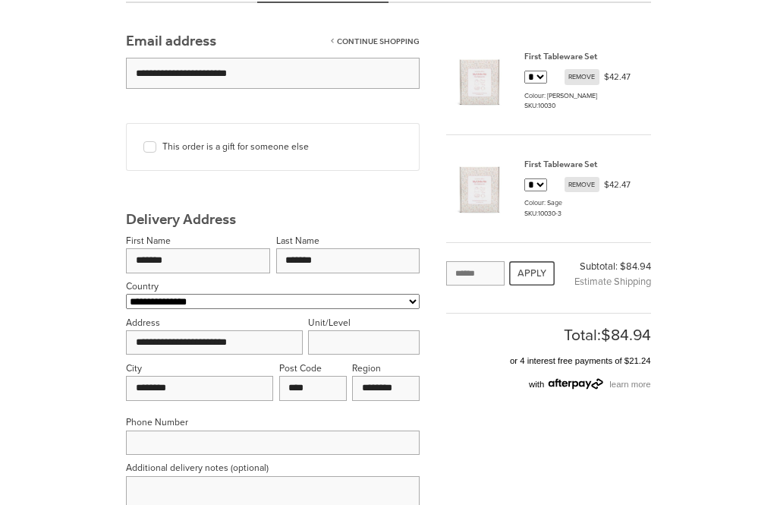
scroll to position [211, 0]
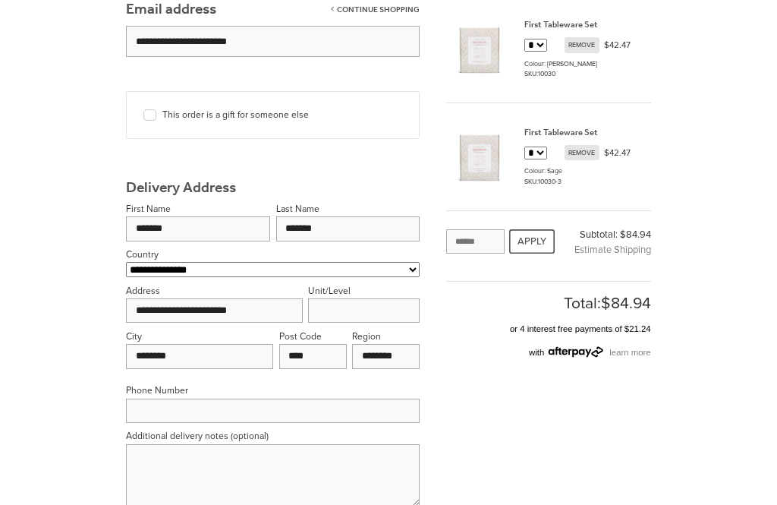
click at [154, 399] on input "text" at bounding box center [273, 411] width 294 height 25
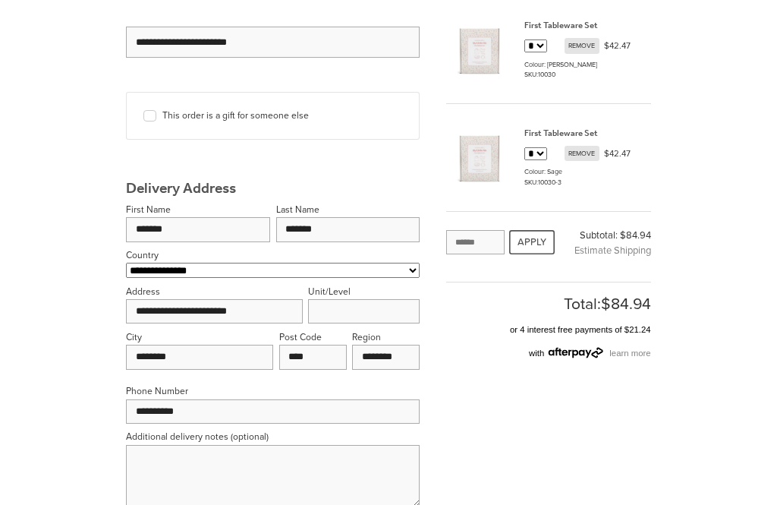
scroll to position [260, 0]
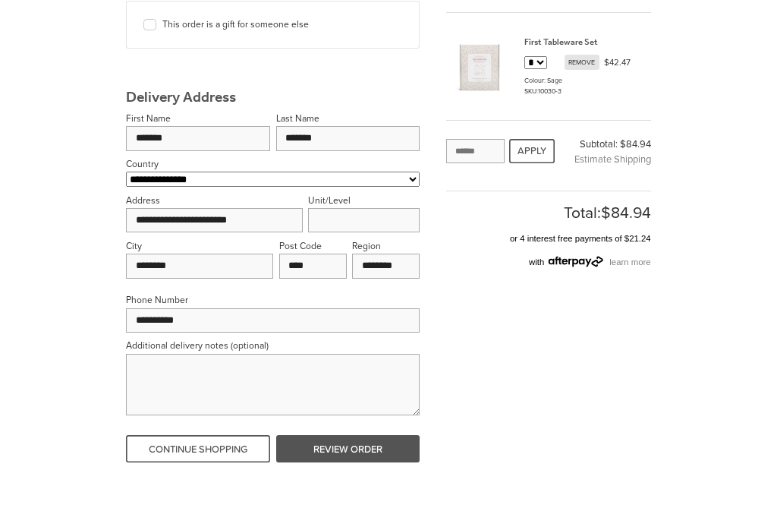
type input "**********"
click at [322, 395] on textarea at bounding box center [273, 425] width 294 height 61
type textarea "**********"
click at [373, 477] on button "REVIEW ORDER" at bounding box center [348, 490] width 144 height 27
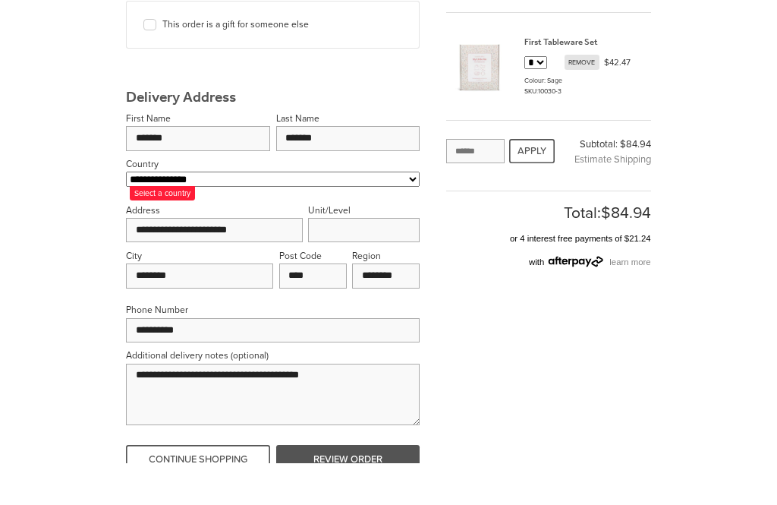
scroll to position [303, 0]
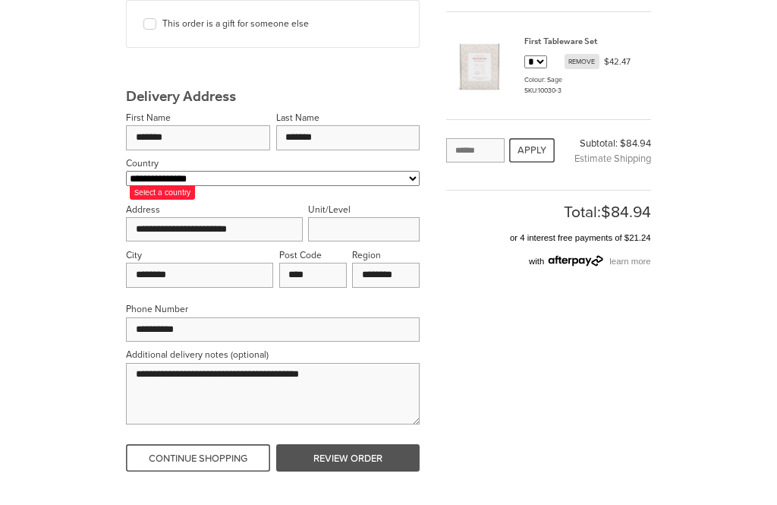
click at [379, 184] on select "**********" at bounding box center [273, 178] width 294 height 15
select select "**********"
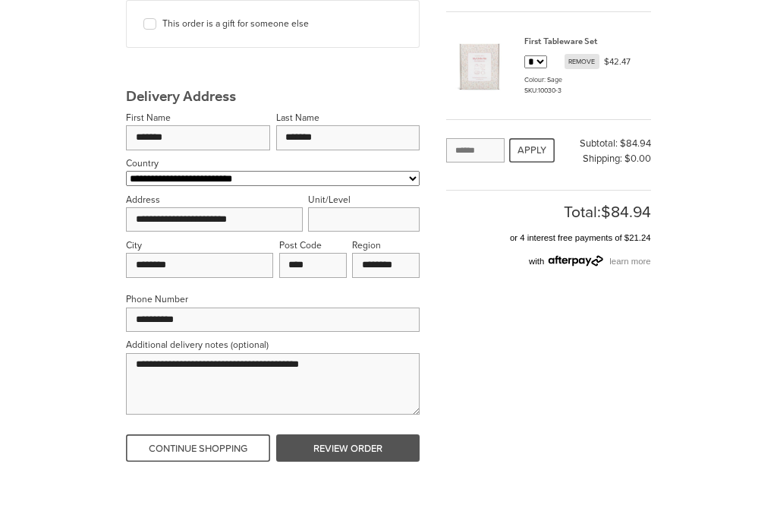
click at [231, 437] on link "CONTINUE SHOPPING" at bounding box center [198, 447] width 144 height 27
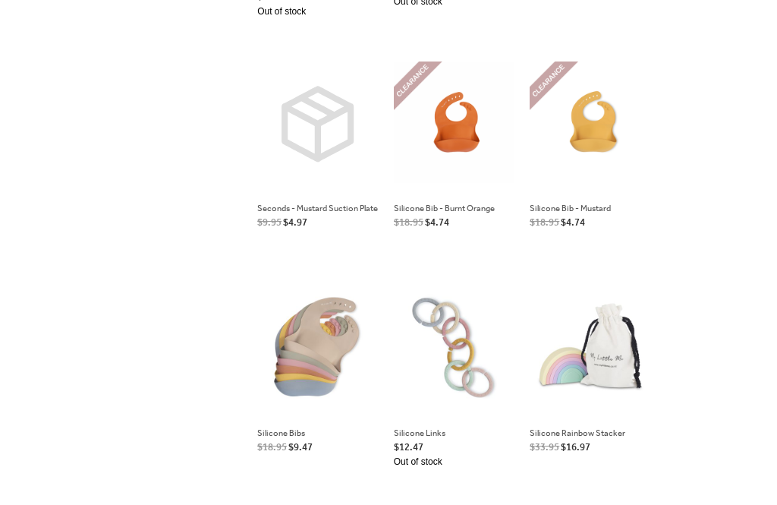
scroll to position [1077, 0]
click at [600, 162] on link at bounding box center [590, 143] width 121 height 194
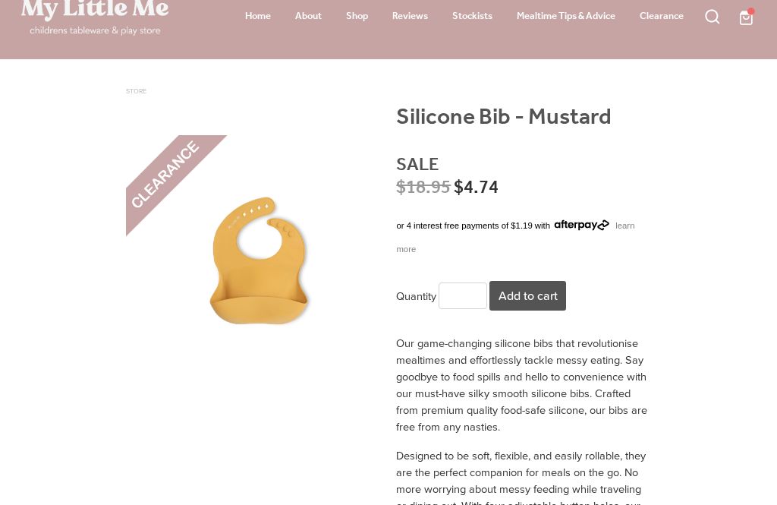
scroll to position [40, 0]
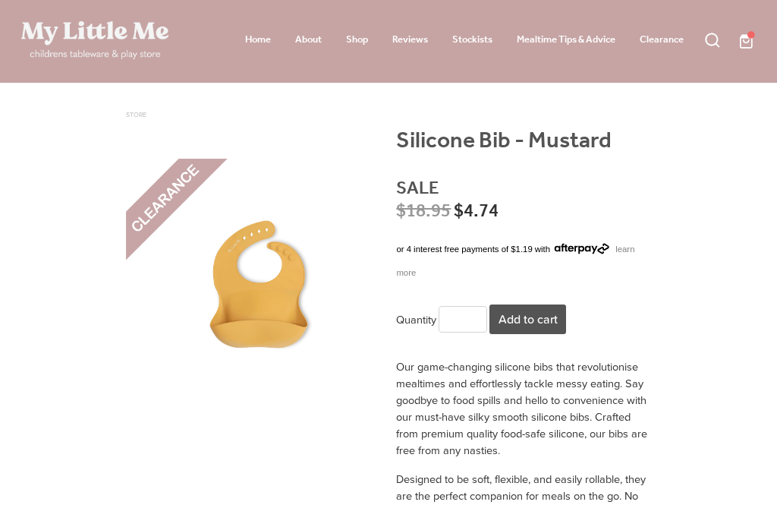
click at [756, 46] on span at bounding box center [756, 40] width 0 height 19
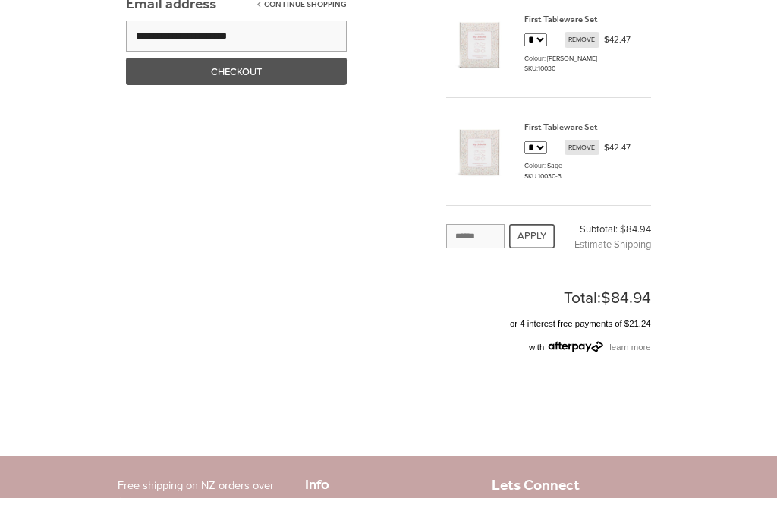
scroll to position [75, 0]
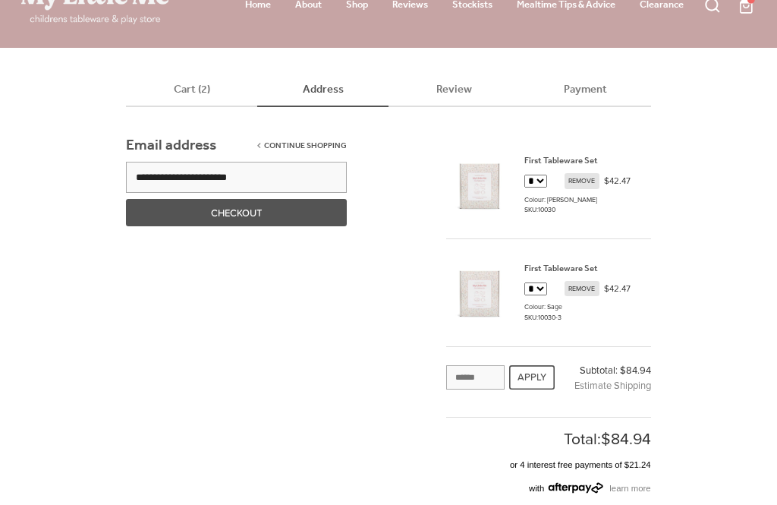
click at [154, 209] on button "CHECKOUT" at bounding box center [236, 213] width 220 height 27
select select "**********"
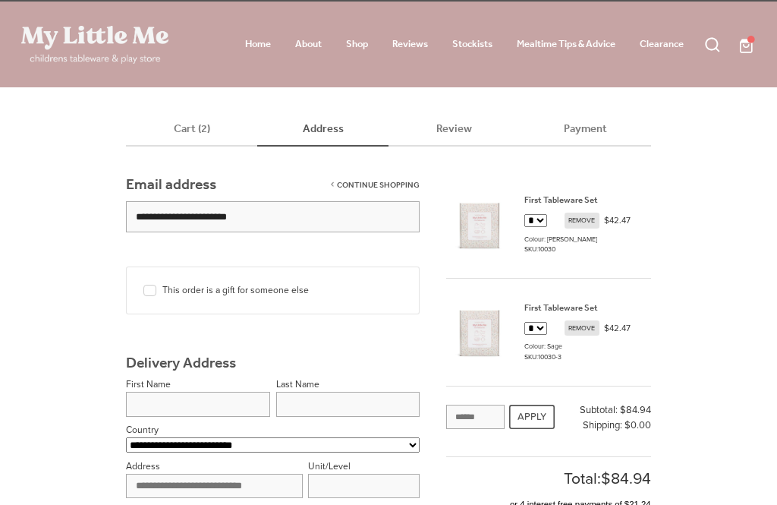
scroll to position [0, 0]
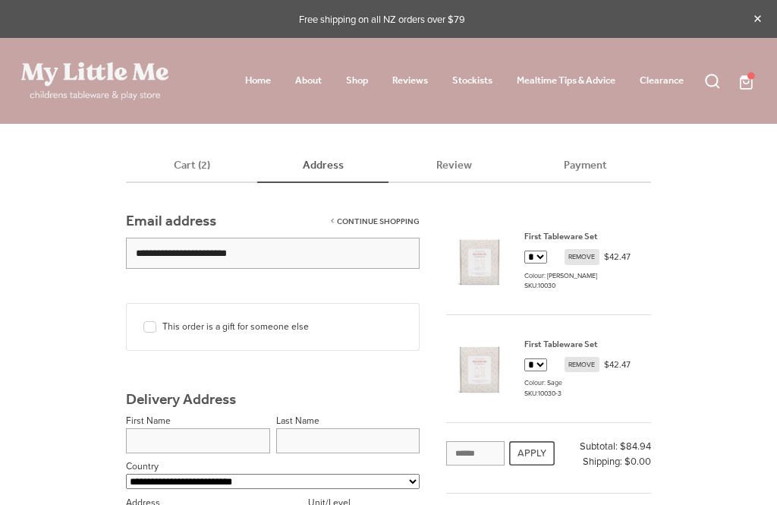
click at [346, 86] on link "Shop" at bounding box center [357, 80] width 22 height 19
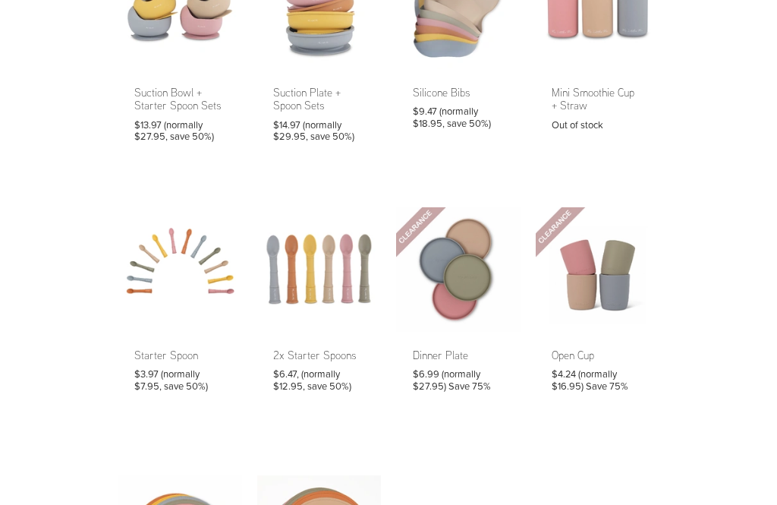
scroll to position [455, 0]
click at [313, 272] on link at bounding box center [319, 307] width 124 height 201
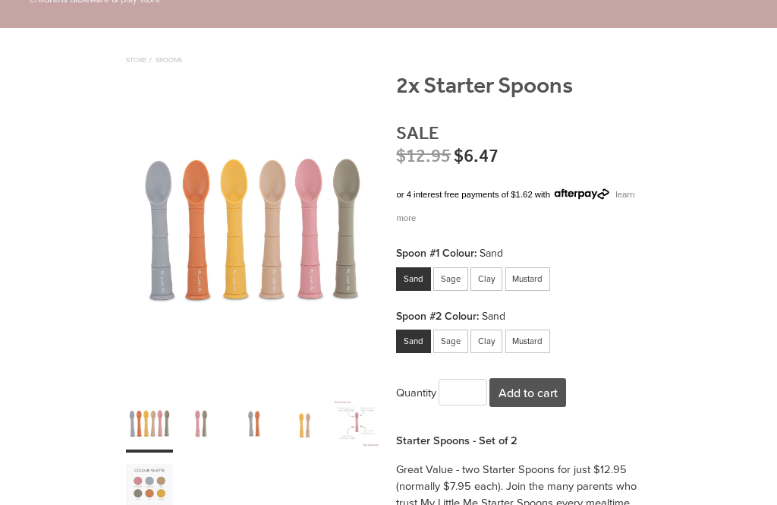
scroll to position [98, 0]
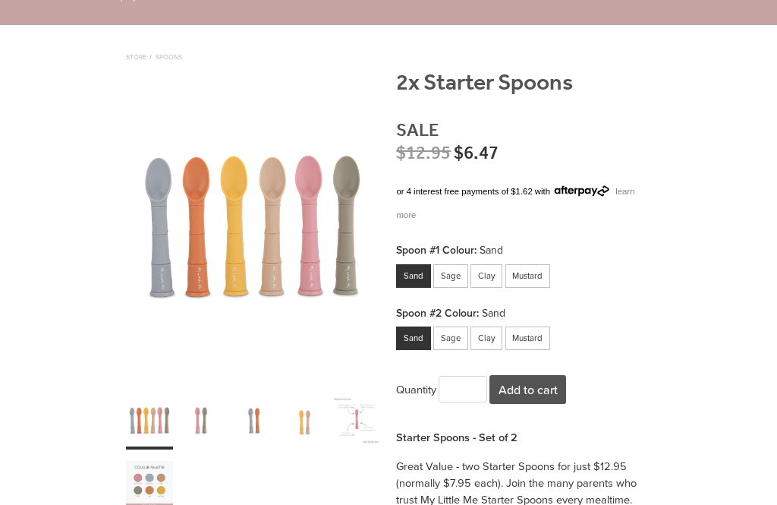
click at [140, 487] on div "carousel" at bounding box center [149, 484] width 47 height 58
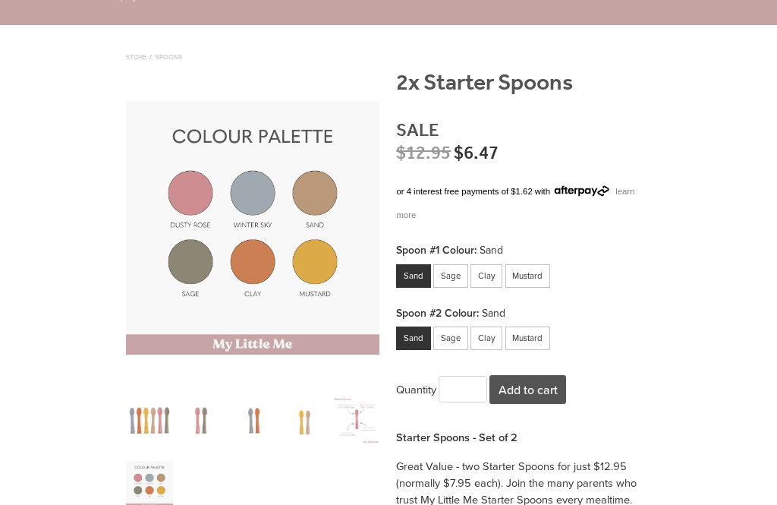
scroll to position [99, 0]
click at [449, 262] on div "Sand Sage Clay Mustard" at bounding box center [523, 275] width 254 height 26
click at [445, 265] on div "Sage" at bounding box center [450, 276] width 35 height 24
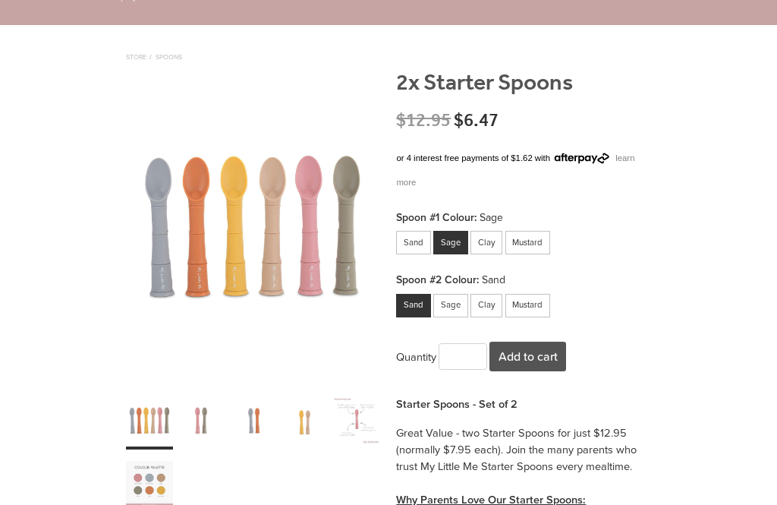
click at [521, 296] on div "Mustard" at bounding box center [528, 306] width 46 height 24
click at [535, 360] on button "Add to cart" at bounding box center [527, 357] width 77 height 30
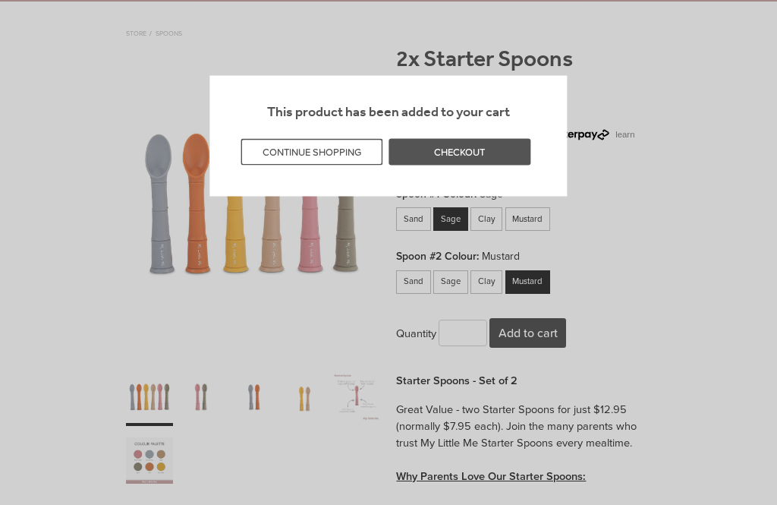
click at [310, 162] on button "CONTINUE SHOPPING" at bounding box center [312, 152] width 142 height 27
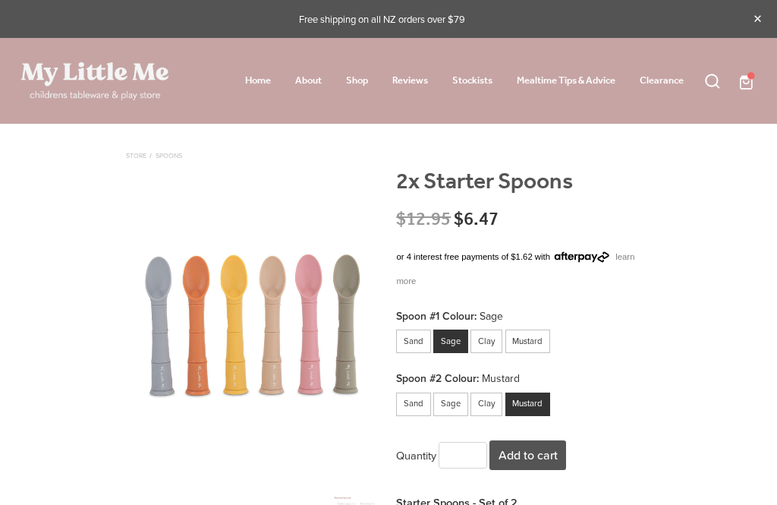
click at [352, 75] on link "Shop" at bounding box center [357, 80] width 22 height 19
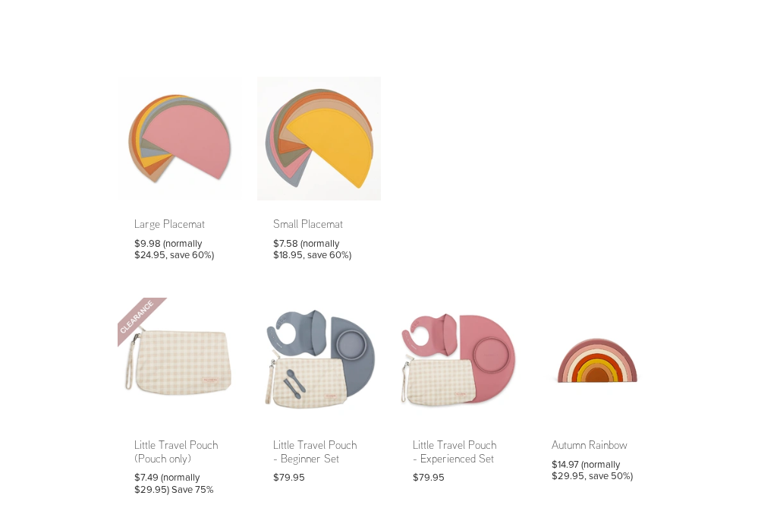
scroll to position [828, 0]
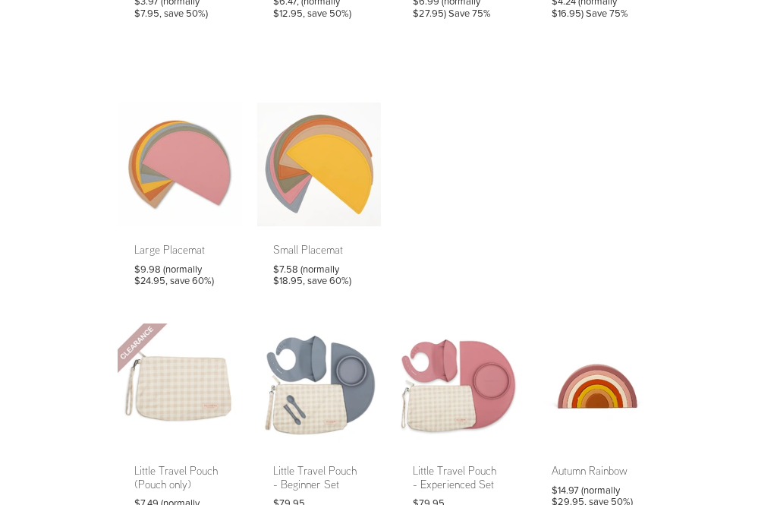
click at [319, 172] on link at bounding box center [319, 202] width 124 height 201
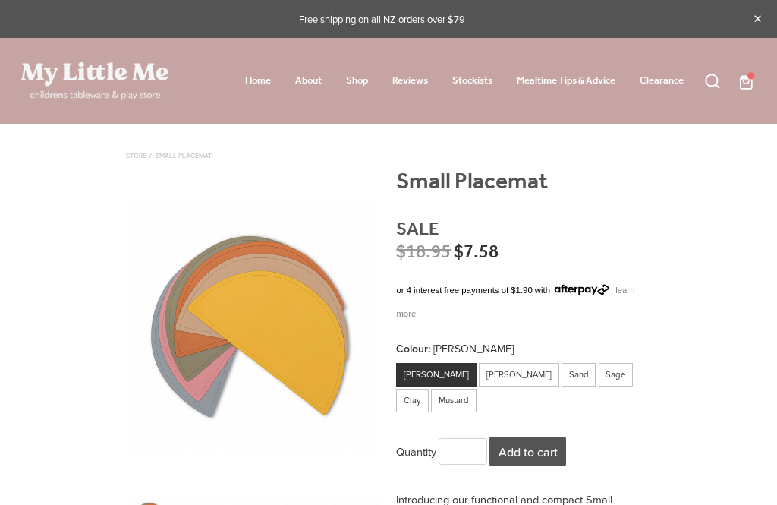
click at [756, 81] on span at bounding box center [756, 80] width 0 height 19
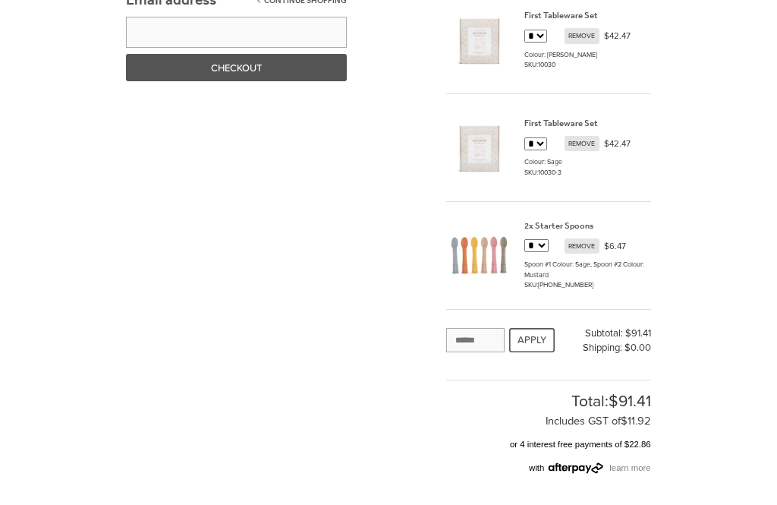
scroll to position [219, 0]
click at [483, 342] on input "text" at bounding box center [475, 341] width 58 height 24
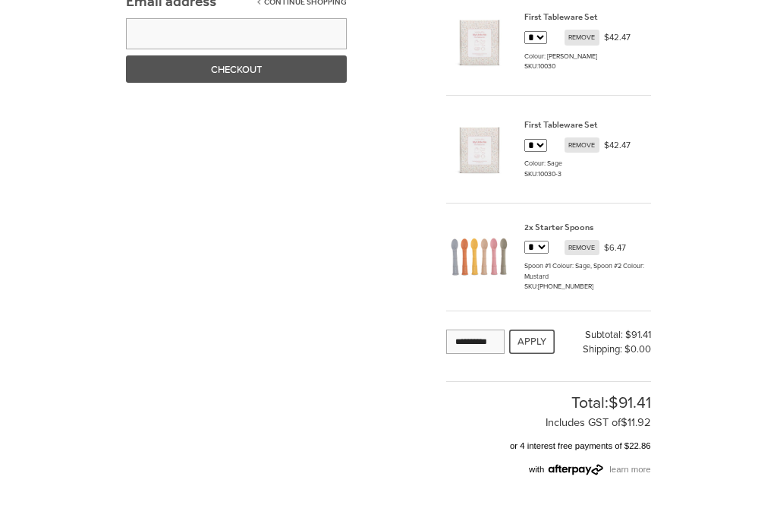
type input "**********"
click at [535, 343] on button "APPLY" at bounding box center [532, 341] width 46 height 24
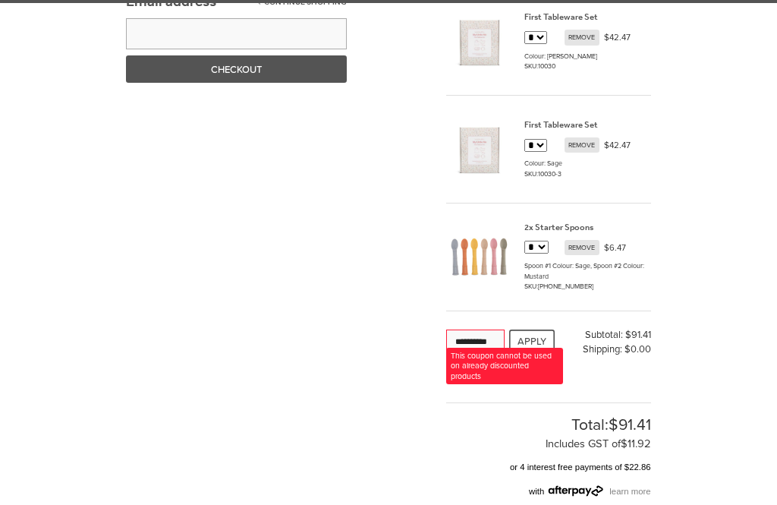
scroll to position [220, 0]
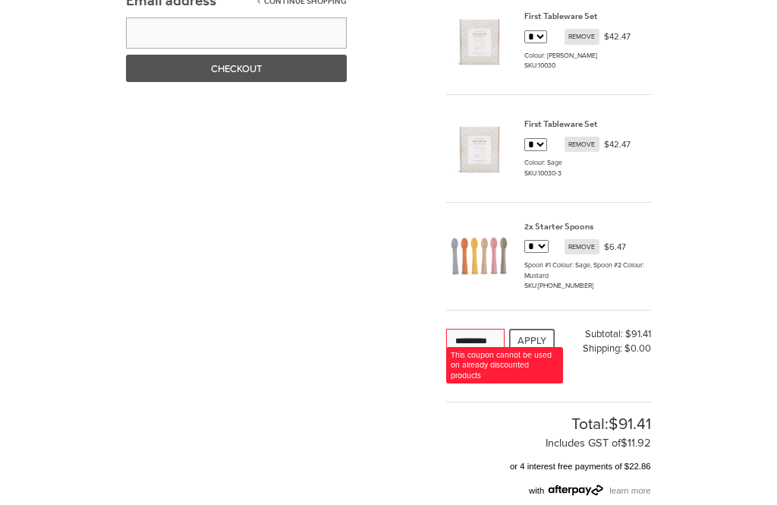
click at [691, 320] on div "**********" at bounding box center [388, 352] width 777 height 897
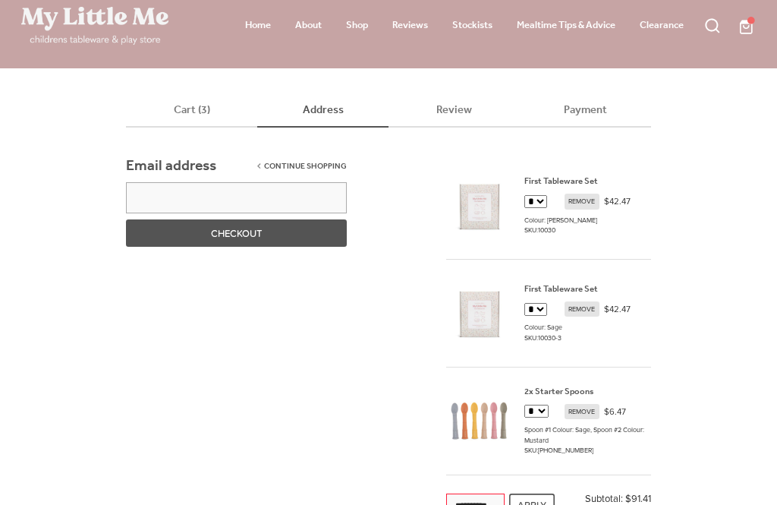
scroll to position [0, 0]
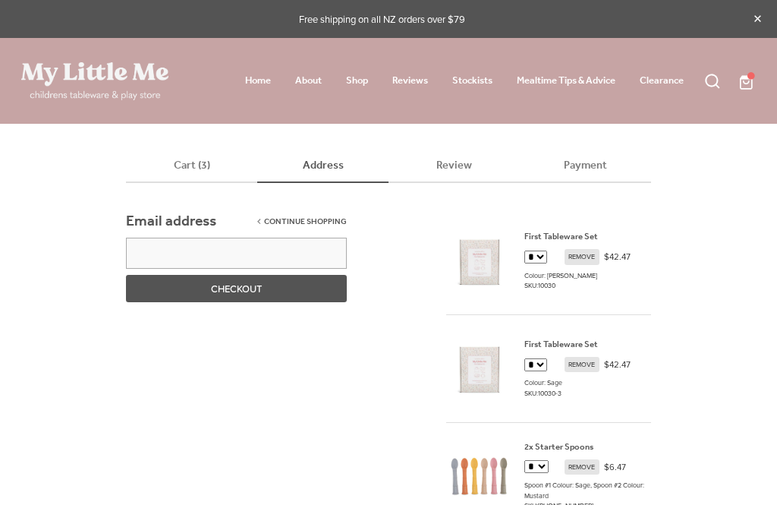
click at [756, 74] on span at bounding box center [756, 80] width 0 height 19
click at [175, 266] on input "email" at bounding box center [236, 253] width 220 height 31
type input "**********"
select select "**********"
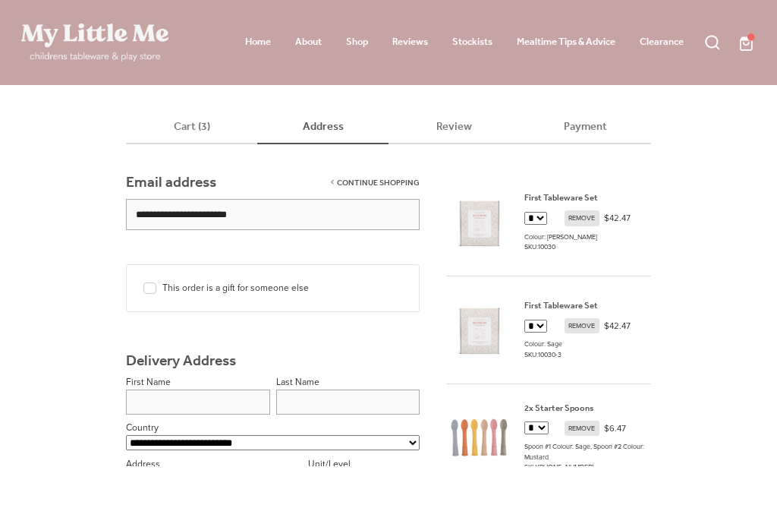
type input "**********"
click at [209, 428] on input "text" at bounding box center [198, 440] width 144 height 25
type input "******"
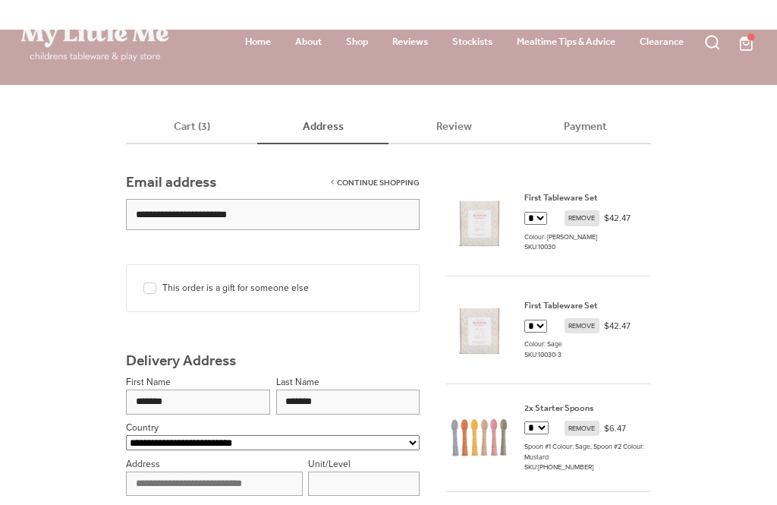
scroll to position [121, 0]
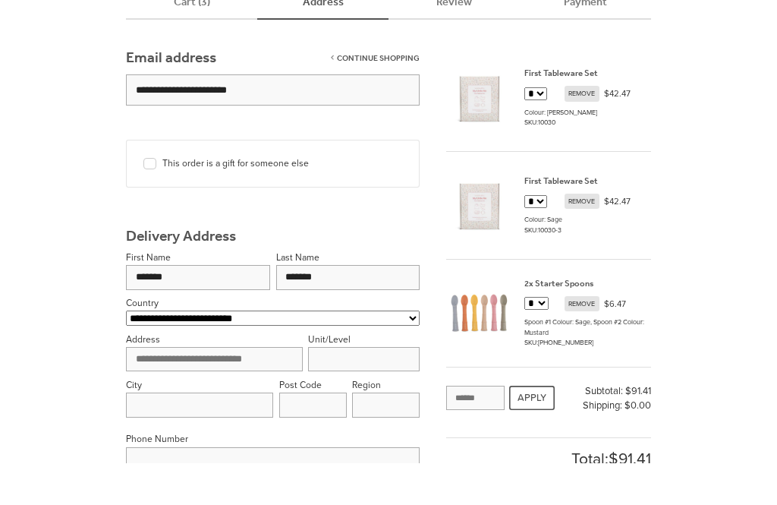
type input "*******"
click at [200, 389] on input "search" at bounding box center [214, 401] width 176 height 25
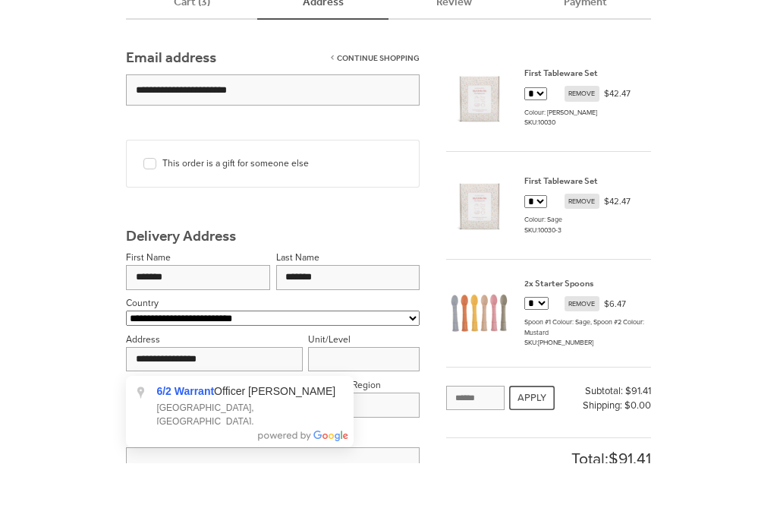
click at [253, 417] on div "6/2 Warrant Officer Lane Hobsonville, Auckland, New Zealand" at bounding box center [240, 441] width 228 height 49
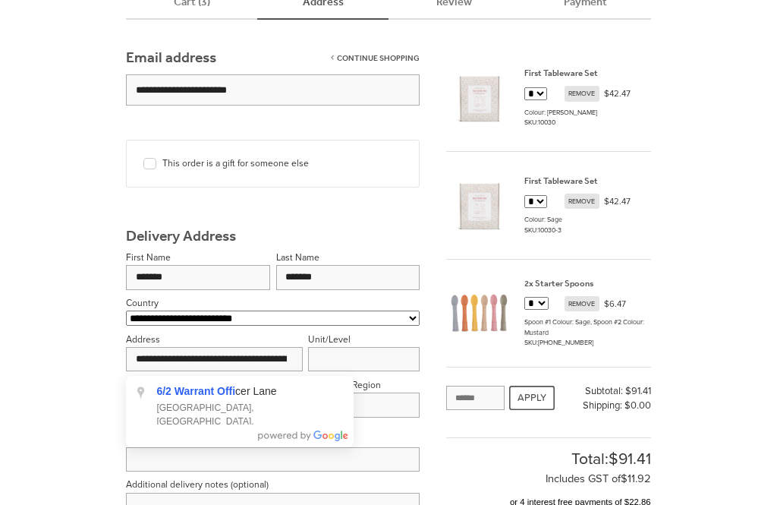
type input "**********"
type input "********"
type input "****"
type input "********"
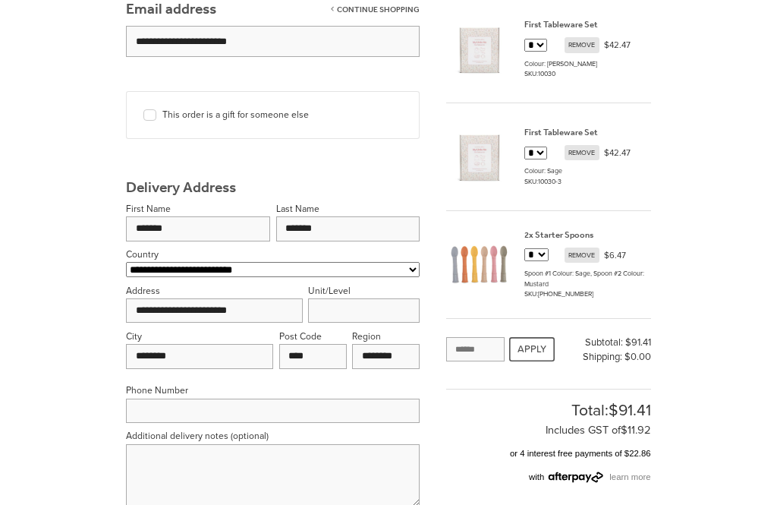
scroll to position [255, 0]
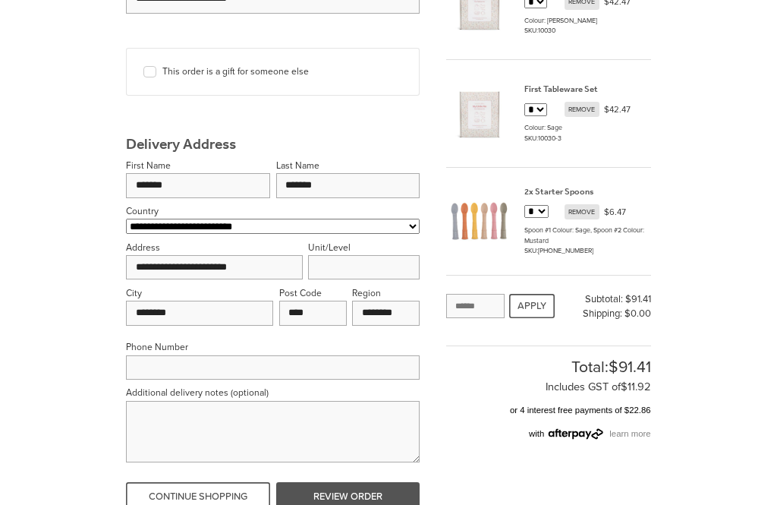
click at [312, 363] on input "text" at bounding box center [273, 367] width 294 height 25
type input "**********"
click at [206, 428] on textarea at bounding box center [273, 431] width 294 height 61
type textarea "**********"
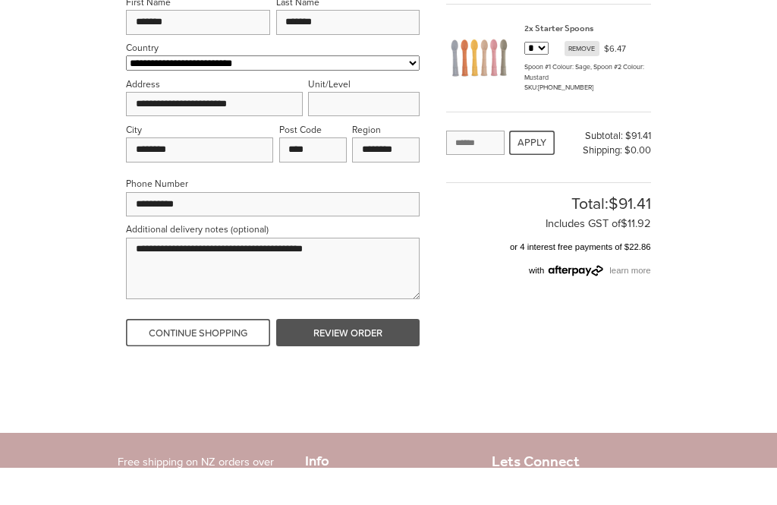
click at [357, 356] on button "REVIEW ORDER" at bounding box center [348, 369] width 144 height 27
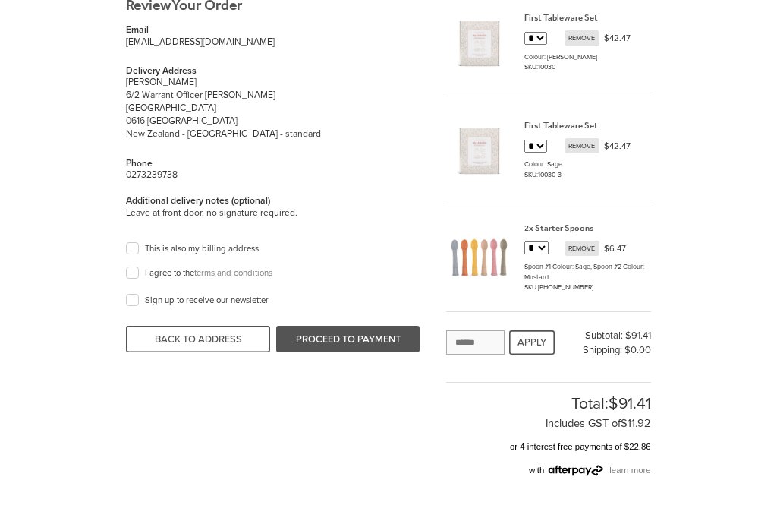
scroll to position [220, 0]
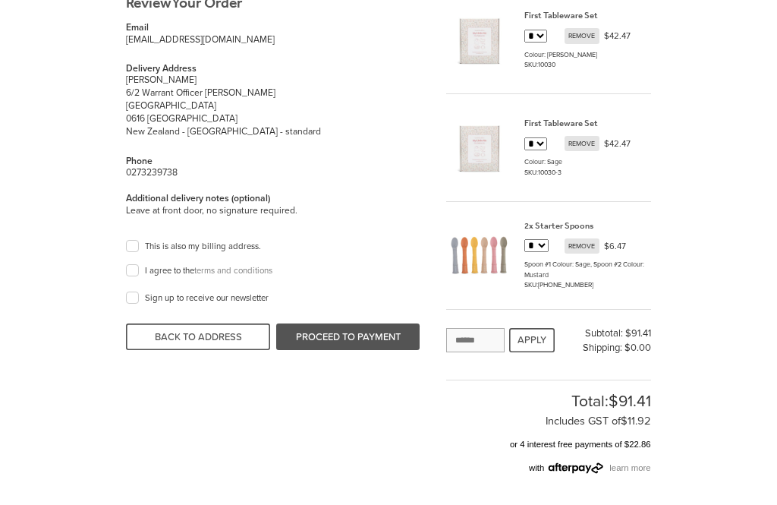
click at [235, 271] on link "terms and conditions" at bounding box center [233, 271] width 78 height 12
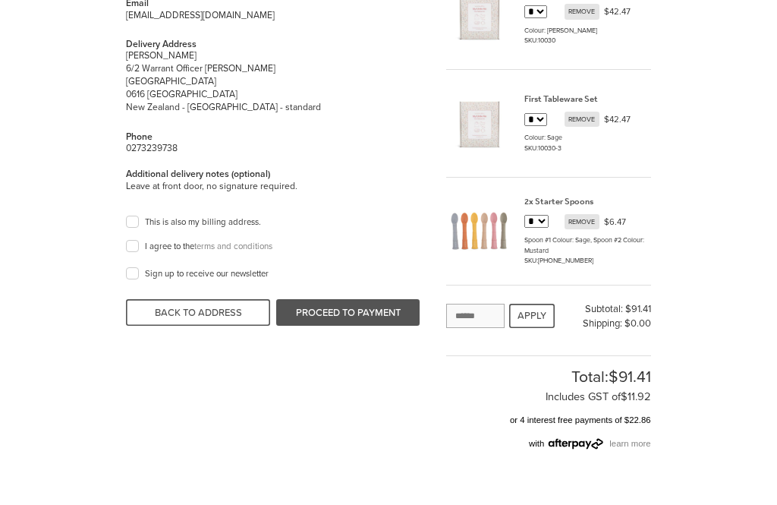
click at [133, 251] on label "I agree to the terms and conditions" at bounding box center [203, 247] width 140 height 12
click at [328, 308] on button "PROCEED TO PAYMENT" at bounding box center [348, 312] width 144 height 27
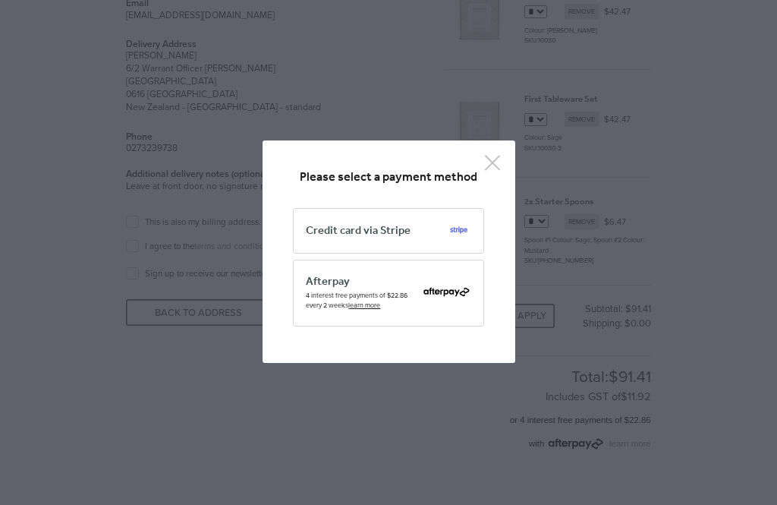
click at [402, 225] on span "Credit card via Stripe" at bounding box center [358, 230] width 105 height 11
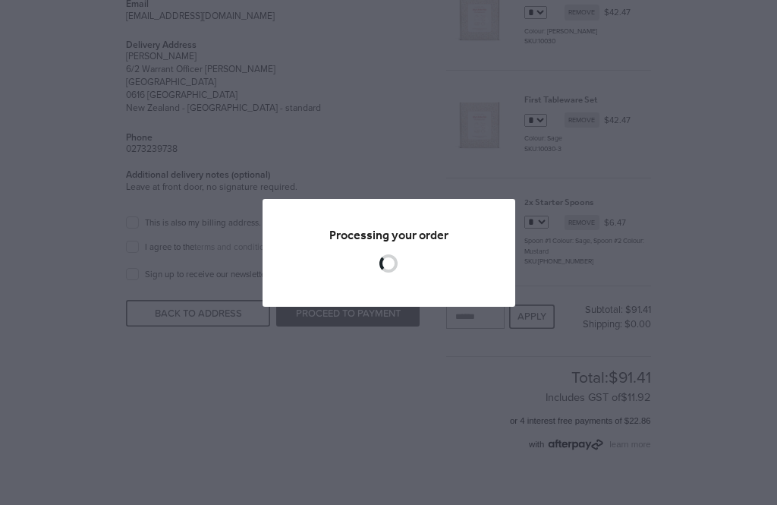
scroll to position [241, 0]
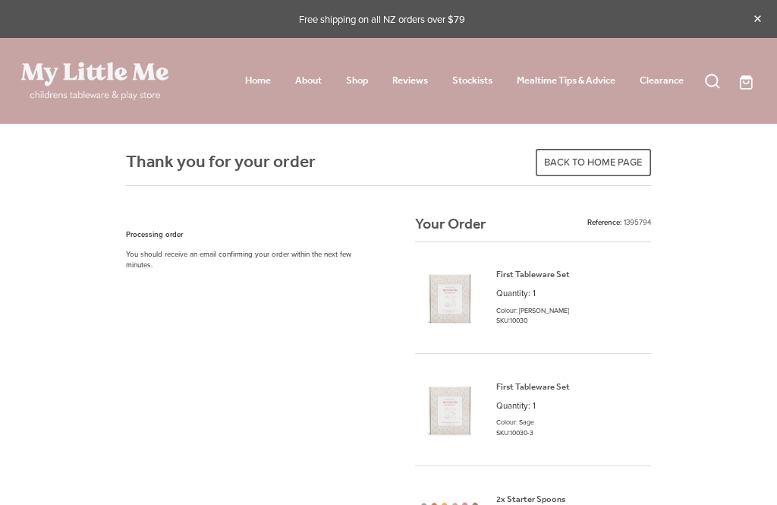
click at [353, 77] on link "Shop" at bounding box center [357, 80] width 22 height 19
